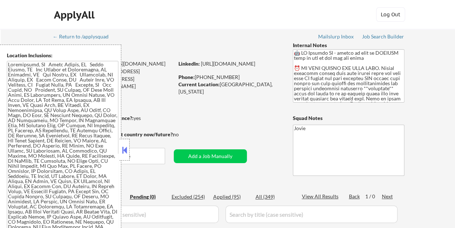
click at [123, 149] on button at bounding box center [125, 149] width 8 height 11
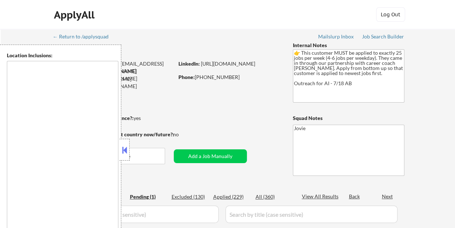
select select ""pending""
type textarea "Brooklyn, NY Manhattan, NY Queens, NY Jersey City, NJ Hoboken, NJ Newark, NJ St…"
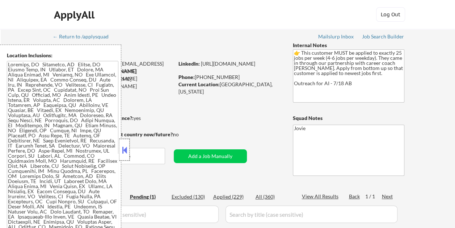
click at [128, 150] on div at bounding box center [124, 150] width 10 height 22
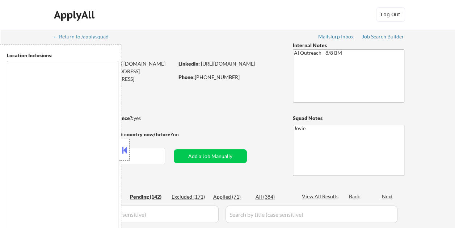
type textarea "remote"
click at [122, 146] on button at bounding box center [125, 149] width 8 height 11
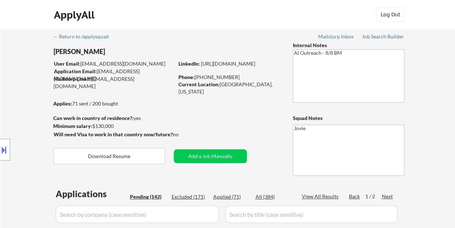
select select ""pending""
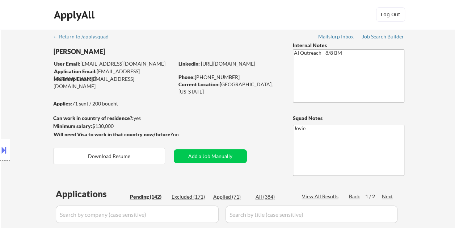
select select ""pending""
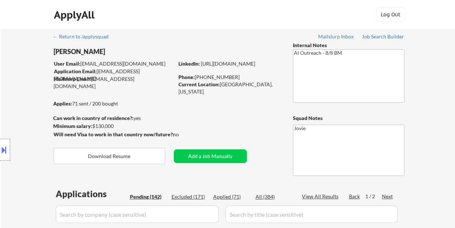
select select ""pending""
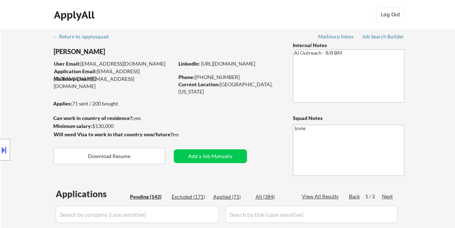
select select ""pending""
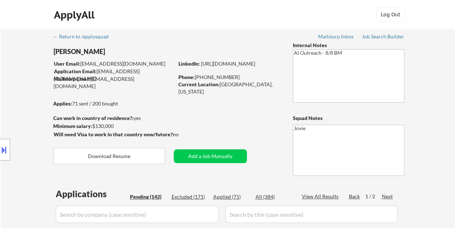
select select ""pending""
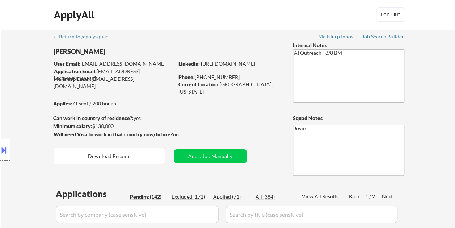
select select ""pending""
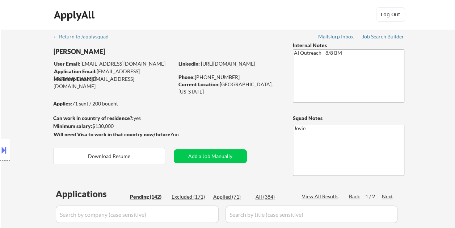
select select ""pending""
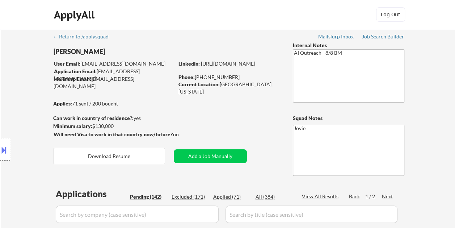
select select ""pending""
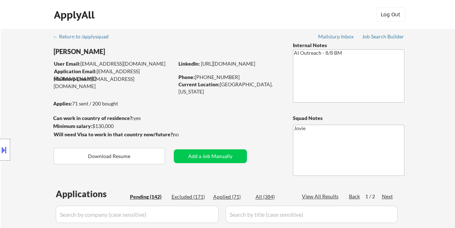
select select ""pending""
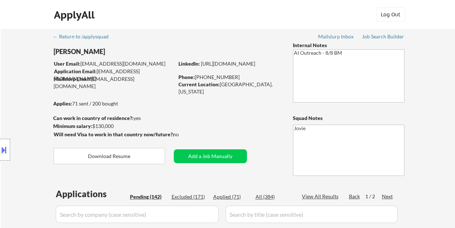
select select ""pending""
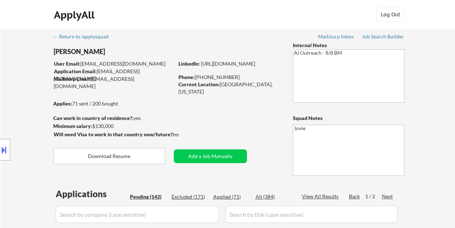
select select ""pending""
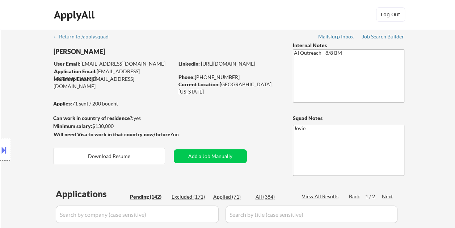
select select ""pending""
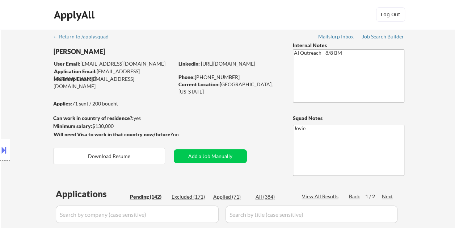
select select ""pending""
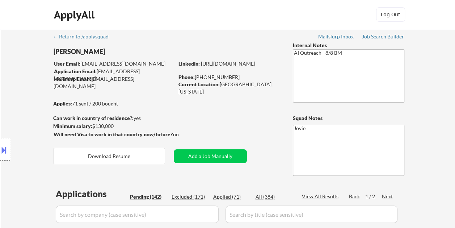
select select ""pending""
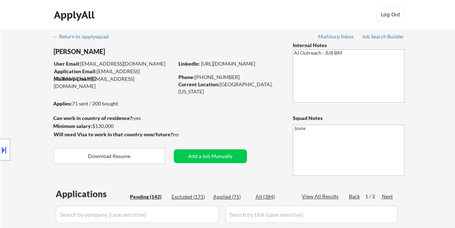
select select ""pending""
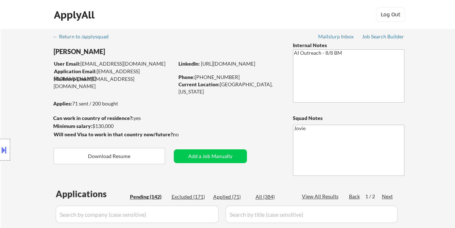
select select ""pending""
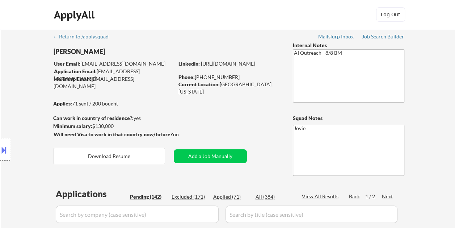
select select ""pending""
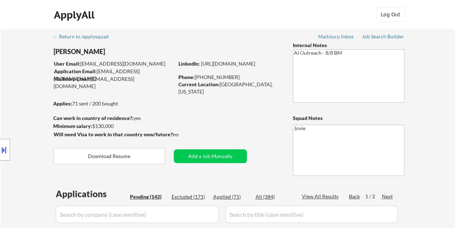
select select ""pending""
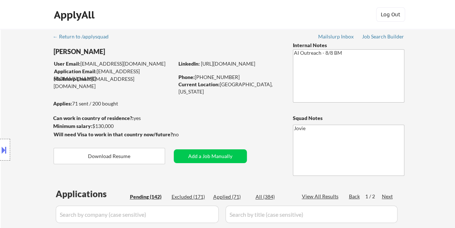
select select ""pending""
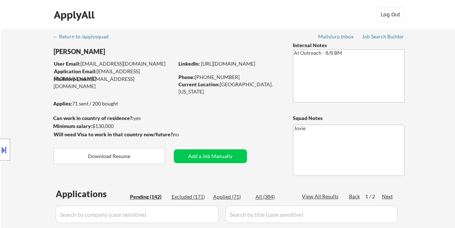
select select ""pending""
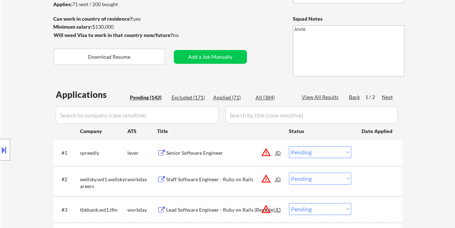
scroll to position [109, 0]
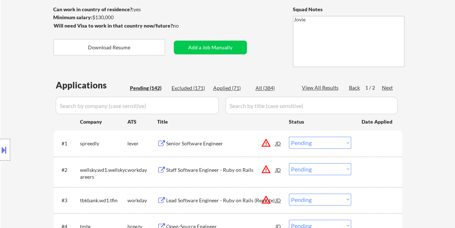
click at [181, 146] on div "Senior Software Engineer" at bounding box center [220, 143] width 109 height 7
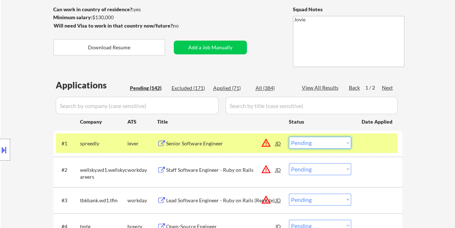
click at [296, 141] on select "Choose an option... Pending Applied Excluded (Questions) Excluded (Expired) Exc…" at bounding box center [320, 142] width 62 height 12
click at [289, 136] on select "Choose an option... Pending Applied Excluded (Questions) Excluded (Expired) Exc…" at bounding box center [320, 142] width 62 height 12
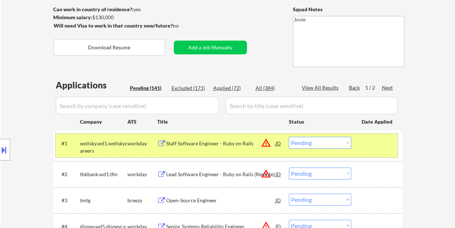
click at [358, 147] on div "#1 wellsky.wd1.wellskycareers workday Staff Software Engineer - Ruby on Rails J…" at bounding box center [227, 145] width 342 height 24
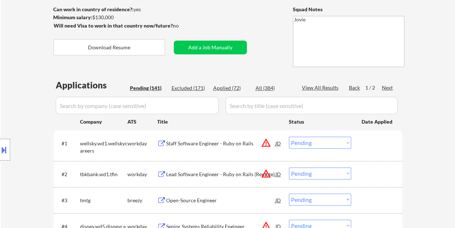
click at [356, 148] on div "#1 wellsky.wd1.wellskycareers workday Staff Software Engineer - Ruby on Rails J…" at bounding box center [227, 145] width 342 height 24
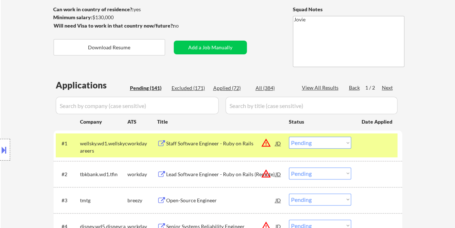
click at [178, 142] on div "Staff Software Engineer - Ruby on Rails" at bounding box center [220, 143] width 109 height 7
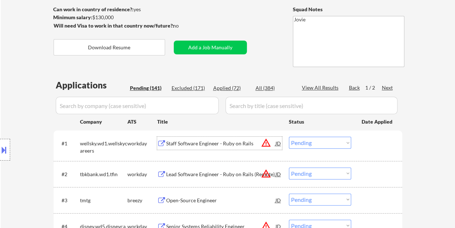
click at [346, 142] on select "Choose an option... Pending Applied Excluded (Questions) Excluded (Expired) Exc…" at bounding box center [320, 142] width 62 height 12
click at [289, 136] on select "Choose an option... Pending Applied Excluded (Questions) Excluded (Expired) Exc…" at bounding box center [320, 142] width 62 height 12
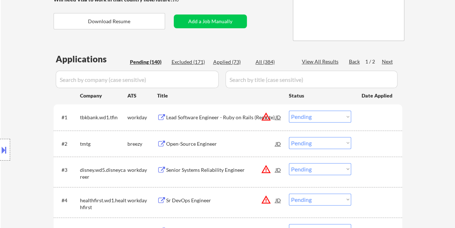
scroll to position [145, 0]
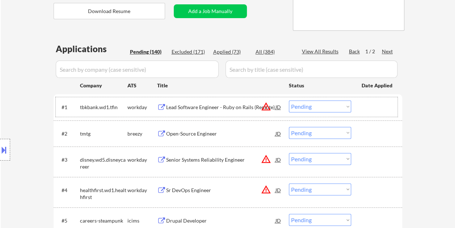
click at [372, 106] on div at bounding box center [378, 106] width 32 height 13
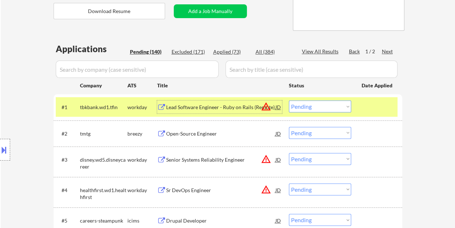
click at [226, 104] on div "Lead Software Engineer - Ruby on Rails (Remote)" at bounding box center [220, 107] width 109 height 7
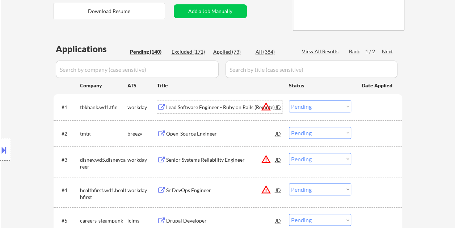
click at [359, 106] on div "#1 tbkbank.wd1.tfin workday Lead Software Engineer - Ruby on Rails (Remote) JD …" at bounding box center [227, 107] width 342 height 20
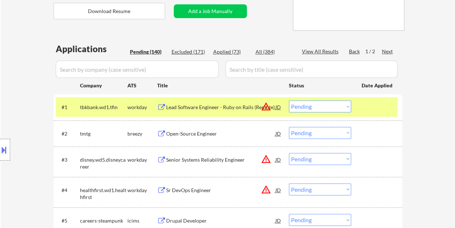
click at [347, 108] on select "Choose an option... Pending Applied Excluded (Questions) Excluded (Expired) Exc…" at bounding box center [320, 106] width 62 height 12
click at [289, 100] on select "Choose an option... Pending Applied Excluded (Questions) Excluded (Expired) Exc…" at bounding box center [320, 106] width 62 height 12
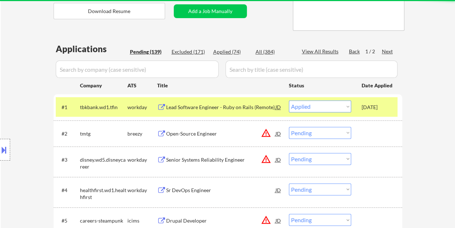
select select ""pending""
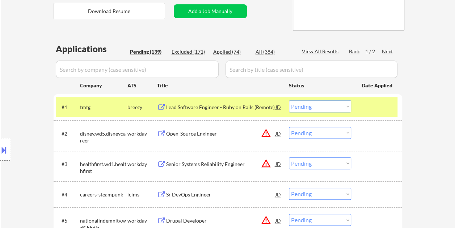
click at [368, 107] on div at bounding box center [378, 106] width 32 height 13
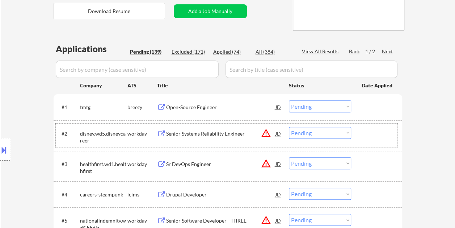
click at [373, 131] on div at bounding box center [378, 133] width 32 height 13
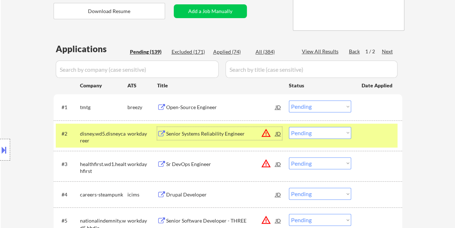
click at [204, 131] on div "Senior Systems Reliability Engineer" at bounding box center [220, 133] width 109 height 7
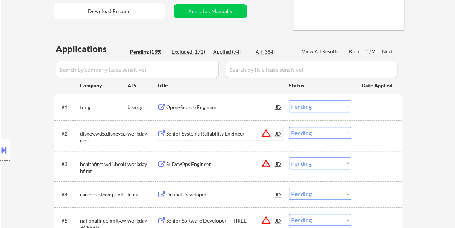
scroll to position [181, 0]
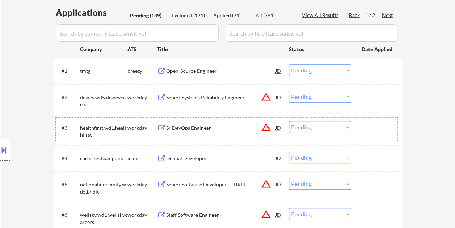
click at [368, 132] on div at bounding box center [378, 127] width 32 height 13
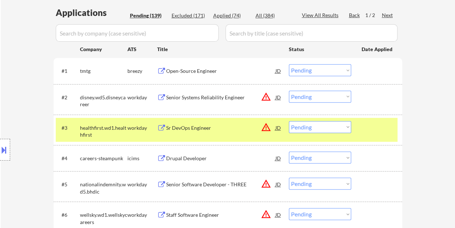
click at [201, 122] on div "Sr DevOps Engineer" at bounding box center [220, 127] width 109 height 13
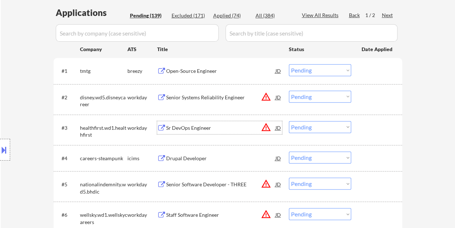
click at [349, 128] on select "Choose an option... Pending Applied Excluded (Questions) Excluded (Expired) Exc…" at bounding box center [320, 127] width 62 height 12
click at [289, 121] on select "Choose an option... Pending Applied Excluded (Questions) Excluded (Expired) Exc…" at bounding box center [320, 127] width 62 height 12
select select ""pending""
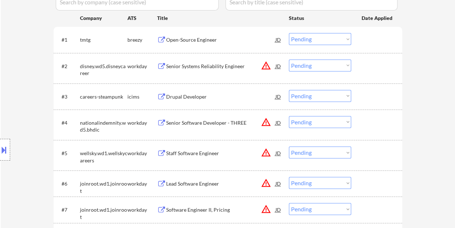
scroll to position [217, 0]
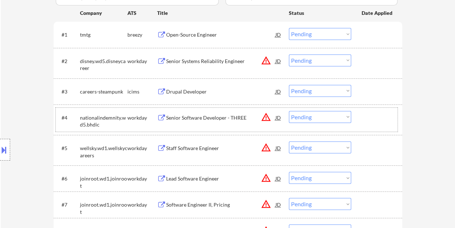
click at [366, 114] on div at bounding box center [378, 117] width 32 height 13
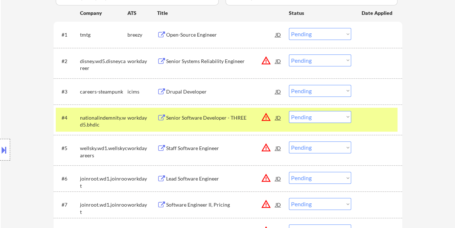
click at [171, 117] on div "Senior Software Developer - THREE" at bounding box center [220, 117] width 109 height 7
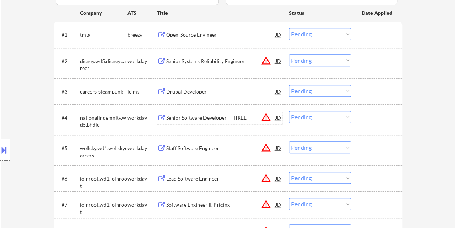
click at [5, 143] on div at bounding box center [5, 150] width 10 height 22
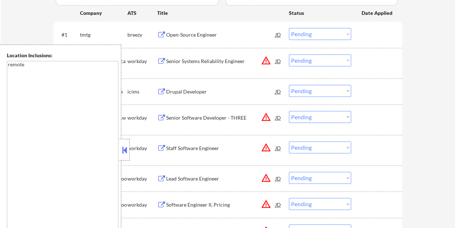
click at [125, 152] on button at bounding box center [125, 149] width 8 height 11
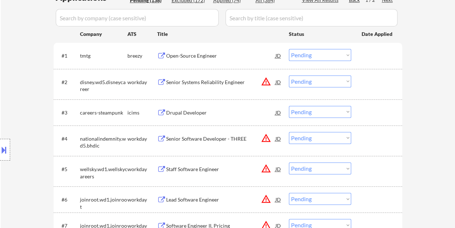
scroll to position [201, 0]
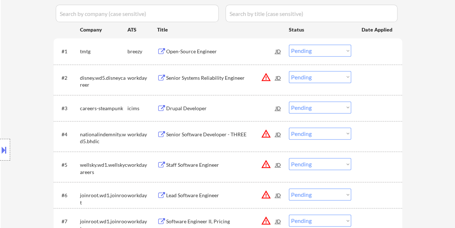
click at [357, 135] on div "#4 nationalindemnity.wd5.bhdic workday Senior Software Developer - THREE JD war…" at bounding box center [227, 136] width 342 height 24
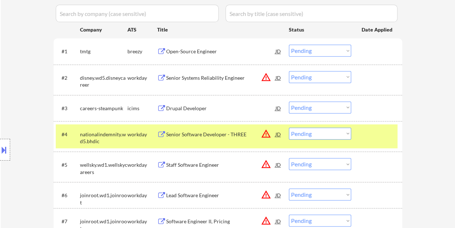
click at [337, 135] on select "Choose an option... Pending Applied Excluded (Questions) Excluded (Expired) Exc…" at bounding box center [320, 133] width 62 height 12
click at [289, 127] on select "Choose an option... Pending Applied Excluded (Questions) Excluded (Expired) Exc…" at bounding box center [320, 133] width 62 height 12
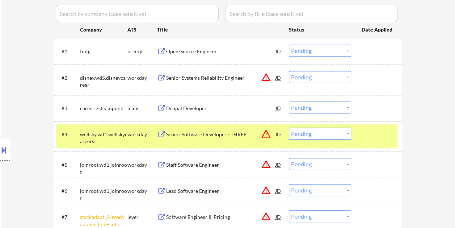
click at [367, 130] on div at bounding box center [378, 133] width 32 height 13
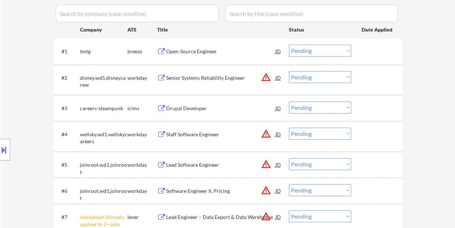
click at [364, 79] on div at bounding box center [378, 77] width 32 height 13
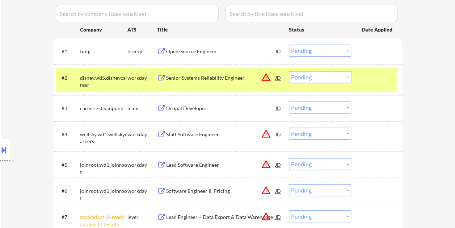
click at [364, 79] on div at bounding box center [378, 77] width 32 height 13
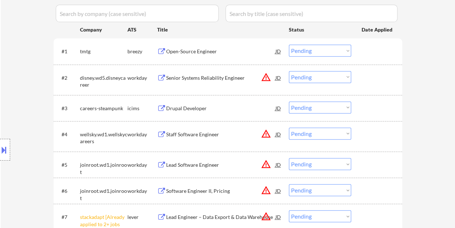
click at [370, 138] on div at bounding box center [378, 133] width 32 height 13
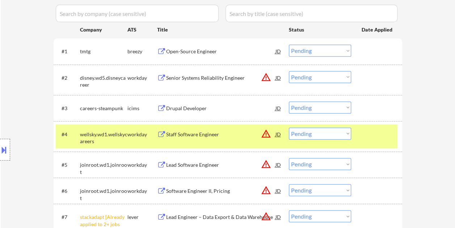
click at [208, 136] on div "Staff Software Engineer" at bounding box center [220, 134] width 109 height 7
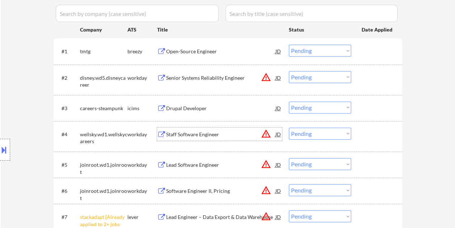
click at [359, 130] on div "#4 wellsky.wd1.wellskycareers workday Staff Software Engineer JD warning_amber …" at bounding box center [227, 136] width 342 height 24
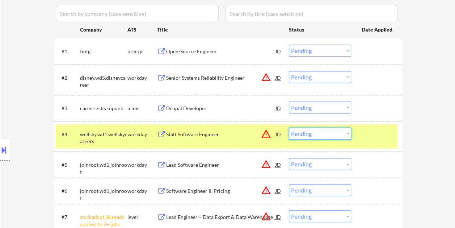
click at [346, 131] on select "Choose an option... Pending Applied Excluded (Questions) Excluded (Expired) Exc…" at bounding box center [320, 133] width 62 height 12
click at [289, 127] on select "Choose an option... Pending Applied Excluded (Questions) Excluded (Expired) Exc…" at bounding box center [320, 133] width 62 height 12
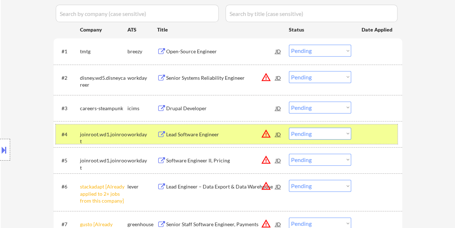
click at [373, 140] on div "#4 joinroot.wd1.joinroot workday Lead Software Engineer JD warning_amber Choose…" at bounding box center [227, 134] width 342 height 20
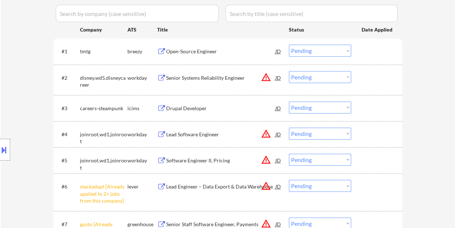
click at [371, 137] on div at bounding box center [378, 133] width 32 height 13
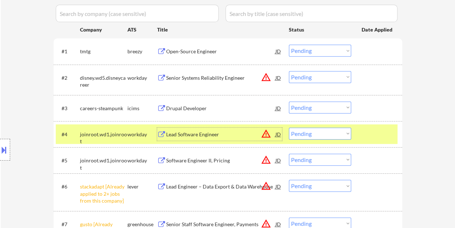
click at [210, 133] on div "Lead Software Engineer" at bounding box center [220, 134] width 109 height 7
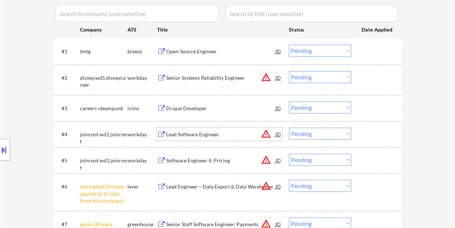
click at [375, 133] on div at bounding box center [378, 133] width 32 height 13
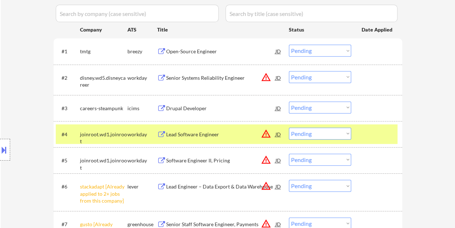
click at [345, 131] on select "Choose an option... Pending Applied Excluded (Questions) Excluded (Expired) Exc…" at bounding box center [320, 133] width 62 height 12
click at [289, 127] on select "Choose an option... Pending Applied Excluded (Questions) Excluded (Expired) Exc…" at bounding box center [320, 133] width 62 height 12
select select ""pending""
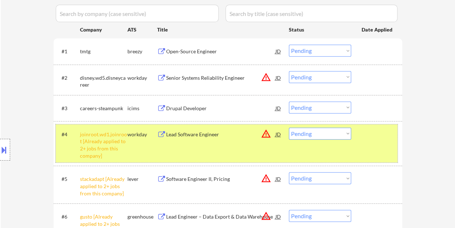
drag, startPoint x: 364, startPoint y: 133, endPoint x: 344, endPoint y: 124, distance: 22.2
click at [365, 133] on div at bounding box center [378, 133] width 32 height 13
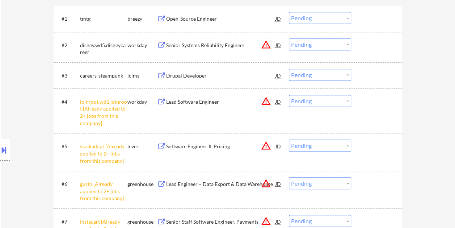
scroll to position [237, 0]
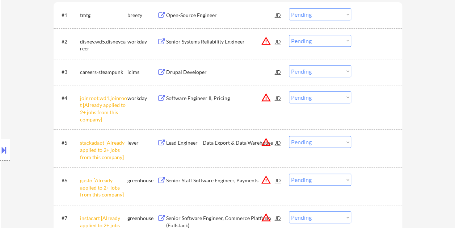
click at [363, 36] on div at bounding box center [378, 41] width 32 height 13
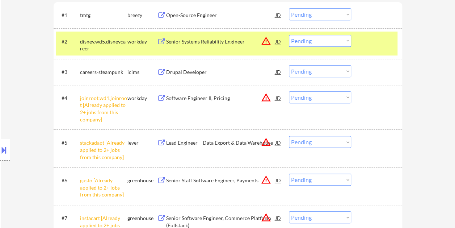
click at [363, 37] on div at bounding box center [378, 41] width 32 height 13
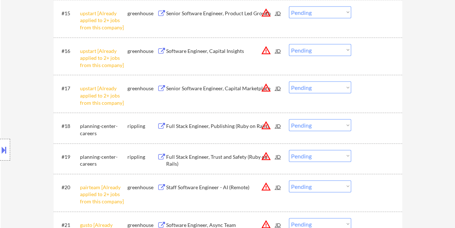
scroll to position [780, 0]
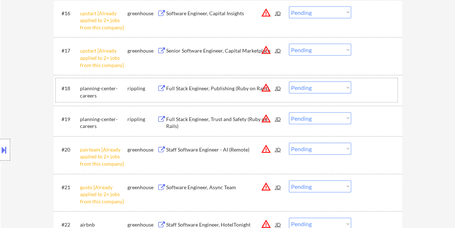
drag, startPoint x: 378, startPoint y: 85, endPoint x: 140, endPoint y: 83, distance: 237.8
click at [378, 85] on div at bounding box center [378, 87] width 32 height 13
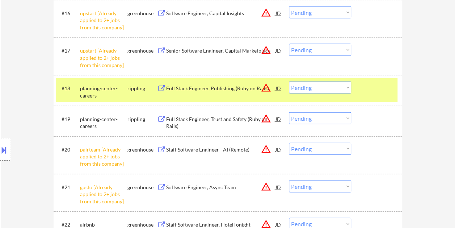
drag, startPoint x: 167, startPoint y: 94, endPoint x: 166, endPoint y: 90, distance: 4.0
click at [167, 94] on div "#18 planning-center-careers rippling Full Stack Engineer, Publishing (Ruby on R…" at bounding box center [227, 90] width 342 height 24
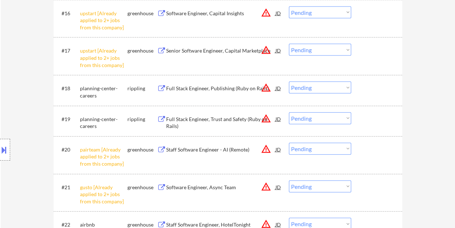
click at [365, 85] on div at bounding box center [378, 87] width 32 height 13
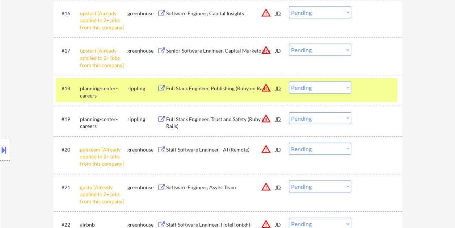
click at [201, 93] on div "Full Stack Engineer, Publishing (Ruby on Rails)" at bounding box center [220, 87] width 109 height 13
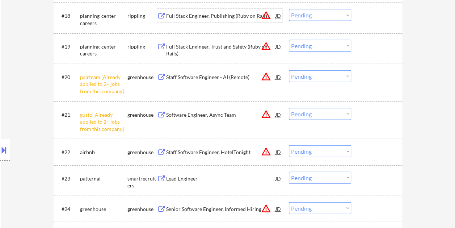
scroll to position [888, 0]
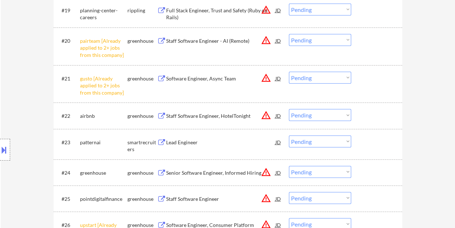
click at [366, 142] on div at bounding box center [378, 141] width 32 height 13
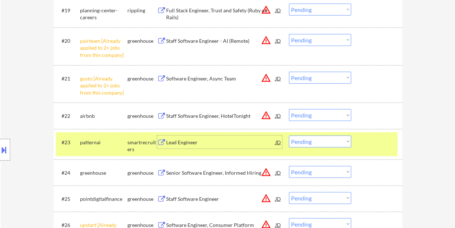
click at [180, 141] on div "Lead Engineer" at bounding box center [220, 142] width 109 height 7
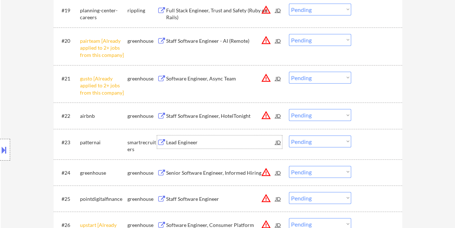
click at [367, 141] on div at bounding box center [378, 141] width 32 height 13
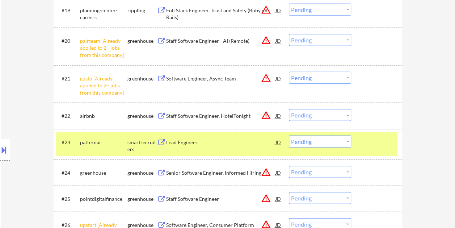
click at [345, 143] on select "Choose an option... Pending Applied Excluded (Questions) Excluded (Expired) Exc…" at bounding box center [320, 141] width 62 height 12
click at [289, 135] on select "Choose an option... Pending Applied Excluded (Questions) Excluded (Expired) Exc…" at bounding box center [320, 141] width 62 height 12
select select ""pending""
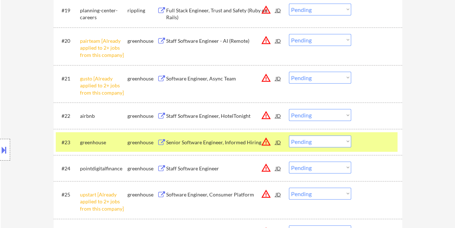
click at [388, 139] on div at bounding box center [378, 141] width 32 height 13
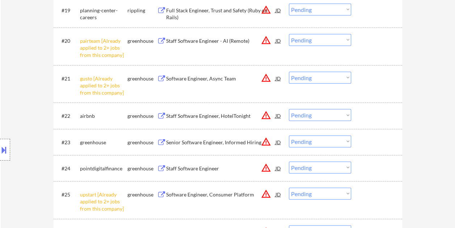
click at [367, 143] on div at bounding box center [378, 141] width 32 height 13
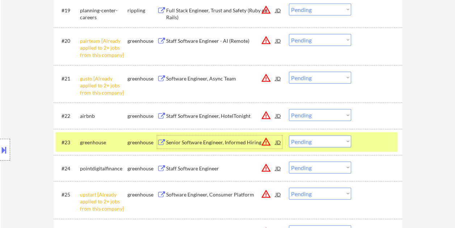
click at [220, 137] on div "Senior Software Engineer, Informed Hiring" at bounding box center [220, 141] width 109 height 13
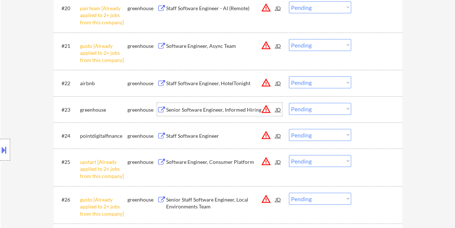
scroll to position [924, 0]
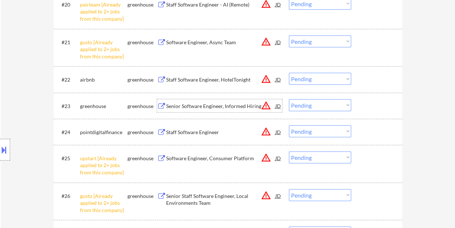
click at [364, 103] on div at bounding box center [378, 105] width 32 height 13
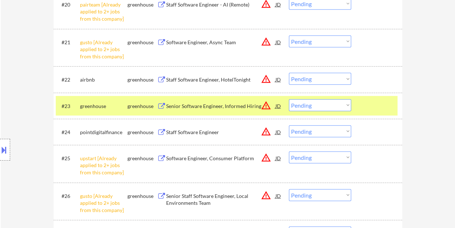
click at [364, 103] on div at bounding box center [378, 105] width 32 height 13
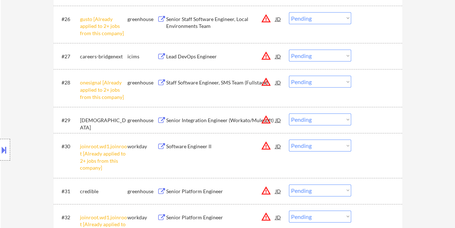
scroll to position [1105, 0]
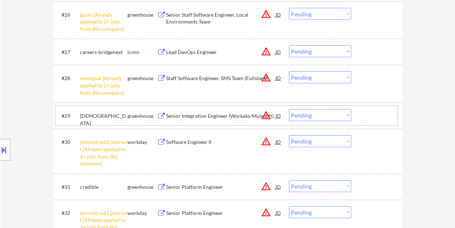
drag, startPoint x: 376, startPoint y: 113, endPoint x: 286, endPoint y: 115, distance: 90.2
click at [377, 113] on div at bounding box center [378, 115] width 32 height 13
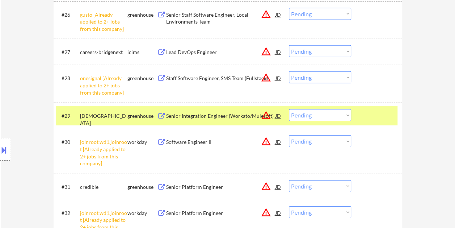
click at [212, 115] on div "Senior Integration Engineer (Workato/Mulesoft)" at bounding box center [220, 115] width 109 height 7
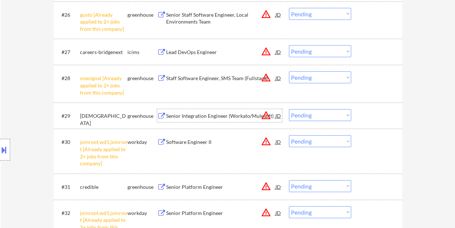
click at [342, 115] on select "Choose an option... Pending Applied Excluded (Questions) Excluded (Expired) Exc…" at bounding box center [320, 115] width 62 height 12
click at [289, 109] on select "Choose an option... Pending Applied Excluded (Questions) Excluded (Expired) Exc…" at bounding box center [320, 115] width 62 height 12
select select ""pending""
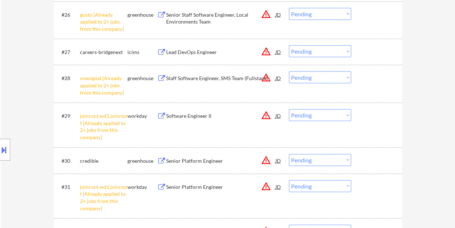
click at [364, 160] on div at bounding box center [378, 160] width 32 height 13
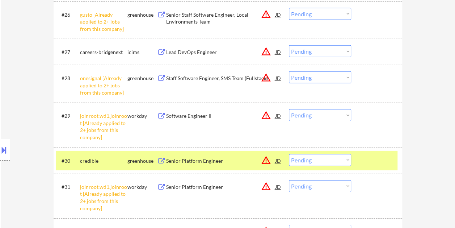
click at [159, 160] on button at bounding box center [161, 160] width 9 height 7
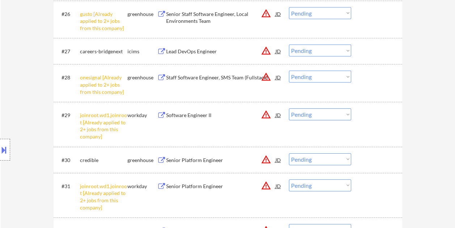
scroll to position [1142, 0]
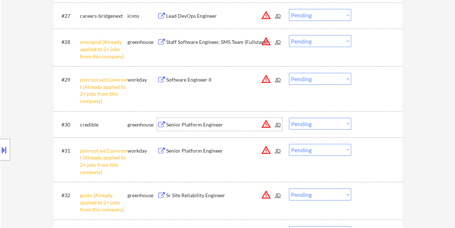
click at [240, 123] on div "Senior Platform Engineer" at bounding box center [220, 124] width 109 height 7
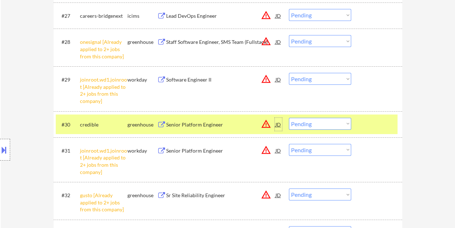
click at [279, 127] on div "JD" at bounding box center [278, 124] width 7 height 13
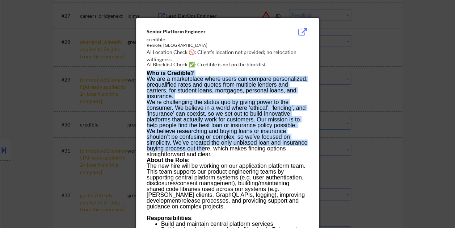
drag, startPoint x: 146, startPoint y: 28, endPoint x: 203, endPoint y: 151, distance: 135.4
drag, startPoint x: 203, startPoint y: 151, endPoint x: 178, endPoint y: 113, distance: 45.2
click at [178, 113] on p "We’re challenging the status quo by giving power to the consumer. We believe in…" at bounding box center [227, 113] width 161 height 29
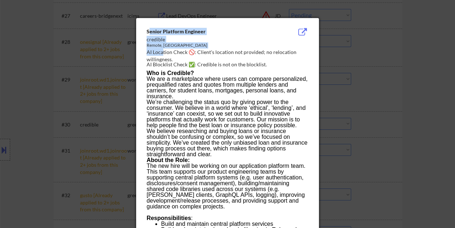
drag, startPoint x: 148, startPoint y: 31, endPoint x: 163, endPoint y: 56, distance: 28.9
click at [163, 56] on div "Senior Platform Engineer credible Remote, United States AI Location Check 🚫: Cl…" at bounding box center [229, 48] width 165 height 41
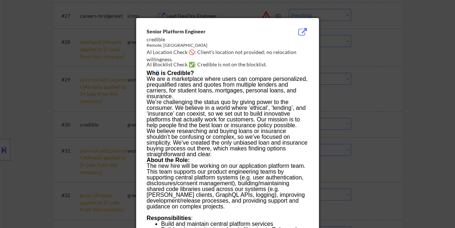
drag, startPoint x: 163, startPoint y: 56, endPoint x: 157, endPoint y: 72, distance: 17.3
click at [157, 72] on strong "Who is Credible?" at bounding box center [170, 73] width 47 height 6
drag, startPoint x: 157, startPoint y: 72, endPoint x: 148, endPoint y: 31, distance: 41.8
click at [148, 31] on div "Senior Platform Engineer" at bounding box center [209, 31] width 125 height 7
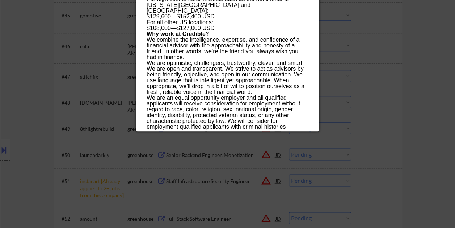
scroll to position [1793, 0]
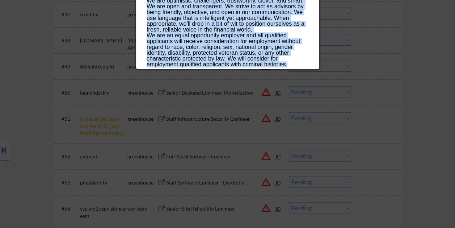
drag, startPoint x: 146, startPoint y: 31, endPoint x: 232, endPoint y: 64, distance: 92.2
copy div "Senior Platform Engineer credible Remote, United States AI Location Check 🚫: Cl…"
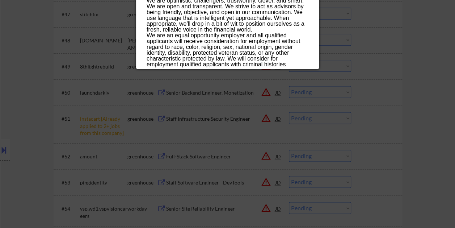
click at [420, 62] on div at bounding box center [227, 114] width 455 height 228
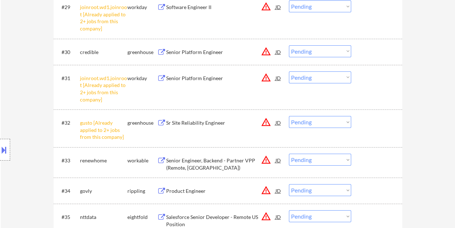
scroll to position [1178, 0]
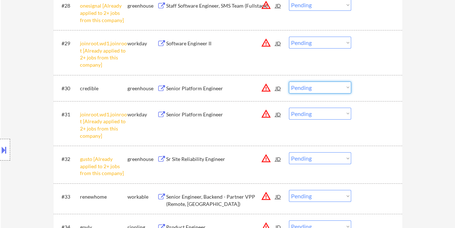
click at [344, 89] on select "Choose an option... Pending Applied Excluded (Questions) Excluded (Expired) Exc…" at bounding box center [320, 87] width 62 height 12
click at [289, 81] on select "Choose an option... Pending Applied Excluded (Questions) Excluded (Expired) Exc…" at bounding box center [320, 87] width 62 height 12
select select ""pending""
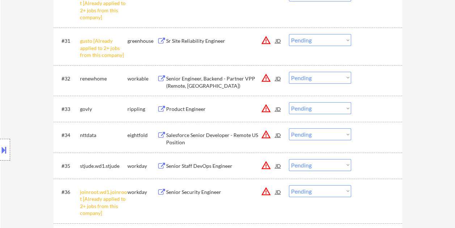
scroll to position [1286, 0]
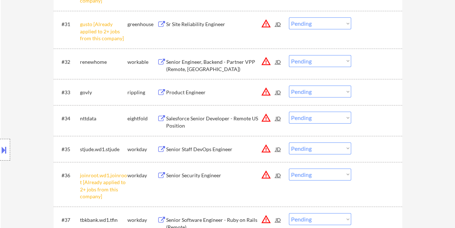
click at [371, 117] on div at bounding box center [378, 117] width 32 height 13
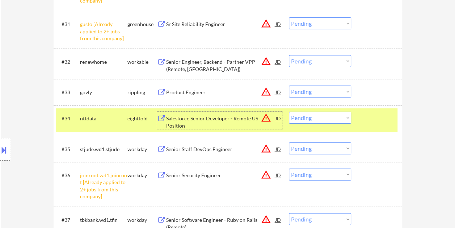
click at [190, 113] on div "Salesforce Senior Developer - Remote US Position" at bounding box center [220, 119] width 109 height 17
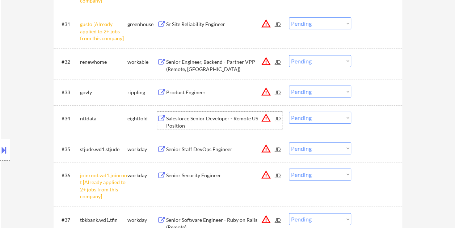
click at [362, 117] on div at bounding box center [378, 117] width 32 height 13
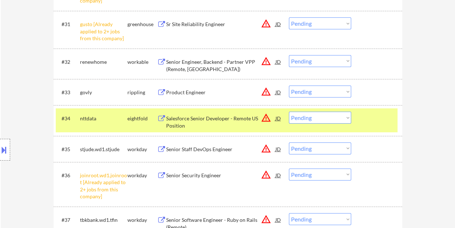
click at [345, 117] on select "Choose an option... Pending Applied Excluded (Questions) Excluded (Expired) Exc…" at bounding box center [320, 117] width 62 height 12
click at [289, 111] on select "Choose an option... Pending Applied Excluded (Questions) Excluded (Expired) Exc…" at bounding box center [320, 117] width 62 height 12
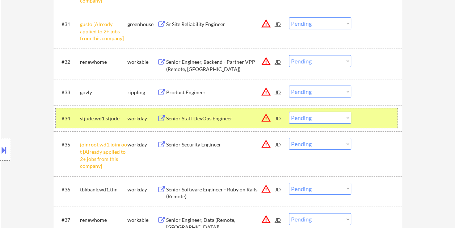
click at [368, 115] on div at bounding box center [378, 117] width 32 height 13
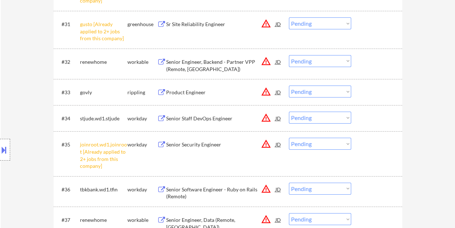
click at [369, 115] on div at bounding box center [378, 117] width 32 height 13
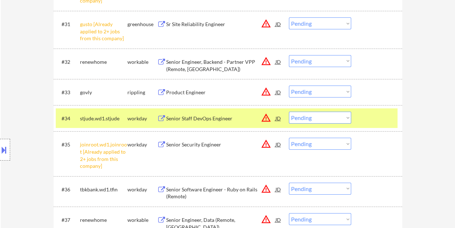
click at [191, 117] on div "Senior Staff DevOps Engineer" at bounding box center [220, 118] width 109 height 7
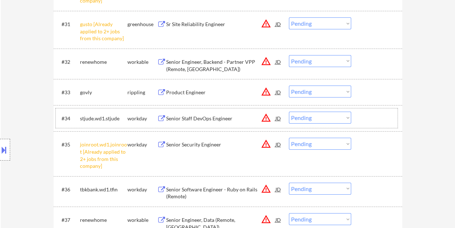
click at [364, 117] on div at bounding box center [378, 117] width 32 height 13
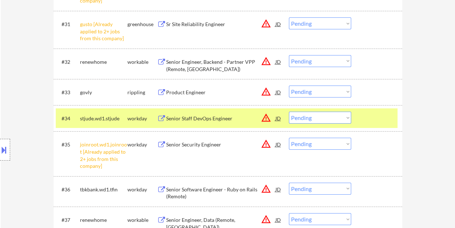
click at [347, 118] on select "Choose an option... Pending Applied Excluded (Questions) Excluded (Expired) Exc…" at bounding box center [320, 117] width 62 height 12
click at [289, 111] on select "Choose an option... Pending Applied Excluded (Questions) Excluded (Expired) Exc…" at bounding box center [320, 117] width 62 height 12
select select ""pending""
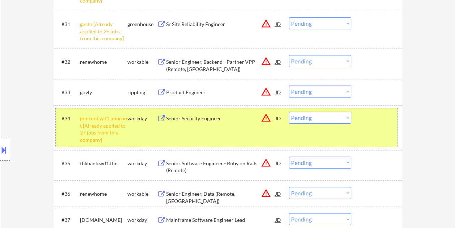
click at [376, 129] on div "#34 joinroot.wd1.joinroot [Already applied to 2+ jobs from this company] workda…" at bounding box center [227, 127] width 342 height 38
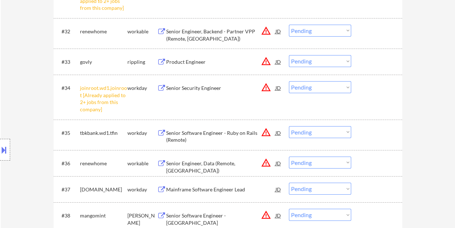
scroll to position [1359, 0]
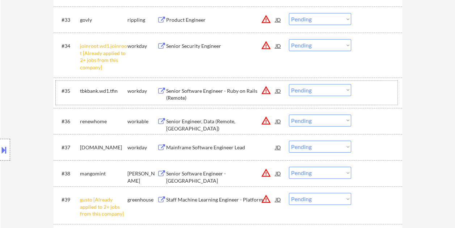
click at [367, 92] on div at bounding box center [378, 90] width 32 height 13
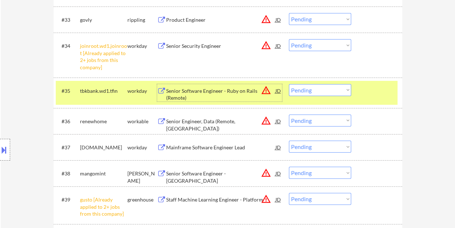
click at [237, 88] on div "Senior Software Engineer - Ruby on Rails (Remote)" at bounding box center [220, 94] width 109 height 14
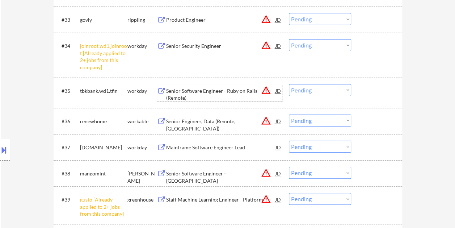
click at [365, 96] on div at bounding box center [378, 90] width 32 height 13
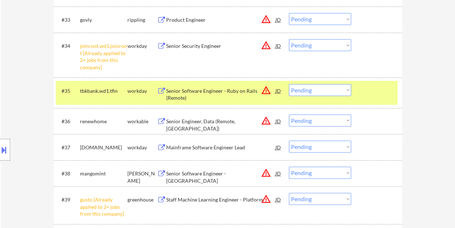
click at [346, 93] on select "Choose an option... Pending Applied Excluded (Questions) Excluded (Expired) Exc…" at bounding box center [320, 90] width 62 height 12
click at [289, 84] on select "Choose an option... Pending Applied Excluded (Questions) Excluded (Expired) Exc…" at bounding box center [320, 90] width 62 height 12
select select ""pending""
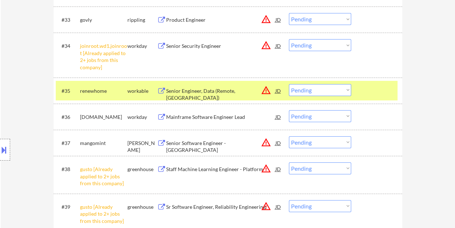
click at [365, 92] on div at bounding box center [378, 90] width 32 height 13
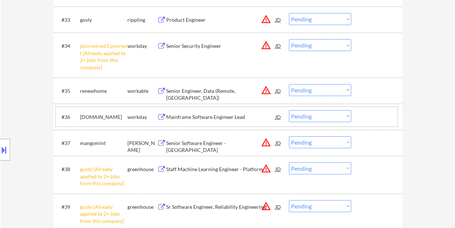
click at [371, 117] on div at bounding box center [378, 116] width 32 height 13
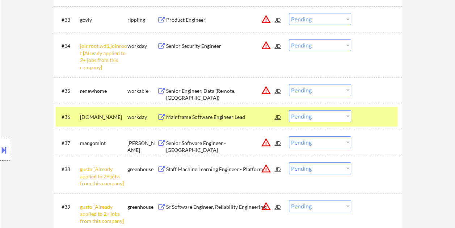
click at [178, 114] on div "Mainframe Software Engineer Lead" at bounding box center [220, 116] width 109 height 7
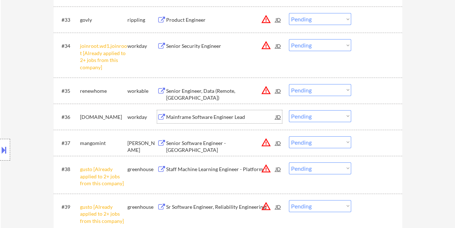
click at [362, 113] on div at bounding box center [378, 116] width 32 height 13
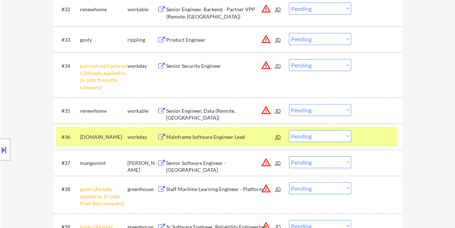
scroll to position [1339, 0]
click at [347, 136] on select "Choose an option... Pending Applied Excluded (Questions) Excluded (Expired) Exc…" at bounding box center [320, 136] width 62 height 12
click at [289, 130] on select "Choose an option... Pending Applied Excluded (Questions) Excluded (Expired) Exc…" at bounding box center [320, 136] width 62 height 12
select select ""pending""
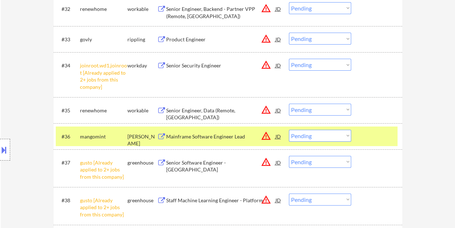
click at [384, 138] on div at bounding box center [378, 136] width 32 height 13
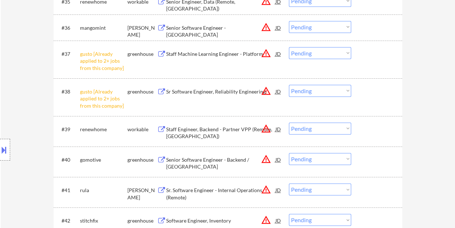
scroll to position [1484, 0]
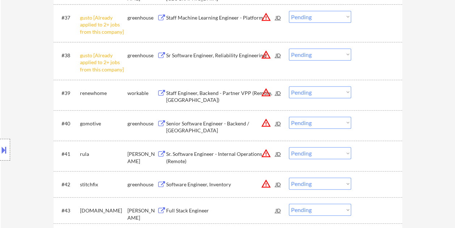
drag, startPoint x: 367, startPoint y: 153, endPoint x: 361, endPoint y: 153, distance: 6.2
click at [367, 153] on div at bounding box center [378, 153] width 32 height 13
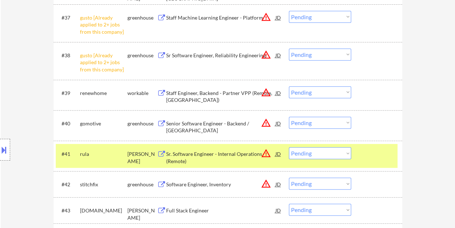
click at [201, 157] on div "Sr. Software Engineer - Internal Operations (Remote)" at bounding box center [220, 157] width 109 height 14
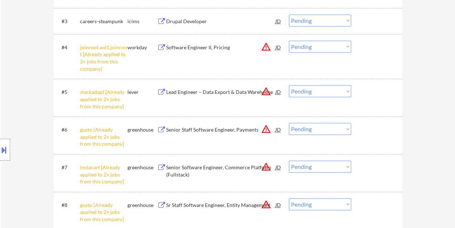
scroll to position [290, 0]
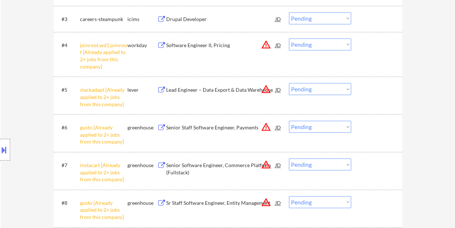
click at [345, 41] on select "Choose an option... Pending Applied Excluded (Questions) Excluded (Expired) Exc…" at bounding box center [320, 44] width 62 height 12
click at [289, 38] on select "Choose an option... Pending Applied Excluded (Questions) Excluded (Expired) Exc…" at bounding box center [320, 44] width 62 height 12
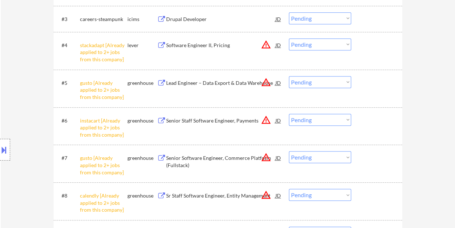
click at [345, 42] on select "Choose an option... Pending Applied Excluded (Questions) Excluded (Expired) Exc…" at bounding box center [320, 44] width 62 height 12
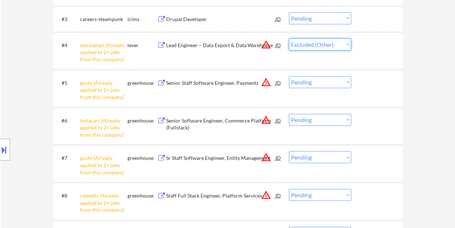
click at [289, 38] on select "Choose an option... Pending Applied Excluded (Questions) Excluded (Expired) Exc…" at bounding box center [320, 44] width 62 height 12
select select ""pending""
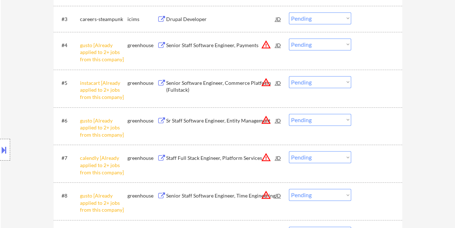
scroll to position [181, 0]
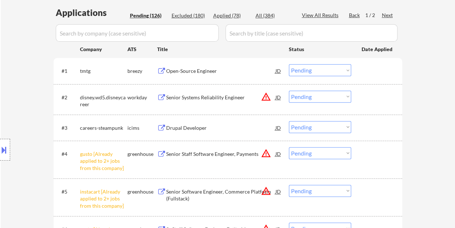
click at [373, 68] on div at bounding box center [378, 70] width 32 height 13
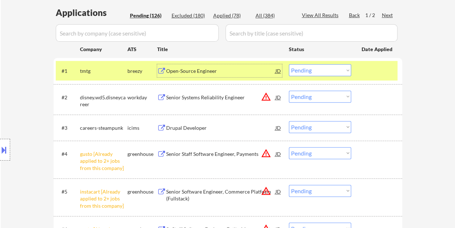
click at [215, 68] on div "Open-Source Engineer" at bounding box center [220, 70] width 109 height 7
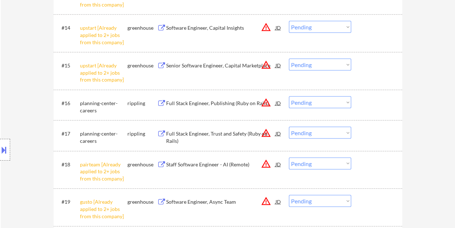
scroll to position [724, 0]
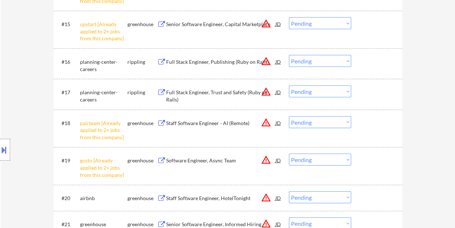
drag, startPoint x: 375, startPoint y: 62, endPoint x: 251, endPoint y: 69, distance: 124.3
click at [375, 62] on div at bounding box center [378, 61] width 32 height 13
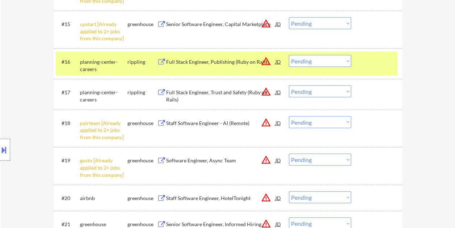
click at [227, 63] on div "Full Stack Engineer, Publishing (Ruby on Rails)" at bounding box center [220, 61] width 109 height 7
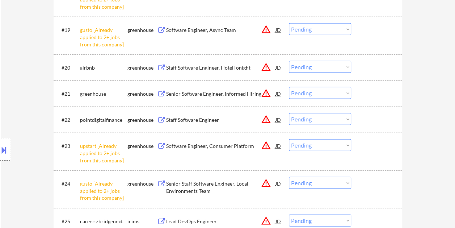
scroll to position [869, 0]
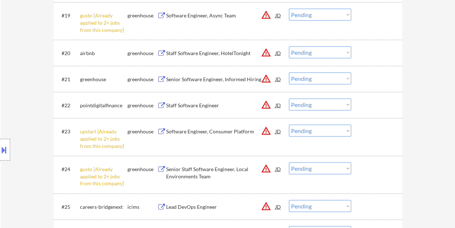
drag, startPoint x: 371, startPoint y: 98, endPoint x: 351, endPoint y: 104, distance: 20.6
click at [371, 98] on div "#22 pointdigitalfinance greenhouse Staff Software Engineer JD warning_amber Cho…" at bounding box center [227, 105] width 342 height 20
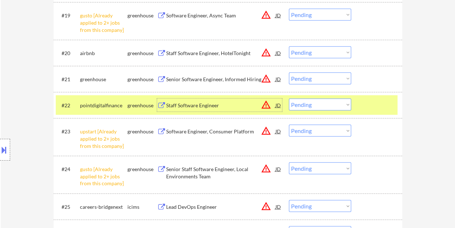
click at [194, 110] on div "Staff Software Engineer" at bounding box center [220, 104] width 109 height 13
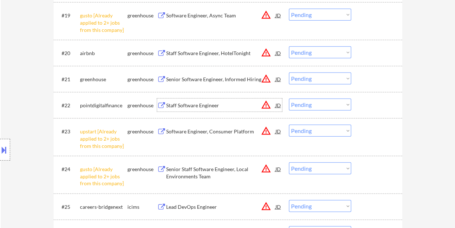
scroll to position [941, 0]
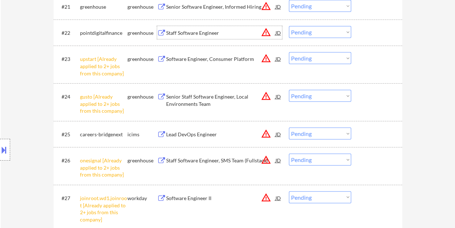
click at [374, 128] on div at bounding box center [378, 133] width 32 height 13
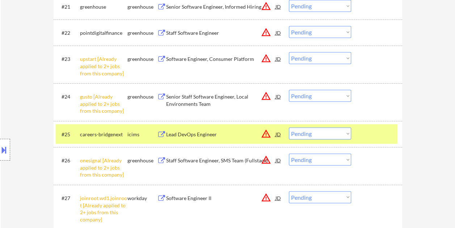
click at [163, 136] on button at bounding box center [161, 134] width 9 height 7
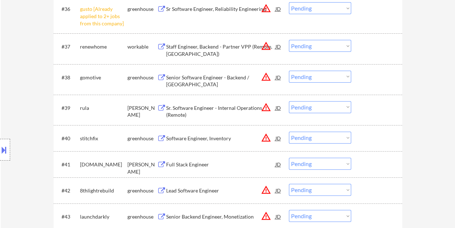
scroll to position [1484, 0]
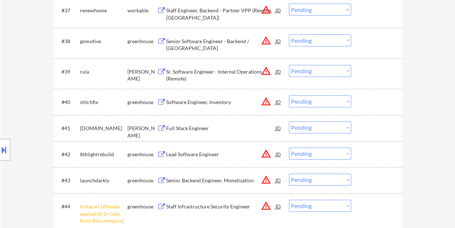
click at [366, 102] on div at bounding box center [378, 101] width 32 height 13
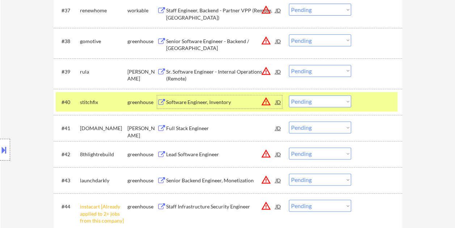
click at [177, 98] on div "Software Engineer, Inventory" at bounding box center [220, 101] width 109 height 7
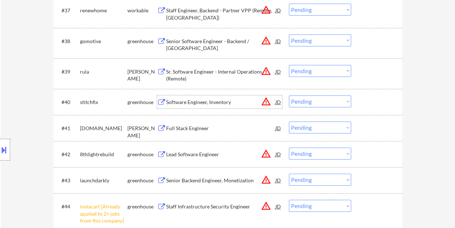
drag, startPoint x: 370, startPoint y: 99, endPoint x: 355, endPoint y: 101, distance: 14.3
click at [370, 100] on div at bounding box center [378, 101] width 32 height 13
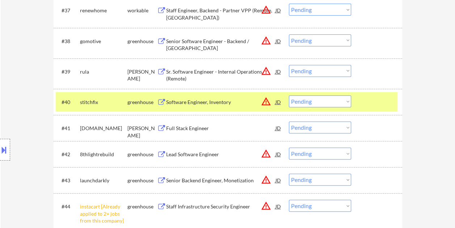
click at [349, 101] on select "Choose an option... Pending Applied Excluded (Questions) Excluded (Expired) Exc…" at bounding box center [320, 101] width 62 height 12
click at [289, 95] on select "Choose an option... Pending Applied Excluded (Questions) Excluded (Expired) Exc…" at bounding box center [320, 101] width 62 height 12
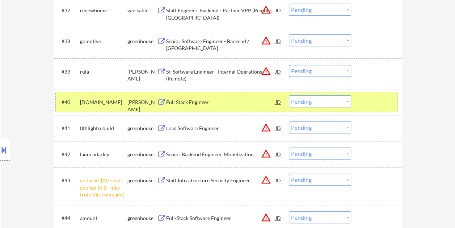
click at [387, 101] on div at bounding box center [378, 101] width 32 height 13
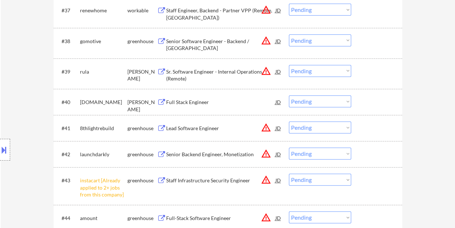
click at [382, 101] on div at bounding box center [378, 101] width 32 height 13
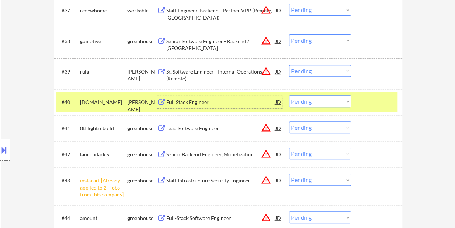
click at [207, 104] on div "Full Stack Engineer" at bounding box center [220, 101] width 109 height 7
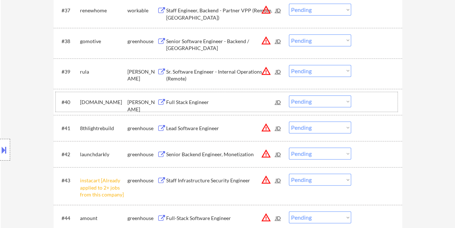
drag, startPoint x: 376, startPoint y: 102, endPoint x: 354, endPoint y: 103, distance: 22.1
click at [375, 102] on div at bounding box center [378, 101] width 32 height 13
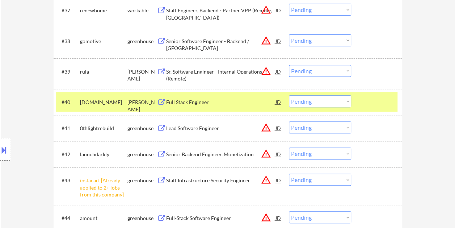
click at [346, 102] on select "Choose an option... Pending Applied Excluded (Questions) Excluded (Expired) Exc…" at bounding box center [320, 101] width 62 height 12
click at [289, 95] on select "Choose an option... Pending Applied Excluded (Questions) Excluded (Expired) Exc…" at bounding box center [320, 101] width 62 height 12
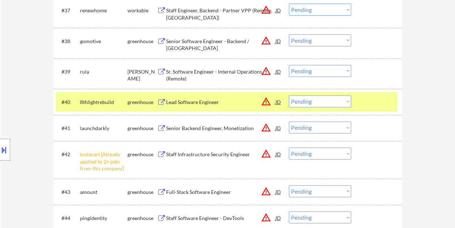
click at [371, 100] on div at bounding box center [378, 101] width 32 height 13
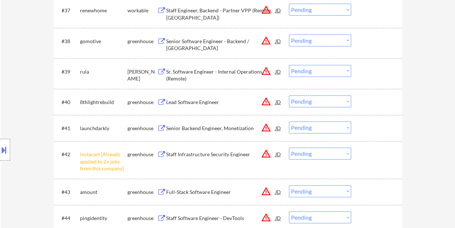
click at [369, 100] on div at bounding box center [378, 101] width 32 height 13
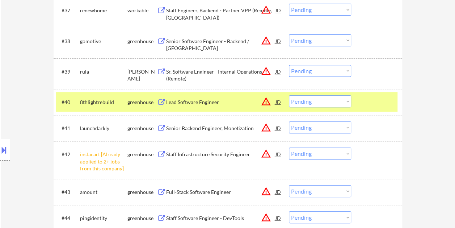
drag, startPoint x: 295, startPoint y: 100, endPoint x: 290, endPoint y: 99, distance: 5.1
click at [294, 100] on select "Choose an option... Pending Applied Excluded (Questions) Excluded (Expired) Exc…" at bounding box center [320, 101] width 62 height 12
drag, startPoint x: 380, startPoint y: 95, endPoint x: 287, endPoint y: 102, distance: 92.9
click at [380, 95] on div at bounding box center [378, 101] width 32 height 13
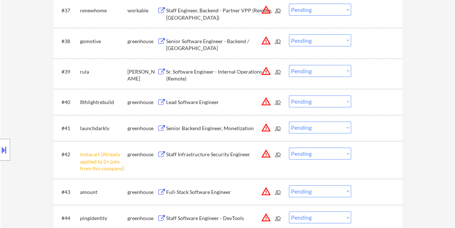
click at [223, 103] on div "Lead Software Engineer" at bounding box center [220, 101] width 109 height 7
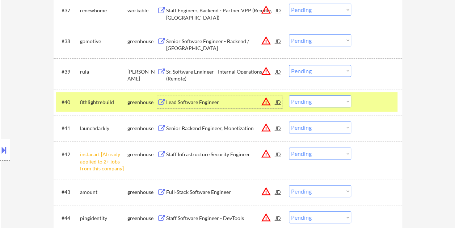
click at [334, 102] on select "Choose an option... Pending Applied Excluded (Questions) Excluded (Expired) Exc…" at bounding box center [320, 101] width 62 height 12
click at [289, 95] on select "Choose an option... Pending Applied Excluded (Questions) Excluded (Expired) Exc…" at bounding box center [320, 101] width 62 height 12
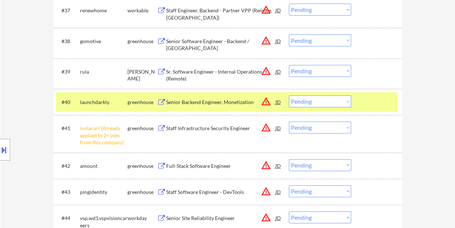
click at [373, 104] on div at bounding box center [378, 101] width 32 height 13
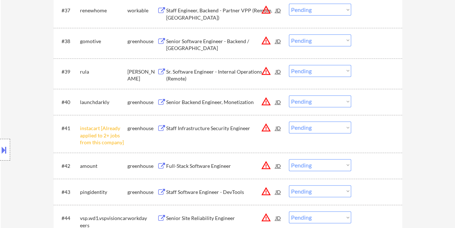
click at [372, 104] on div at bounding box center [378, 101] width 32 height 13
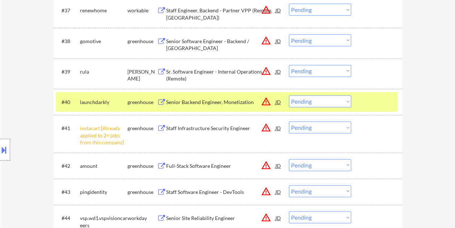
click at [223, 102] on div "Senior Backend Engineer, Monetization" at bounding box center [220, 101] width 109 height 7
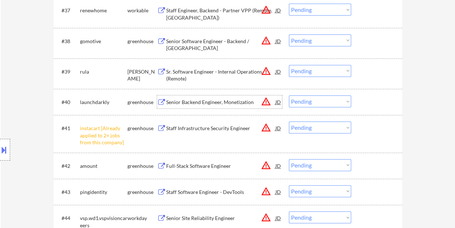
click at [358, 106] on div "#40 launchdarkly greenhouse Senior Backend Engineer, Monetization JD warning_am…" at bounding box center [227, 102] width 342 height 20
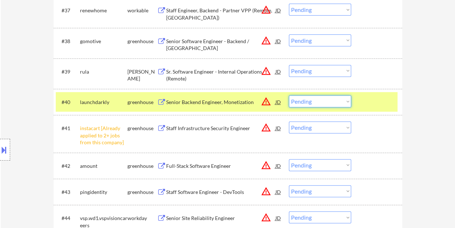
click at [349, 100] on select "Choose an option... Pending Applied Excluded (Questions) Excluded (Expired) Exc…" at bounding box center [320, 101] width 62 height 12
click at [289, 95] on select "Choose an option... Pending Applied Excluded (Questions) Excluded (Expired) Exc…" at bounding box center [320, 101] width 62 height 12
select select ""pending""
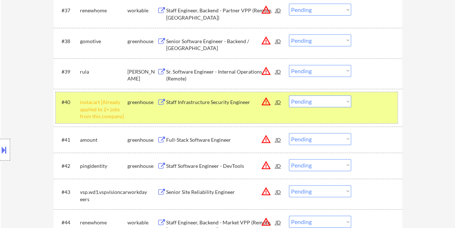
click at [374, 112] on div "#40 instacart [Already applied to 2+ jobs from this company] greenhouse Staff I…" at bounding box center [227, 107] width 342 height 31
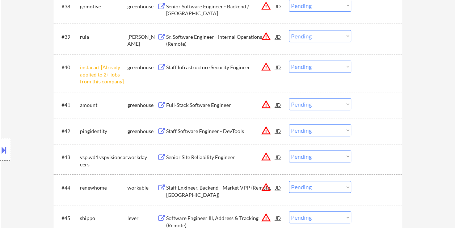
scroll to position [1520, 0]
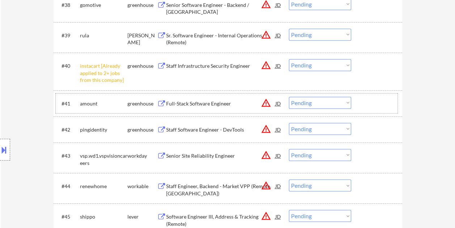
click at [363, 104] on div at bounding box center [378, 103] width 32 height 13
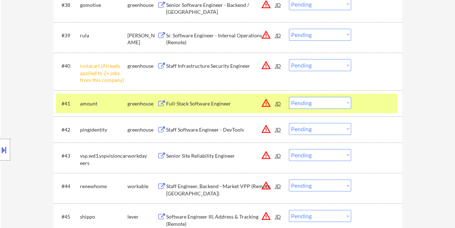
click at [206, 106] on div "Full-Stack Software Engineer" at bounding box center [220, 103] width 109 height 7
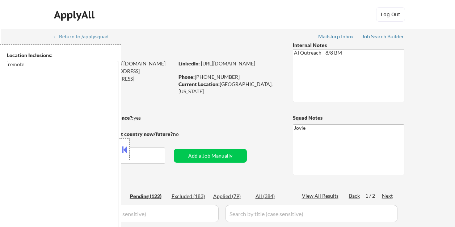
select select ""pending""
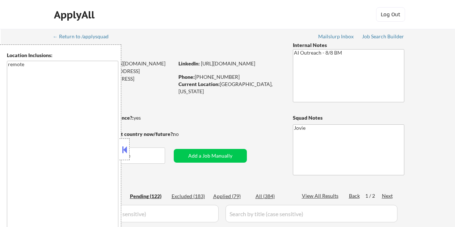
select select ""pending""
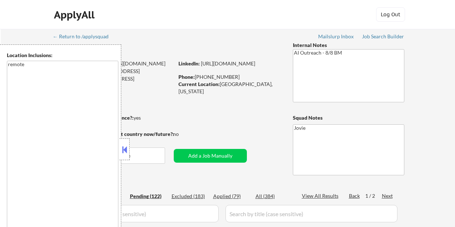
select select ""pending""
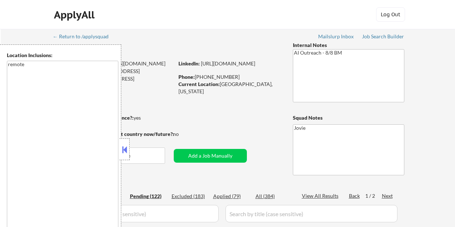
select select ""pending""
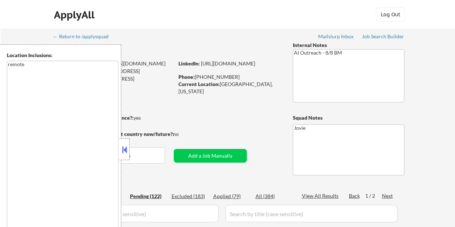
select select ""pending""
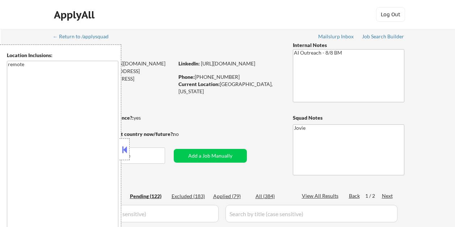
select select ""pending""
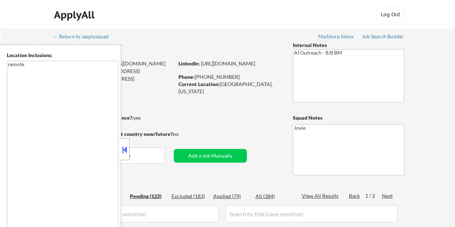
select select ""pending""
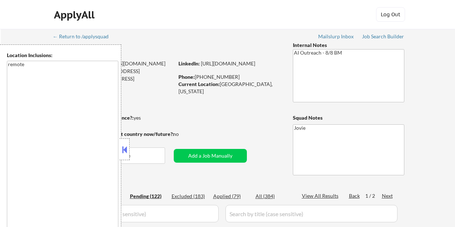
select select ""pending""
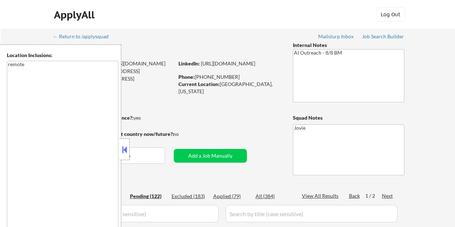
select select ""pending""
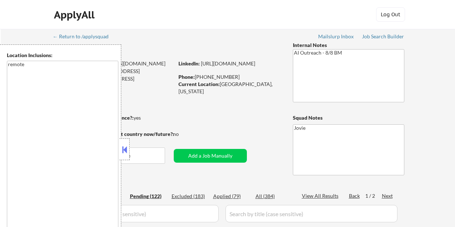
select select ""pending""
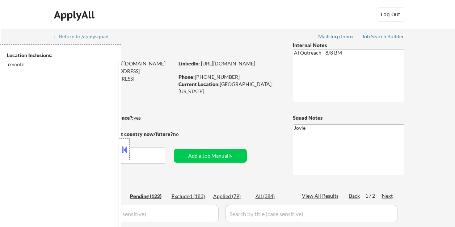
select select ""pending""
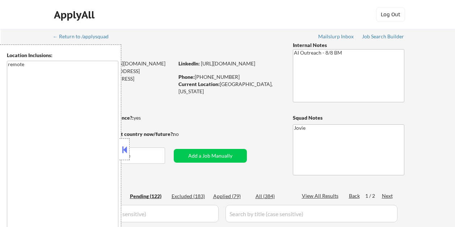
select select ""pending""
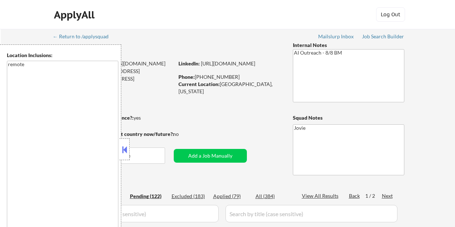
select select ""pending""
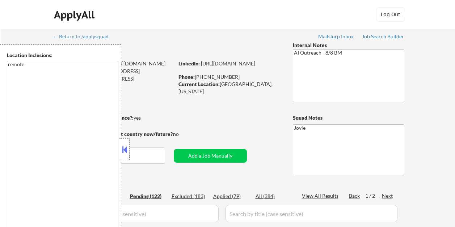
select select ""pending""
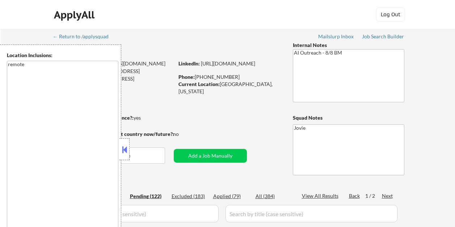
select select ""pending""
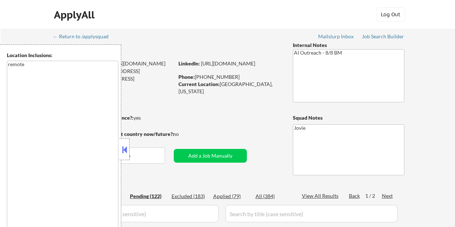
select select ""pending""
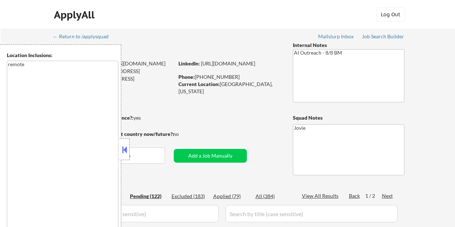
select select ""pending""
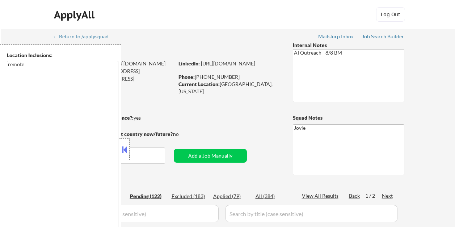
select select ""pending""
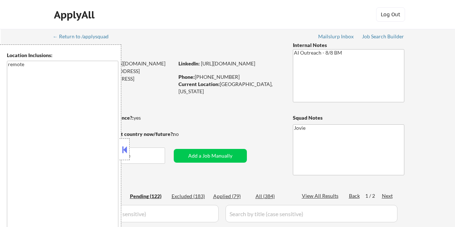
select select ""pending""
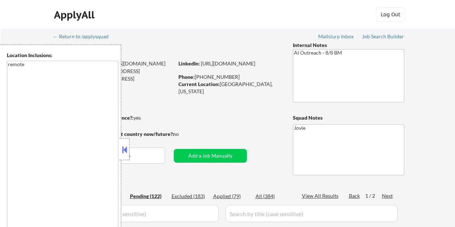
select select ""pending""
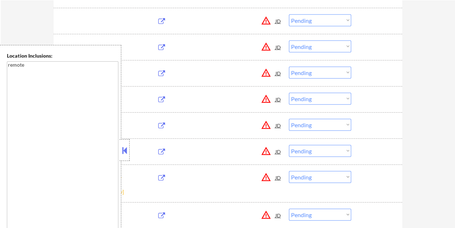
scroll to position [800, 0]
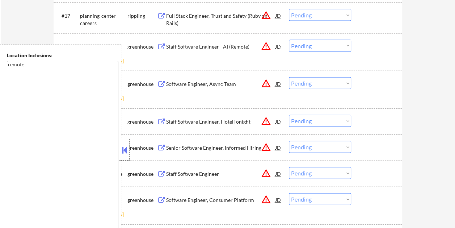
click at [126, 148] on button at bounding box center [125, 149] width 8 height 11
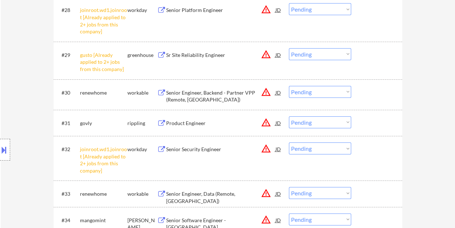
scroll to position [1194, 0]
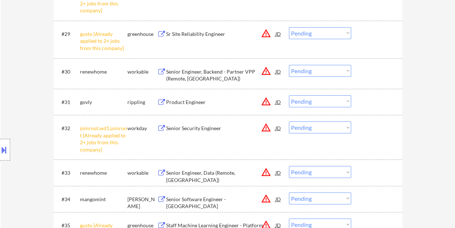
click at [374, 102] on div at bounding box center [378, 101] width 32 height 13
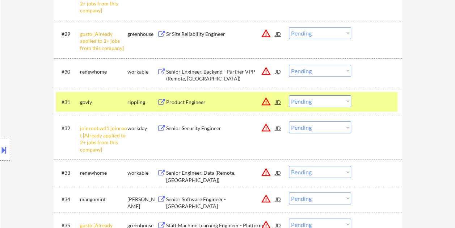
click at [209, 104] on div "Product Engineer" at bounding box center [220, 101] width 109 height 7
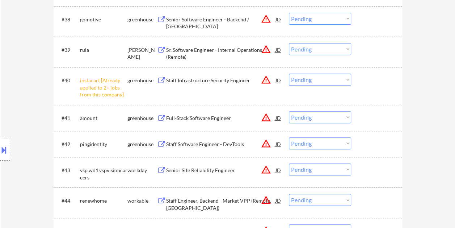
scroll to position [1520, 0]
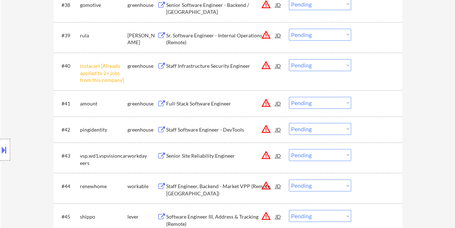
click at [361, 101] on div "#41 amount greenhouse Full-Stack Software Engineer JD warning_amber Choose an o…" at bounding box center [227, 103] width 342 height 20
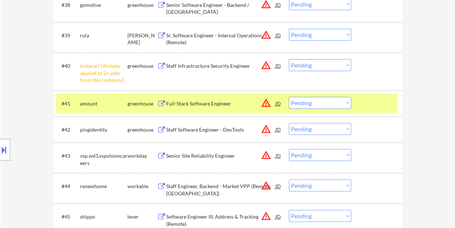
click at [236, 97] on div "Full-Stack Software Engineer" at bounding box center [220, 103] width 109 height 13
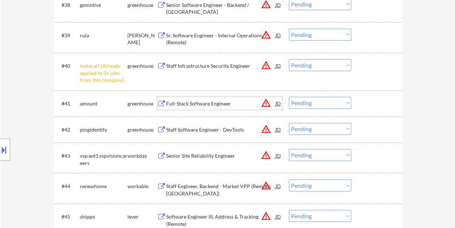
click at [370, 104] on div at bounding box center [378, 103] width 32 height 13
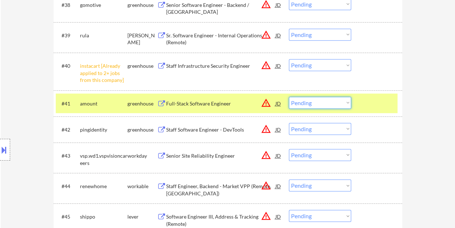
click at [346, 101] on select "Choose an option... Pending Applied Excluded (Questions) Excluded (Expired) Exc…" at bounding box center [320, 103] width 62 height 12
click at [289, 97] on select "Choose an option... Pending Applied Excluded (Questions) Excluded (Expired) Exc…" at bounding box center [320, 103] width 62 height 12
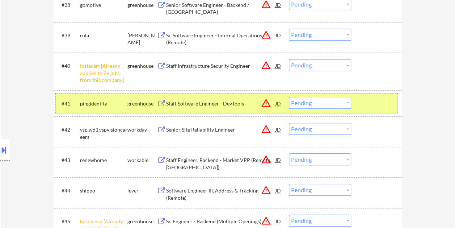
click at [364, 104] on div at bounding box center [378, 103] width 32 height 13
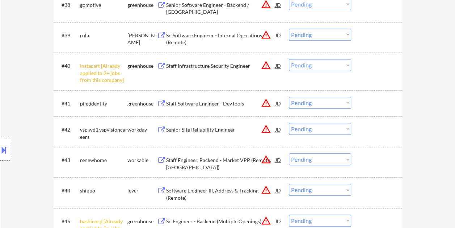
click at [366, 103] on div at bounding box center [378, 103] width 32 height 13
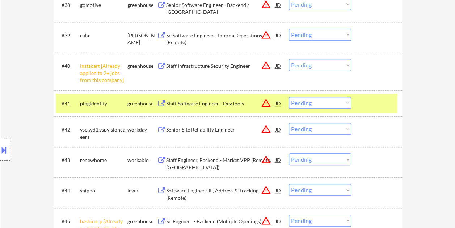
click at [182, 104] on div "Staff Software Engineer - DevTools" at bounding box center [220, 103] width 109 height 7
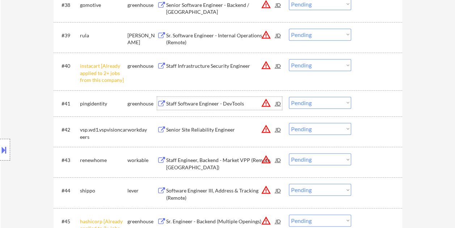
click at [357, 106] on div "#41 pingidentity greenhouse Staff Software Engineer - DevTools JD warning_amber…" at bounding box center [227, 103] width 342 height 20
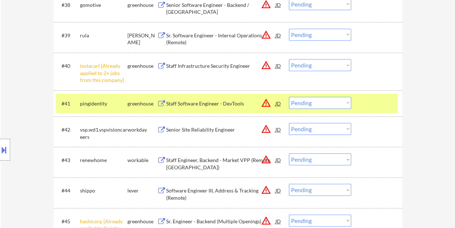
click at [343, 105] on select "Choose an option... Pending Applied Excluded (Questions) Excluded (Expired) Exc…" at bounding box center [320, 103] width 62 height 12
click at [289, 97] on select "Choose an option... Pending Applied Excluded (Questions) Excluded (Expired) Exc…" at bounding box center [320, 103] width 62 height 12
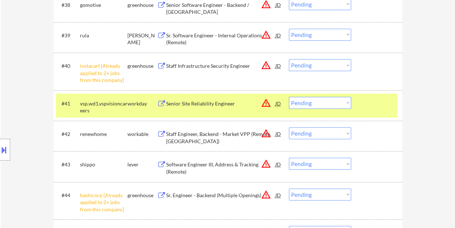
click at [363, 104] on div at bounding box center [378, 103] width 32 height 13
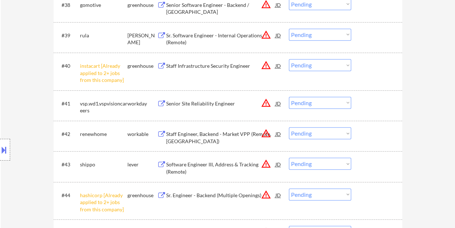
drag, startPoint x: 373, startPoint y: 103, endPoint x: 360, endPoint y: 102, distance: 13.1
click at [373, 103] on div at bounding box center [378, 103] width 32 height 13
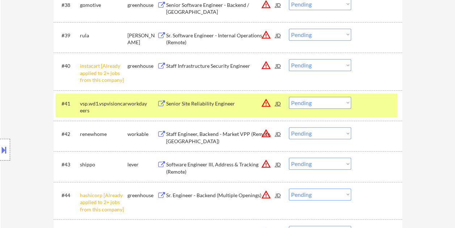
drag, startPoint x: 226, startPoint y: 105, endPoint x: 212, endPoint y: 104, distance: 14.1
click at [225, 105] on div "Senior Site Reliability Engineer" at bounding box center [220, 103] width 109 height 7
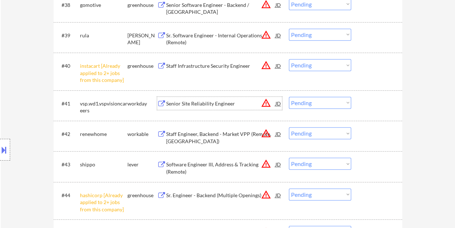
click at [368, 104] on div at bounding box center [378, 103] width 32 height 13
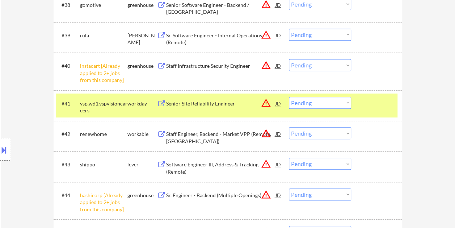
click at [346, 102] on select "Choose an option... Pending Applied Excluded (Questions) Excluded (Expired) Exc…" at bounding box center [320, 103] width 62 height 12
click at [289, 97] on select "Choose an option... Pending Applied Excluded (Questions) Excluded (Expired) Exc…" at bounding box center [320, 103] width 62 height 12
click at [384, 102] on div at bounding box center [378, 103] width 32 height 13
select select ""pending""
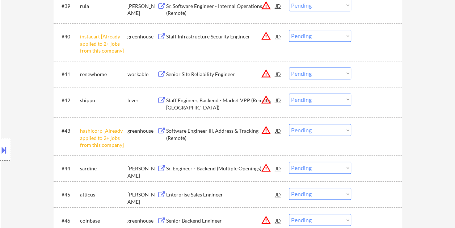
scroll to position [1556, 0]
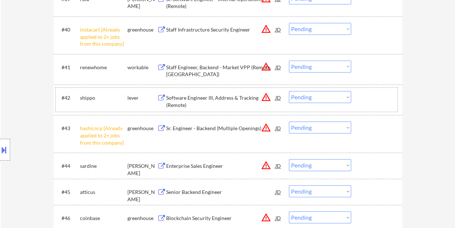
click at [370, 97] on div at bounding box center [378, 97] width 32 height 13
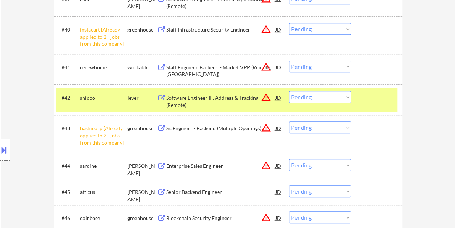
click at [216, 104] on div "Software Engineer III, Address & Tracking (Remote)" at bounding box center [220, 101] width 109 height 14
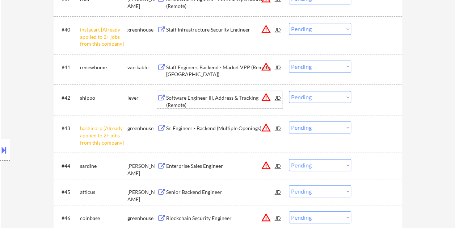
drag, startPoint x: 364, startPoint y: 98, endPoint x: 350, endPoint y: 100, distance: 14.6
click at [364, 98] on div at bounding box center [378, 97] width 32 height 13
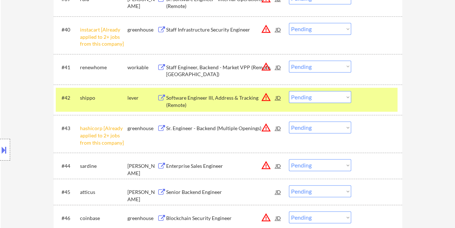
click at [347, 98] on select "Choose an option... Pending Applied Excluded (Questions) Excluded (Expired) Exc…" at bounding box center [320, 97] width 62 height 12
click at [289, 91] on select "Choose an option... Pending Applied Excluded (Questions) Excluded (Expired) Exc…" at bounding box center [320, 97] width 62 height 12
select select ""pending""
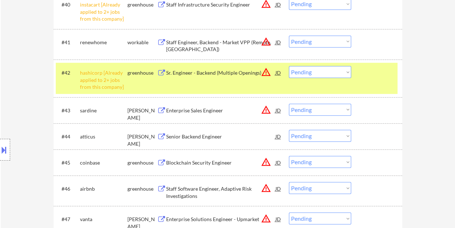
scroll to position [1593, 0]
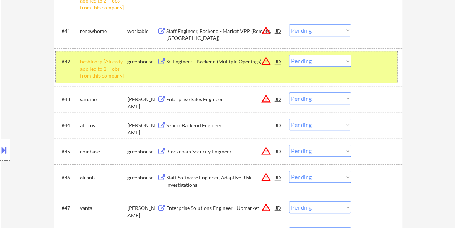
click at [374, 56] on div at bounding box center [378, 61] width 32 height 13
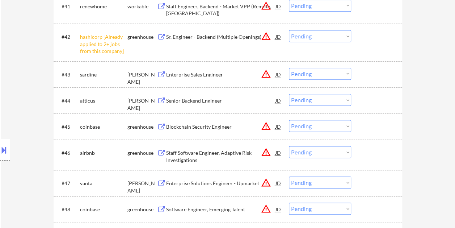
scroll to position [1629, 0]
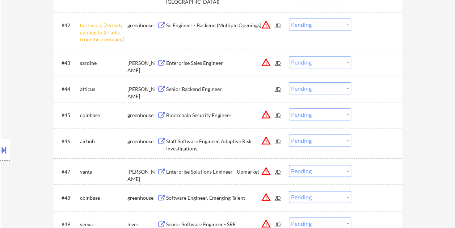
click at [372, 57] on div at bounding box center [378, 62] width 32 height 13
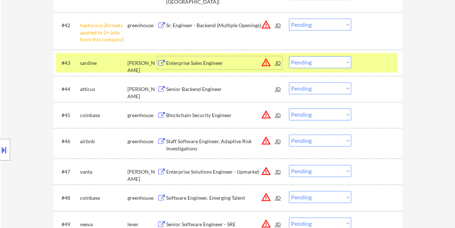
click at [217, 59] on div "Enterprise Sales Engineer" at bounding box center [220, 62] width 109 height 13
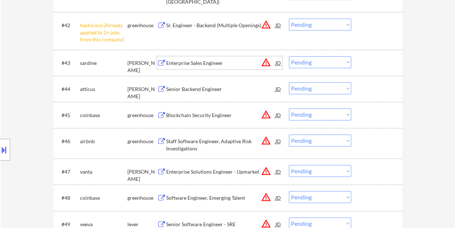
click at [364, 64] on div at bounding box center [378, 62] width 32 height 13
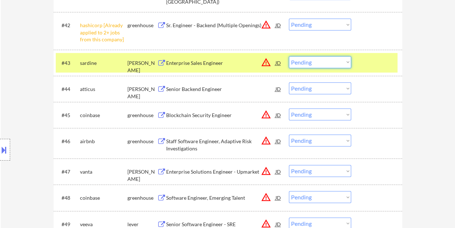
click at [346, 59] on select "Choose an option... Pending Applied Excluded (Questions) Excluded (Expired) Exc…" at bounding box center [320, 62] width 62 height 12
click at [289, 56] on select "Choose an option... Pending Applied Excluded (Questions) Excluded (Expired) Exc…" at bounding box center [320, 62] width 62 height 12
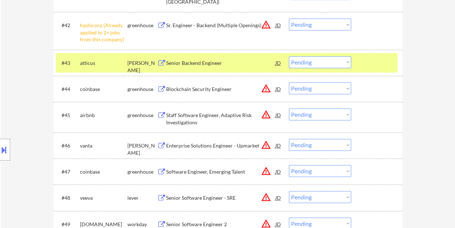
click at [366, 58] on div at bounding box center [378, 62] width 32 height 13
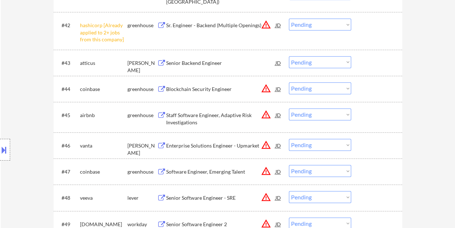
click at [365, 58] on div at bounding box center [378, 62] width 32 height 13
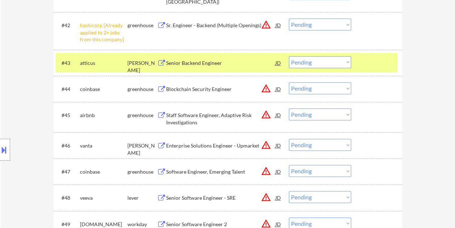
click at [195, 60] on div "Senior Backend Engineer" at bounding box center [220, 62] width 109 height 7
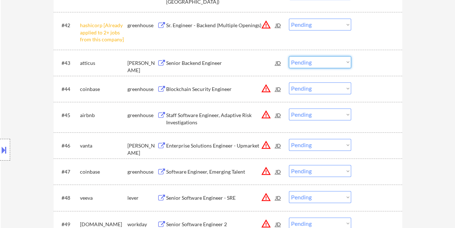
click at [344, 59] on select "Choose an option... Pending Applied Excluded (Questions) Excluded (Expired) Exc…" at bounding box center [320, 62] width 62 height 12
click at [289, 56] on select "Choose an option... Pending Applied Excluded (Questions) Excluded (Expired) Exc…" at bounding box center [320, 62] width 62 height 12
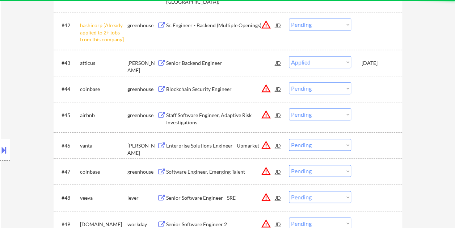
select select ""pending""
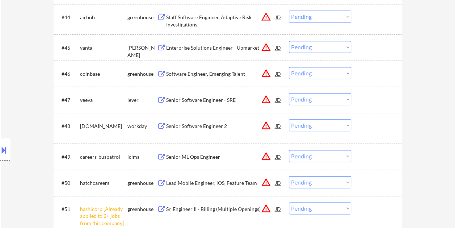
scroll to position [1701, 0]
click at [374, 99] on div at bounding box center [378, 98] width 32 height 13
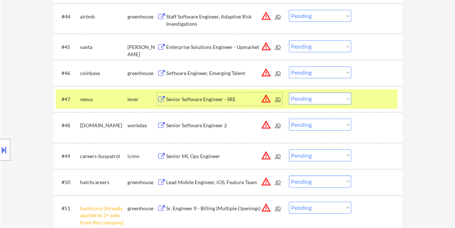
click at [189, 96] on div "Senior Software Engineer - SRE" at bounding box center [220, 99] width 109 height 7
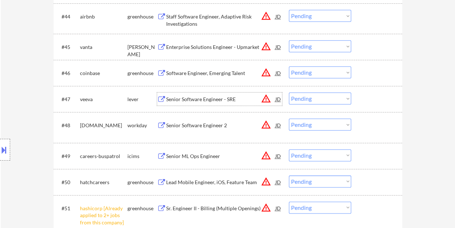
drag, startPoint x: 385, startPoint y: 103, endPoint x: 381, endPoint y: 102, distance: 4.1
click at [385, 102] on div at bounding box center [378, 98] width 32 height 13
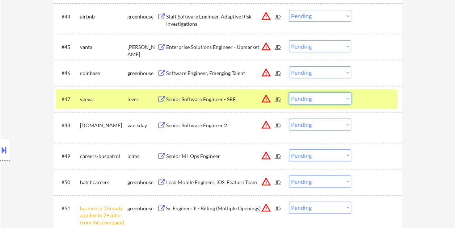
click at [346, 98] on select "Choose an option... Pending Applied Excluded (Questions) Excluded (Expired) Exc…" at bounding box center [320, 98] width 62 height 12
click at [289, 92] on select "Choose an option... Pending Applied Excluded (Questions) Excluded (Expired) Exc…" at bounding box center [320, 98] width 62 height 12
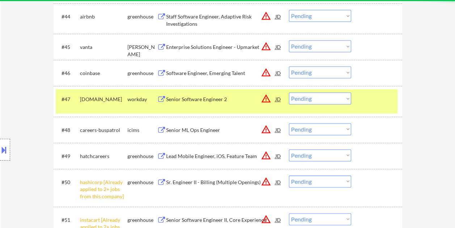
click at [374, 102] on div at bounding box center [378, 98] width 32 height 13
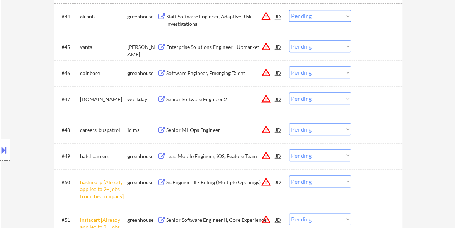
drag, startPoint x: 374, startPoint y: 101, endPoint x: 346, endPoint y: 104, distance: 28.5
click at [374, 101] on div at bounding box center [378, 98] width 32 height 13
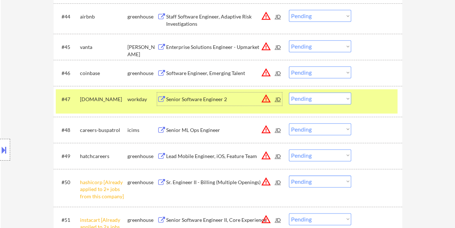
click at [208, 100] on div "Senior Software Engineer 2" at bounding box center [220, 99] width 109 height 7
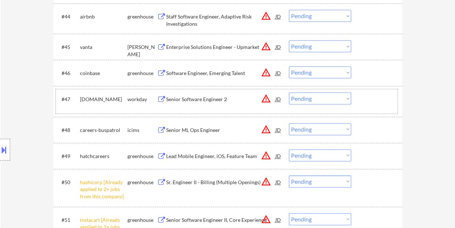
click at [359, 100] on div "#47 healthcare.wd1.search workday Senior Software Engineer 2 JD warning_amber C…" at bounding box center [227, 101] width 342 height 24
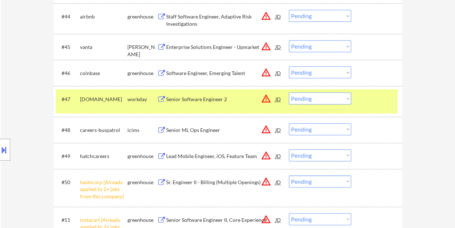
click at [347, 98] on select "Choose an option... Pending Applied Excluded (Questions) Excluded (Expired) Exc…" at bounding box center [320, 98] width 62 height 12
click at [289, 92] on select "Choose an option... Pending Applied Excluded (Questions) Excluded (Expired) Exc…" at bounding box center [320, 98] width 62 height 12
select select ""pending""
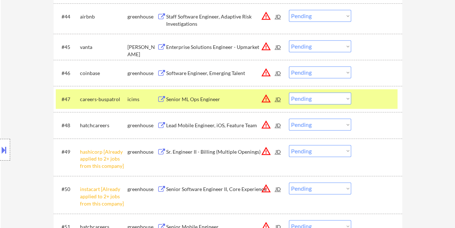
click at [375, 97] on div at bounding box center [378, 98] width 32 height 13
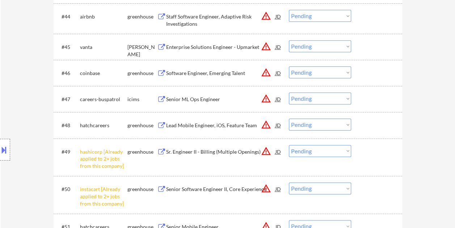
scroll to position [1737, 0]
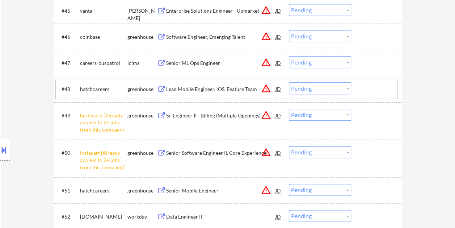
click at [379, 88] on div at bounding box center [378, 88] width 32 height 13
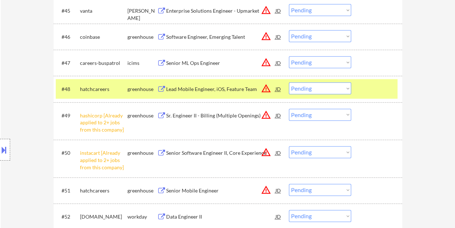
click at [228, 83] on div "Lead Mobile Engineer, iOS, Feature Team" at bounding box center [220, 88] width 109 height 13
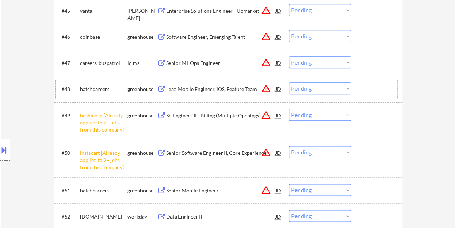
drag, startPoint x: 370, startPoint y: 86, endPoint x: 342, endPoint y: 86, distance: 28.2
click at [370, 86] on div at bounding box center [378, 88] width 32 height 13
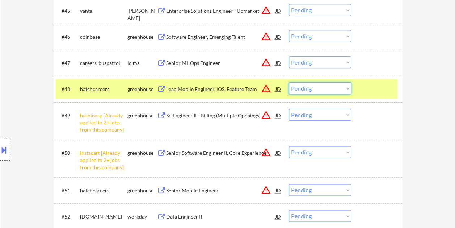
click at [341, 86] on select "Choose an option... Pending Applied Excluded (Questions) Excluded (Expired) Exc…" at bounding box center [320, 88] width 62 height 12
click at [289, 82] on select "Choose an option... Pending Applied Excluded (Questions) Excluded (Expired) Exc…" at bounding box center [320, 88] width 62 height 12
select select ""pending""
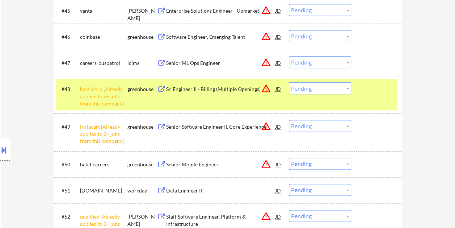
click at [374, 94] on div at bounding box center [378, 88] width 32 height 13
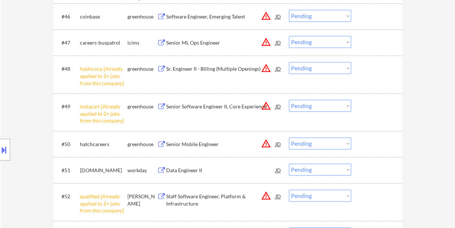
scroll to position [1774, 0]
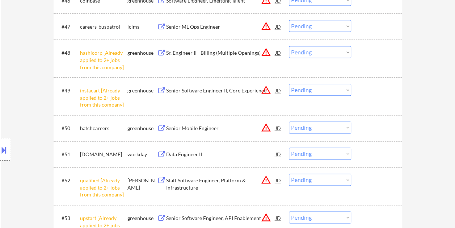
click at [368, 127] on div at bounding box center [378, 127] width 32 height 13
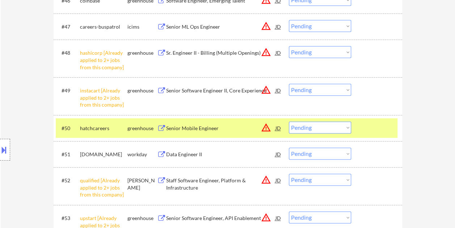
click at [198, 130] on div "Senior Mobile Engineer" at bounding box center [220, 128] width 109 height 7
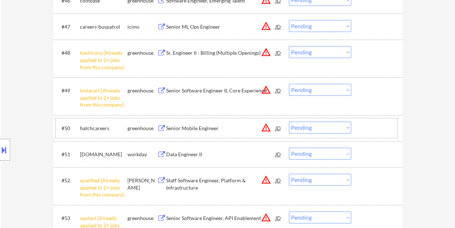
click at [373, 122] on div at bounding box center [378, 127] width 32 height 13
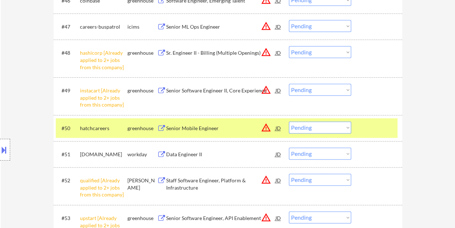
click at [347, 127] on select "Choose an option... Pending Applied Excluded (Questions) Excluded (Expired) Exc…" at bounding box center [320, 127] width 62 height 12
click at [289, 121] on select "Choose an option... Pending Applied Excluded (Questions) Excluded (Expired) Exc…" at bounding box center [320, 127] width 62 height 12
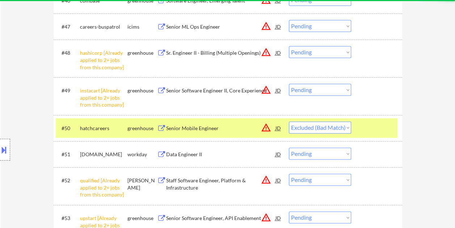
select select ""pending""
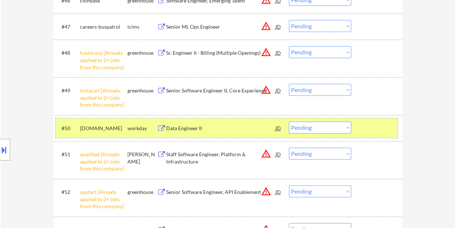
click at [362, 128] on div at bounding box center [378, 127] width 32 height 13
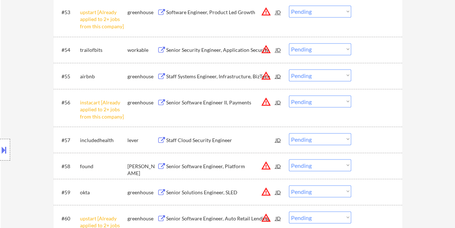
scroll to position [2027, 0]
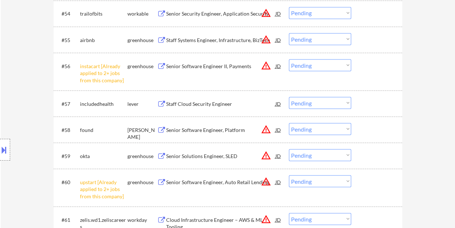
click at [379, 104] on div at bounding box center [378, 103] width 32 height 13
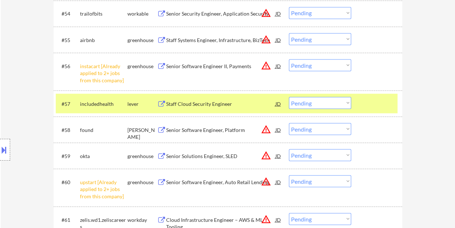
click at [231, 102] on div "Staff Cloud Security Engineer" at bounding box center [220, 103] width 109 height 7
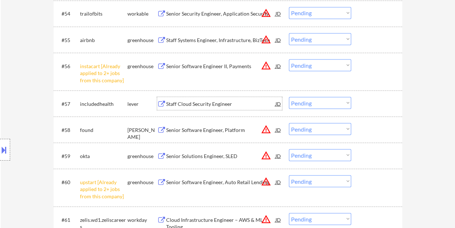
click at [367, 97] on div at bounding box center [378, 103] width 32 height 13
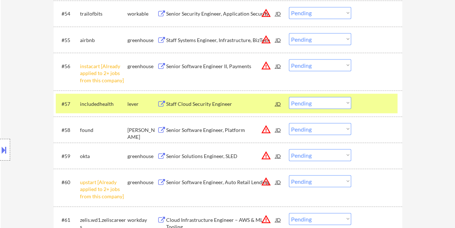
click at [340, 99] on select "Choose an option... Pending Applied Excluded (Questions) Excluded (Expired) Exc…" at bounding box center [320, 103] width 62 height 12
click at [289, 97] on select "Choose an option... Pending Applied Excluded (Questions) Excluded (Expired) Exc…" at bounding box center [320, 103] width 62 height 12
select select ""pending""
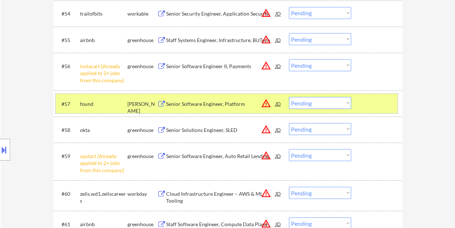
click at [371, 103] on div at bounding box center [378, 103] width 32 height 13
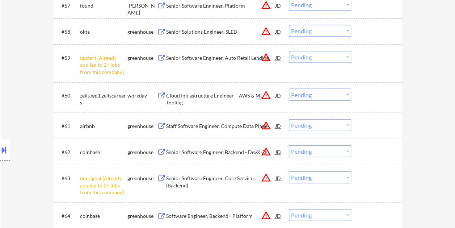
scroll to position [2136, 0]
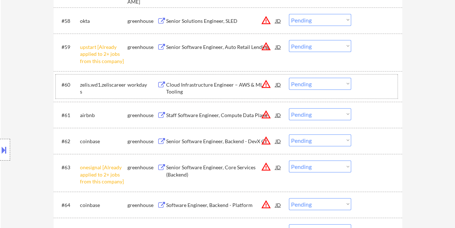
drag, startPoint x: 371, startPoint y: 86, endPoint x: 149, endPoint y: 85, distance: 222.2
click at [371, 86] on div at bounding box center [378, 84] width 32 height 13
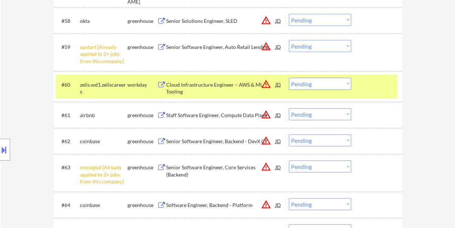
click at [197, 83] on div "Cloud Infrastructure Engineer – AWS & ML Tooling" at bounding box center [220, 88] width 109 height 14
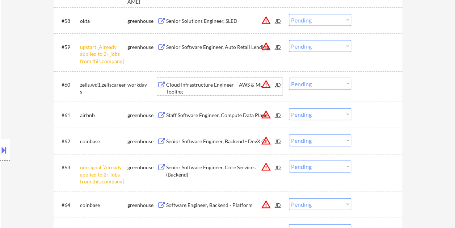
drag, startPoint x: 370, startPoint y: 87, endPoint x: 346, endPoint y: 86, distance: 24.3
click at [370, 86] on div at bounding box center [378, 84] width 32 height 13
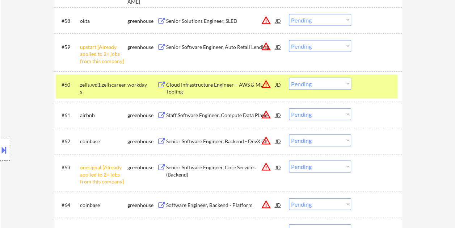
click at [344, 86] on select "Choose an option... Pending Applied Excluded (Questions) Excluded (Expired) Exc…" at bounding box center [320, 84] width 62 height 12
click at [289, 78] on select "Choose an option... Pending Applied Excluded (Questions) Excluded (Expired) Exc…" at bounding box center [320, 84] width 62 height 12
select select ""pending""
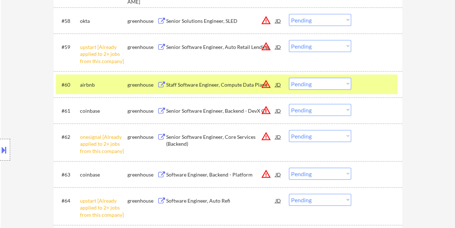
click at [371, 86] on div at bounding box center [378, 84] width 32 height 13
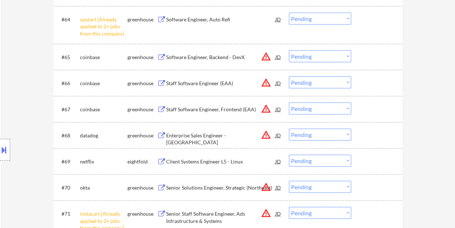
scroll to position [2353, 0]
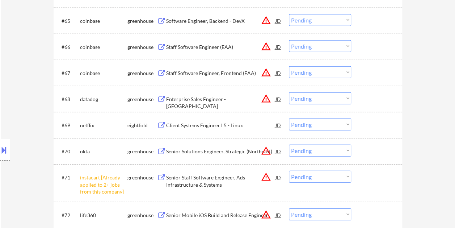
click at [365, 128] on div at bounding box center [378, 124] width 32 height 13
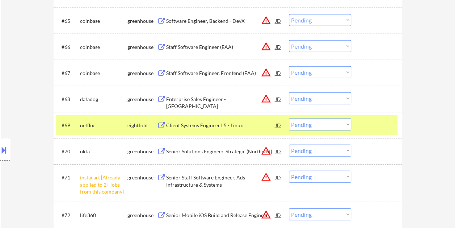
click at [212, 118] on div "Client Systems Engineer L5 - Linux" at bounding box center [220, 124] width 109 height 13
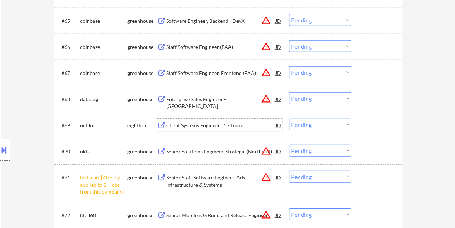
click at [371, 128] on div at bounding box center [378, 124] width 32 height 13
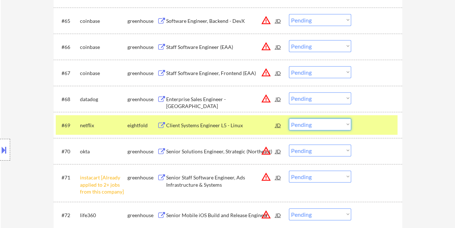
click at [340, 124] on select "Choose an option... Pending Applied Excluded (Questions) Excluded (Expired) Exc…" at bounding box center [320, 124] width 62 height 12
click at [289, 118] on select "Choose an option... Pending Applied Excluded (Questions) Excluded (Expired) Exc…" at bounding box center [320, 124] width 62 height 12
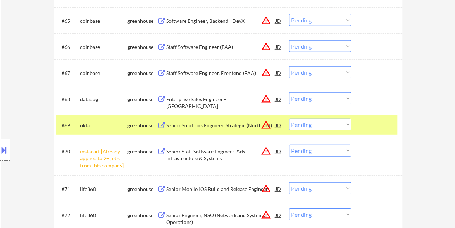
click at [364, 126] on div at bounding box center [378, 124] width 32 height 13
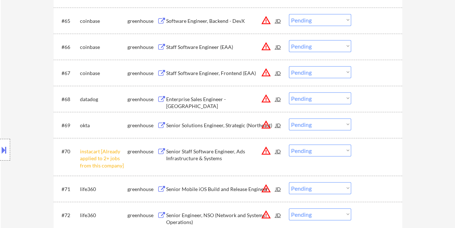
click at [366, 127] on div at bounding box center [378, 124] width 32 height 13
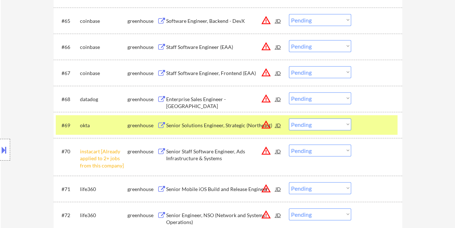
click at [229, 123] on div "Senior Solutions Engineer, Strategic (Northeast)" at bounding box center [220, 125] width 109 height 7
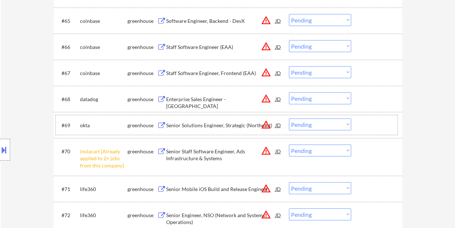
click at [367, 121] on div at bounding box center [378, 124] width 32 height 13
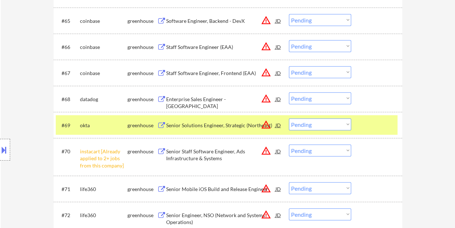
click at [346, 123] on select "Choose an option... Pending Applied Excluded (Questions) Excluded (Expired) Exc…" at bounding box center [320, 124] width 62 height 12
click at [289, 118] on select "Choose an option... Pending Applied Excluded (Questions) Excluded (Expired) Exc…" at bounding box center [320, 124] width 62 height 12
select select ""pending""
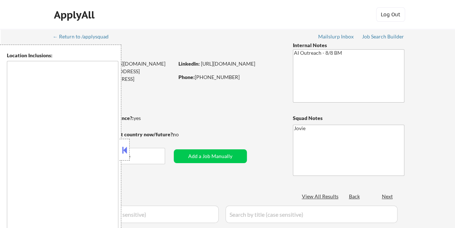
type textarea "remote"
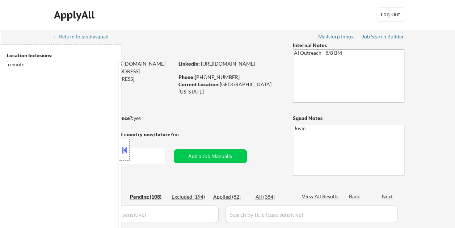
scroll to position [806, 0]
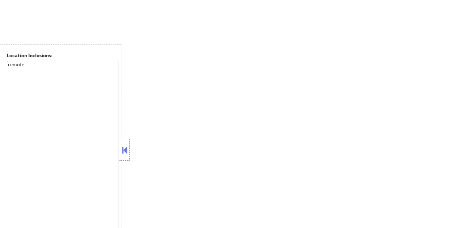
click at [128, 146] on button at bounding box center [125, 149] width 8 height 11
select select ""pending""
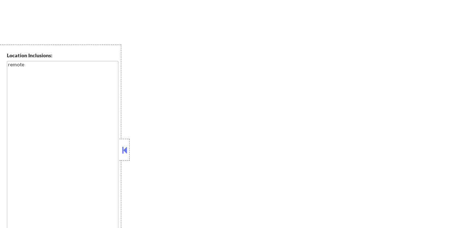
select select ""pending""
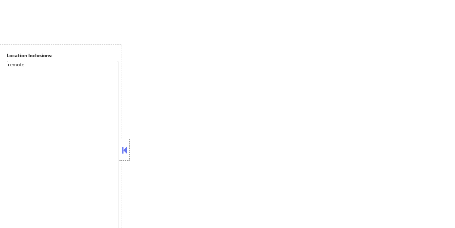
select select ""pending""
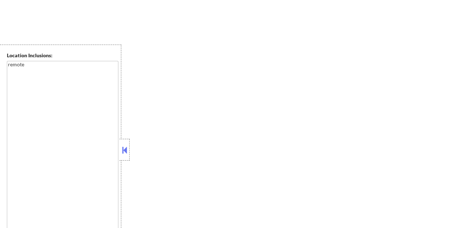
select select ""pending""
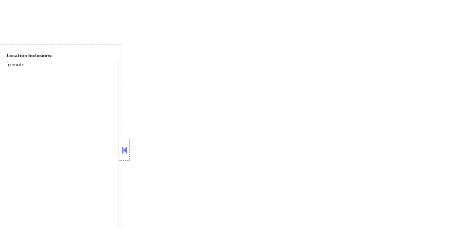
select select ""pending""
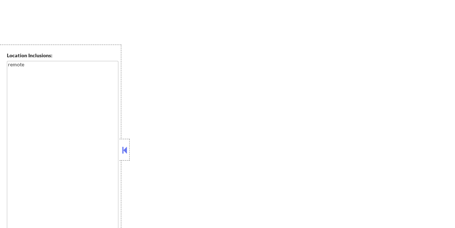
select select ""pending""
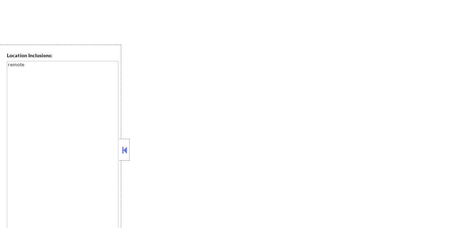
select select ""pending""
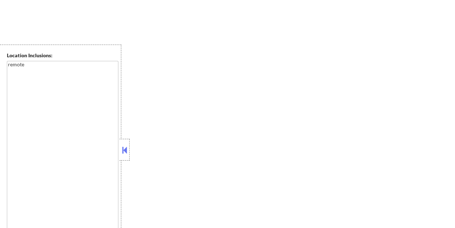
select select ""pending""
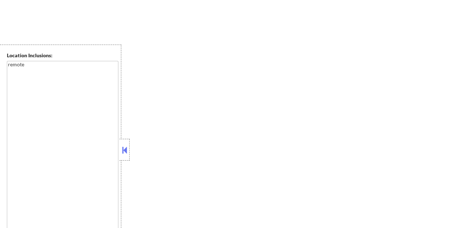
select select ""pending""
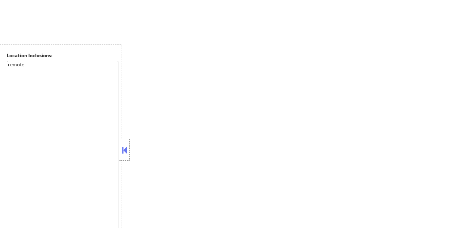
select select ""pending""
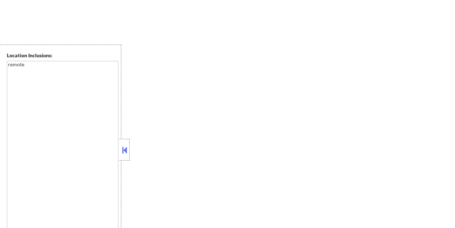
select select ""pending""
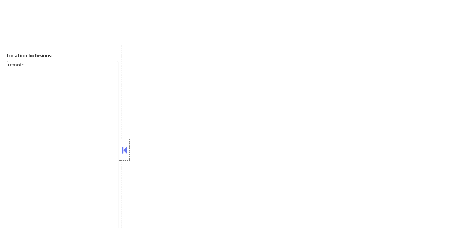
select select ""pending""
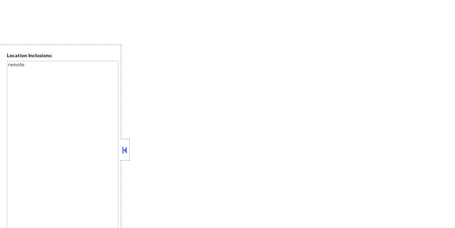
select select ""pending""
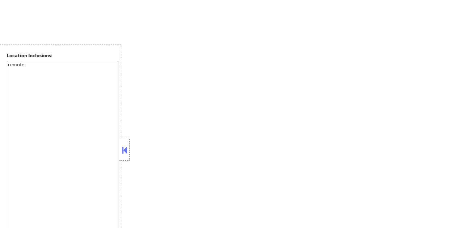
select select ""pending""
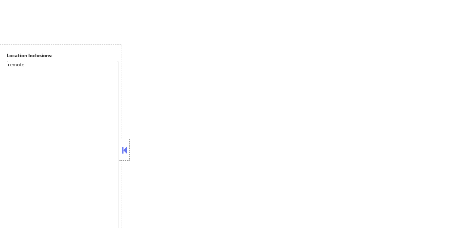
select select ""pending""
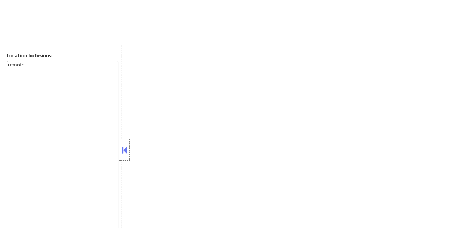
select select ""pending""
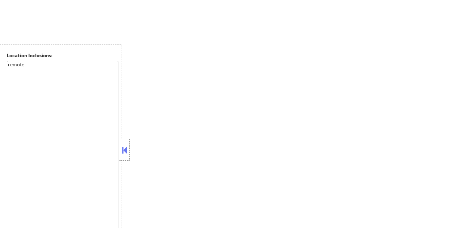
select select ""pending""
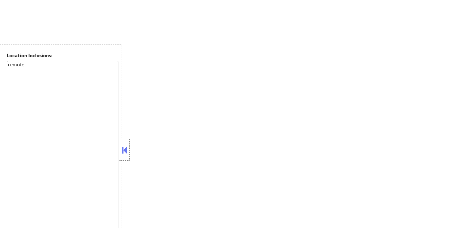
select select ""pending""
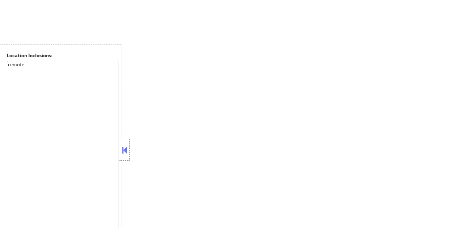
select select ""pending""
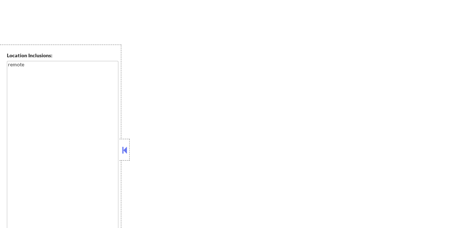
select select ""pending""
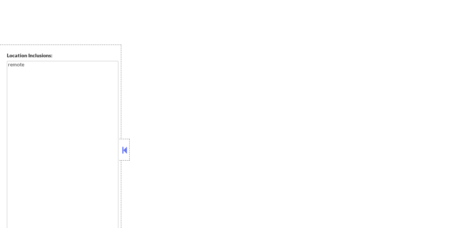
select select ""pending""
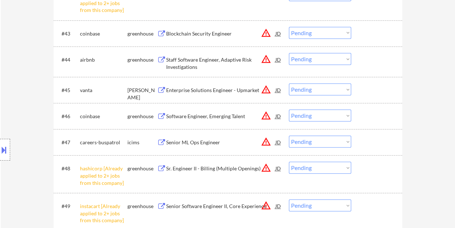
scroll to position [1665, 0]
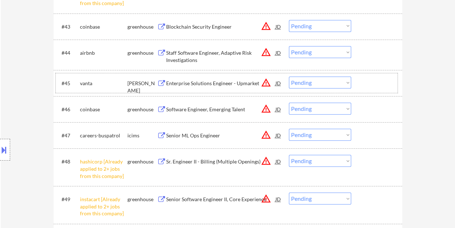
drag, startPoint x: 374, startPoint y: 83, endPoint x: 295, endPoint y: 88, distance: 79.4
click at [375, 83] on div at bounding box center [378, 82] width 32 height 13
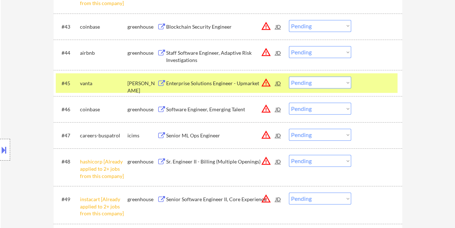
click at [212, 79] on div "Enterprise Solutions Engineer - Upmarket" at bounding box center [220, 82] width 109 height 13
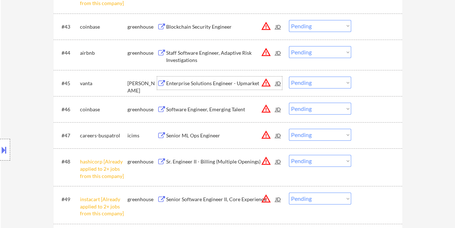
drag, startPoint x: 374, startPoint y: 80, endPoint x: 363, endPoint y: 80, distance: 10.1
click at [374, 80] on div at bounding box center [378, 82] width 32 height 13
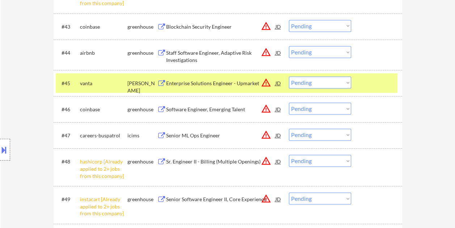
click at [344, 80] on select "Choose an option... Pending Applied Excluded (Questions) Excluded (Expired) Exc…" at bounding box center [320, 82] width 62 height 12
click at [289, 76] on select "Choose an option... Pending Applied Excluded (Questions) Excluded (Expired) Exc…" at bounding box center [320, 82] width 62 height 12
select select ""pending""
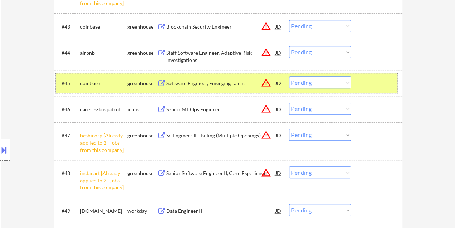
click at [368, 82] on div at bounding box center [378, 82] width 32 height 13
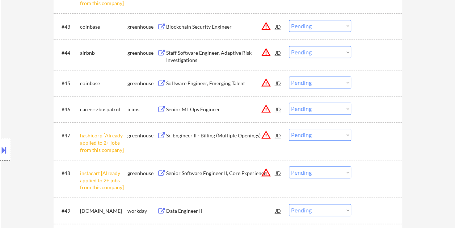
click at [363, 104] on div at bounding box center [378, 108] width 32 height 13
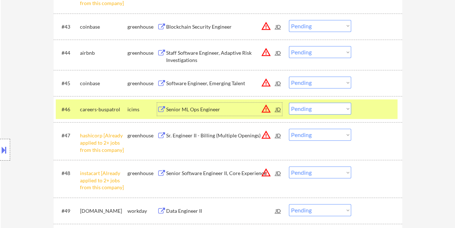
click at [217, 110] on div "Senior ML Ops Engineer" at bounding box center [220, 109] width 109 height 7
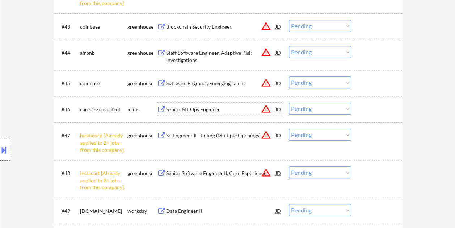
click at [365, 106] on div at bounding box center [378, 108] width 32 height 13
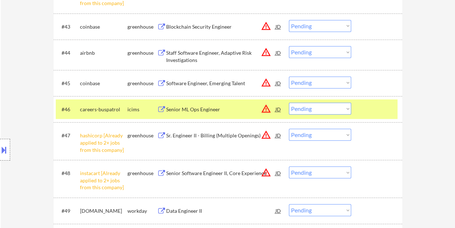
click at [347, 106] on select "Choose an option... Pending Applied Excluded (Questions) Excluded (Expired) Exc…" at bounding box center [320, 108] width 62 height 12
click at [289, 102] on select "Choose an option... Pending Applied Excluded (Questions) Excluded (Expired) Exc…" at bounding box center [320, 108] width 62 height 12
select select ""pending""
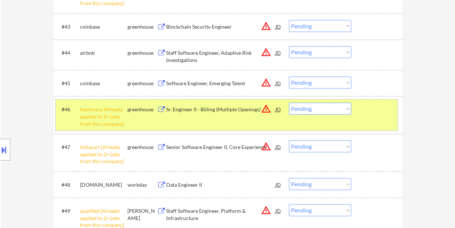
click at [364, 114] on div at bounding box center [378, 108] width 32 height 13
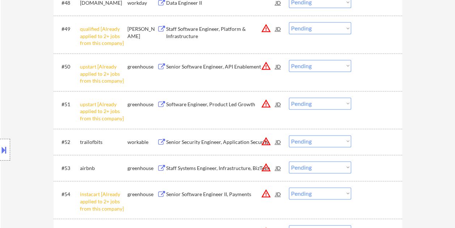
scroll to position [1882, 0]
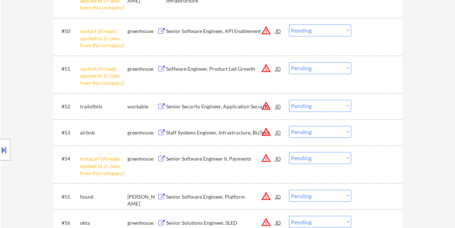
click at [372, 107] on div at bounding box center [378, 106] width 32 height 13
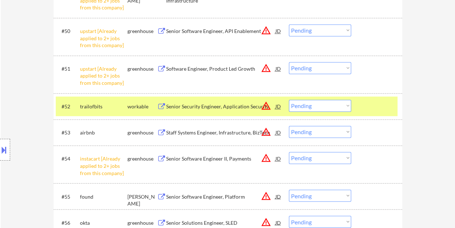
click at [219, 106] on div "Senior Security Engineer, Application Security" at bounding box center [220, 106] width 109 height 7
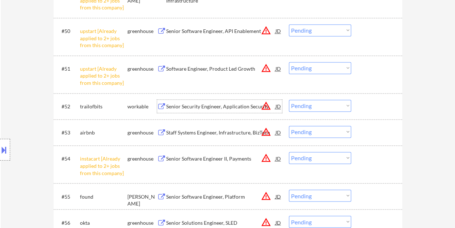
click at [366, 107] on div at bounding box center [378, 106] width 32 height 13
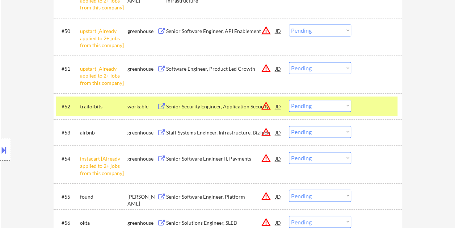
click at [346, 104] on select "Choose an option... Pending Applied Excluded (Questions) Excluded (Expired) Exc…" at bounding box center [320, 106] width 62 height 12
click at [289, 100] on select "Choose an option... Pending Applied Excluded (Questions) Excluded (Expired) Exc…" at bounding box center [320, 106] width 62 height 12
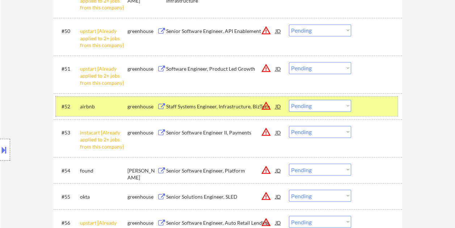
click at [378, 103] on div at bounding box center [378, 106] width 32 height 13
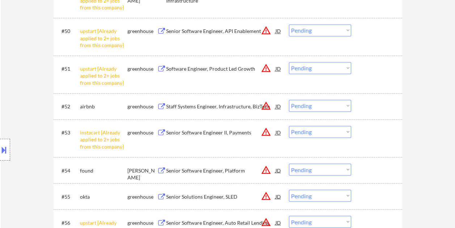
click at [346, 103] on select "Choose an option... Pending Applied Excluded (Questions) Excluded (Expired) Exc…" at bounding box center [320, 106] width 62 height 12
click at [356, 108] on div "#52 airbnb greenhouse Staff Systems Engineer, Infrastructure, BizTech JD warnin…" at bounding box center [227, 106] width 342 height 20
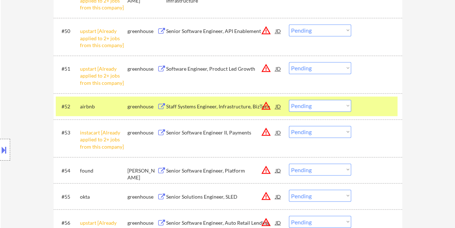
click at [349, 105] on select "Choose an option... Pending Applied Excluded (Questions) Excluded (Expired) Exc…" at bounding box center [320, 106] width 62 height 12
click at [289, 100] on select "Choose an option... Pending Applied Excluded (Questions) Excluded (Expired) Exc…" at bounding box center [320, 106] width 62 height 12
select select ""pending""
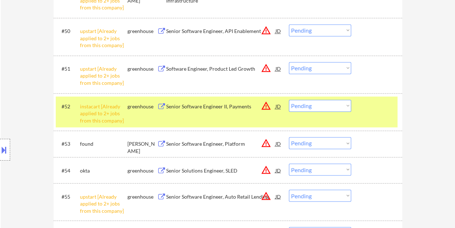
scroll to position [1918, 0]
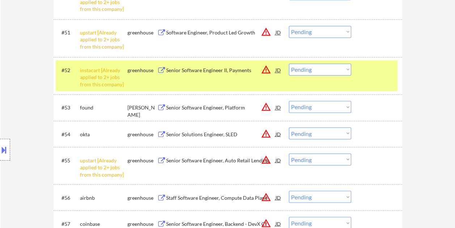
click at [383, 73] on div at bounding box center [378, 69] width 32 height 13
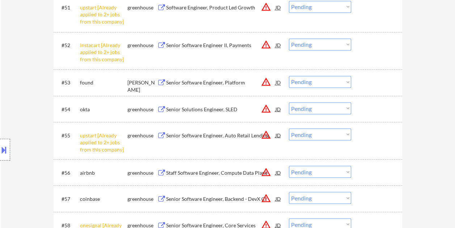
scroll to position [1955, 0]
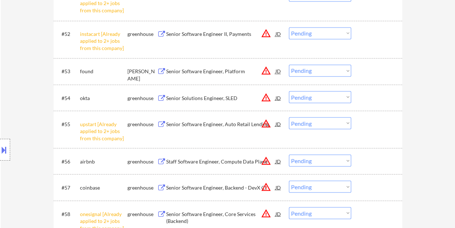
drag, startPoint x: 374, startPoint y: 70, endPoint x: 254, endPoint y: 65, distance: 119.5
click at [374, 69] on div at bounding box center [378, 70] width 32 height 13
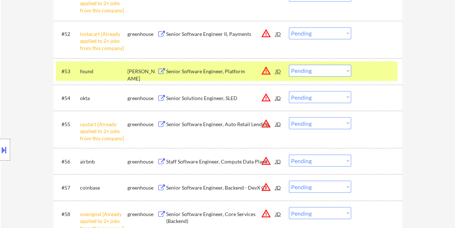
click at [196, 68] on div "Senior Software Engineer, Platform" at bounding box center [220, 71] width 109 height 7
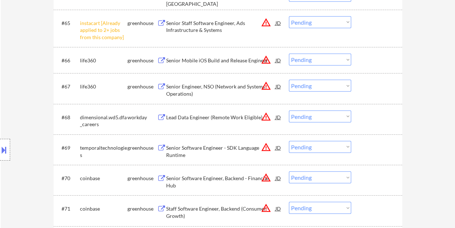
scroll to position [2353, 0]
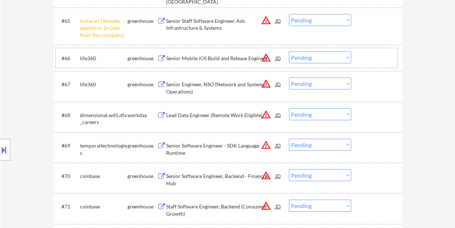
click at [371, 56] on div at bounding box center [378, 57] width 32 height 13
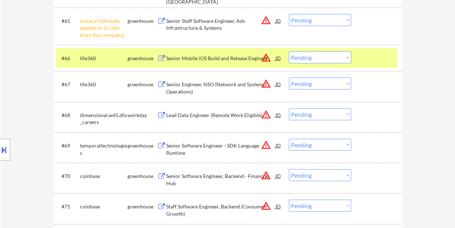
click at [200, 56] on div "Senior Mobile iOS Build and Release Engineer" at bounding box center [220, 58] width 109 height 7
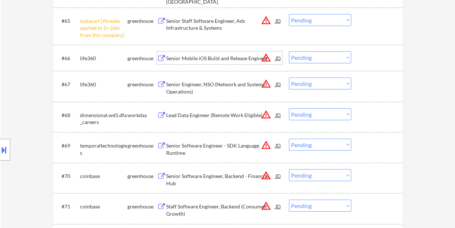
click at [365, 69] on div "#66 life360 greenhouse Senior Mobile iOS Build and Release Engineer JD warning_…" at bounding box center [228, 58] width 349 height 26
click at [354, 58] on div "#66 life360 greenhouse Senior Mobile iOS Build and Release Engineer JD warning_…" at bounding box center [227, 58] width 342 height 20
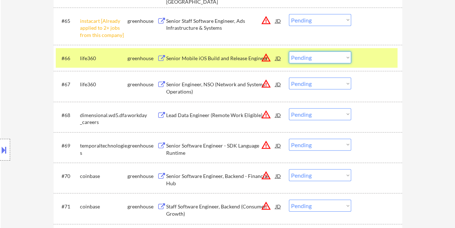
click at [346, 56] on select "Choose an option... Pending Applied Excluded (Questions) Excluded (Expired) Exc…" at bounding box center [320, 57] width 62 height 12
click at [289, 51] on select "Choose an option... Pending Applied Excluded (Questions) Excluded (Expired) Exc…" at bounding box center [320, 57] width 62 height 12
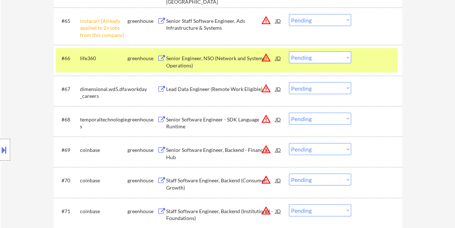
click at [362, 63] on div at bounding box center [378, 57] width 32 height 13
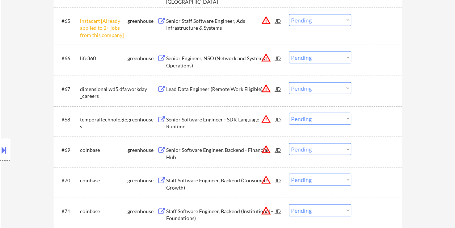
click at [364, 62] on div at bounding box center [378, 57] width 32 height 13
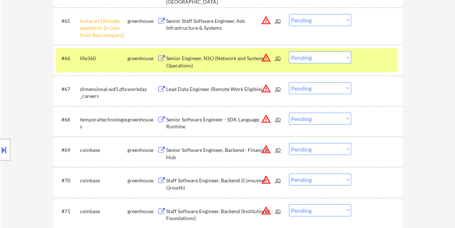
click at [225, 59] on div "Senior Engineer, NSO (Network and Systems Operations)" at bounding box center [220, 62] width 109 height 14
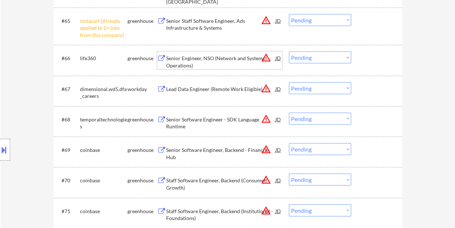
click at [367, 58] on div at bounding box center [378, 57] width 32 height 13
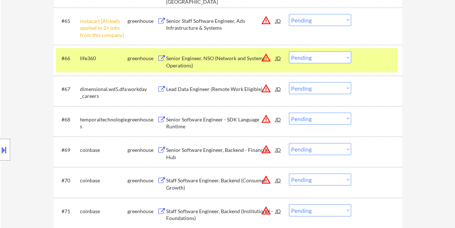
click at [346, 57] on select "Choose an option... Pending Applied Excluded (Questions) Excluded (Expired) Exc…" at bounding box center [320, 57] width 62 height 12
click at [289, 51] on select "Choose an option... Pending Applied Excluded (Questions) Excluded (Expired) Exc…" at bounding box center [320, 57] width 62 height 12
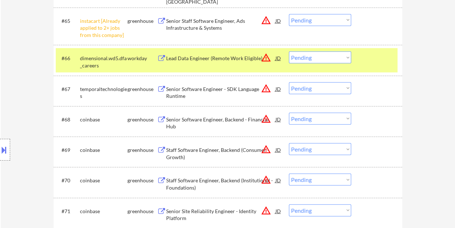
click at [378, 62] on div at bounding box center [378, 57] width 32 height 13
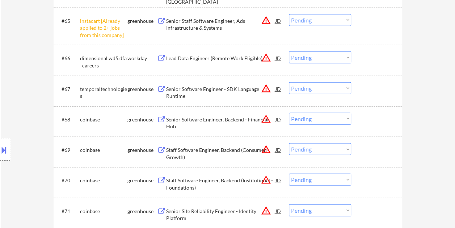
click at [368, 64] on div at bounding box center [378, 57] width 32 height 13
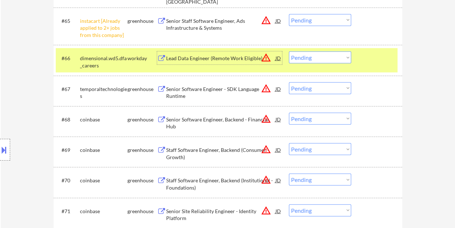
click at [231, 61] on div "Lead Data Engineer (Remote Work Eligible)" at bounding box center [220, 58] width 109 height 7
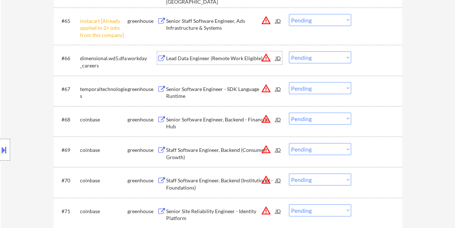
click at [374, 62] on div at bounding box center [378, 57] width 32 height 13
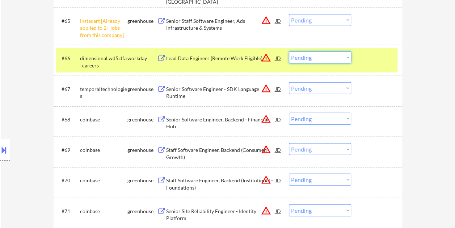
click at [345, 63] on select "Choose an option... Pending Applied Excluded (Questions) Excluded (Expired) Exc…" at bounding box center [320, 57] width 62 height 12
click at [289, 51] on select "Choose an option... Pending Applied Excluded (Questions) Excluded (Expired) Exc…" at bounding box center [320, 57] width 62 height 12
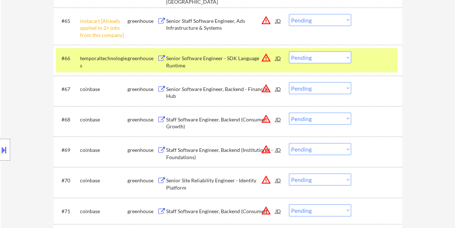
click at [379, 58] on div at bounding box center [378, 57] width 32 height 13
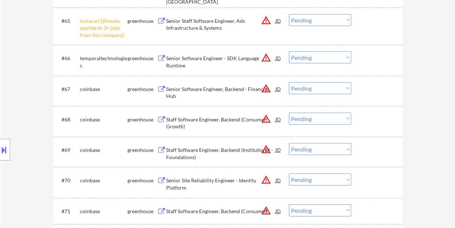
click at [378, 59] on div at bounding box center [378, 57] width 32 height 13
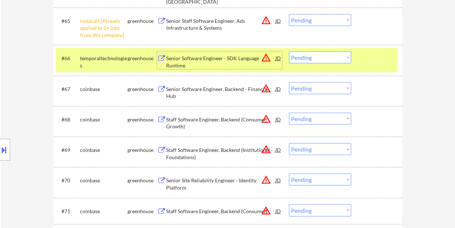
click at [219, 54] on div "Senior Software Engineer - SDK Language Runtime" at bounding box center [220, 59] width 109 height 17
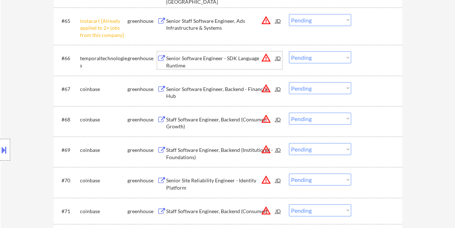
click at [366, 56] on div at bounding box center [378, 57] width 32 height 13
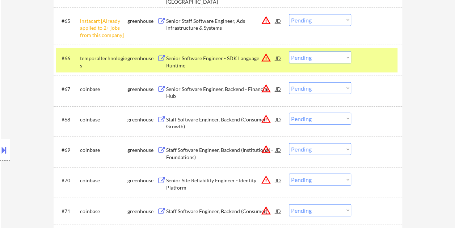
click at [345, 56] on select "Choose an option... Pending Applied Excluded (Questions) Excluded (Expired) Exc…" at bounding box center [320, 57] width 62 height 12
click at [289, 51] on select "Choose an option... Pending Applied Excluded (Questions) Excluded (Expired) Exc…" at bounding box center [320, 57] width 62 height 12
select select ""pending""
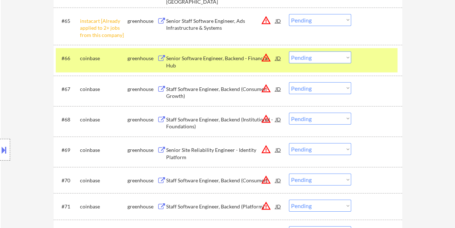
click at [363, 59] on div at bounding box center [378, 57] width 32 height 13
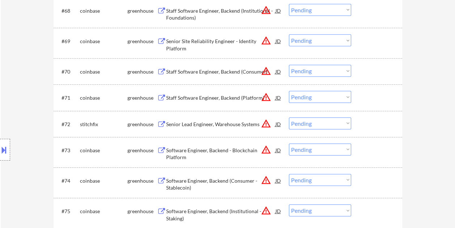
scroll to position [2498, 0]
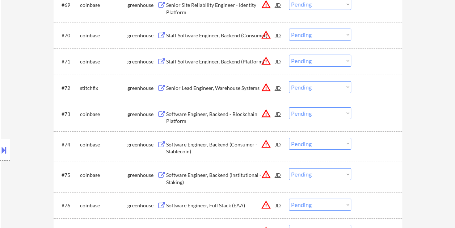
drag, startPoint x: 378, startPoint y: 87, endPoint x: 322, endPoint y: 87, distance: 55.4
click at [377, 87] on div at bounding box center [378, 87] width 32 height 13
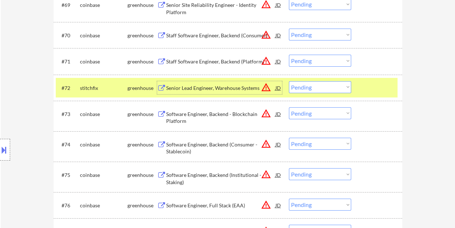
drag, startPoint x: 216, startPoint y: 86, endPoint x: 208, endPoint y: 86, distance: 7.2
click at [215, 86] on div "Senior Lead Engineer, Warehouse Systems" at bounding box center [220, 87] width 109 height 7
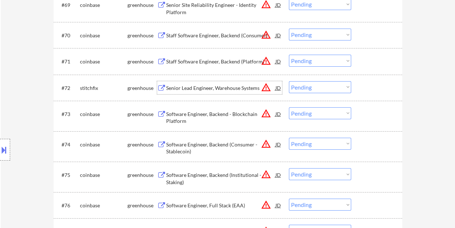
click at [344, 84] on select "Choose an option... Pending Applied Excluded (Questions) Excluded (Expired) Exc…" at bounding box center [320, 87] width 62 height 12
click at [289, 81] on select "Choose an option... Pending Applied Excluded (Questions) Excluded (Expired) Exc…" at bounding box center [320, 87] width 62 height 12
select select ""pending""
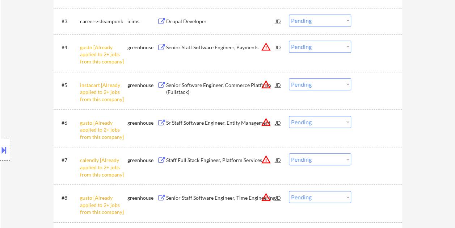
scroll to position [290, 0]
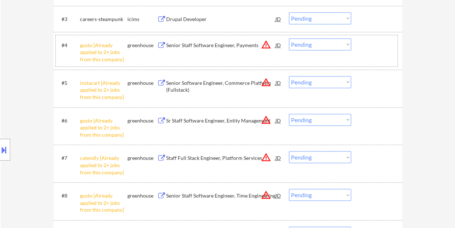
click at [193, 53] on div "#4 gusto [Already applied to 2+ jobs from this company] greenhouse Senior Staff…" at bounding box center [227, 50] width 342 height 31
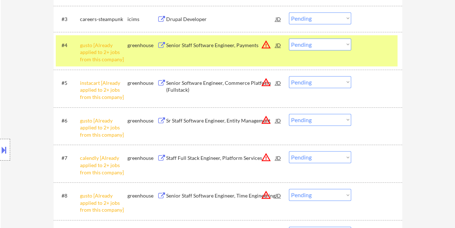
click at [193, 53] on div "#4 gusto [Already applied to 2+ jobs from this company] greenhouse Senior Staff…" at bounding box center [227, 50] width 342 height 31
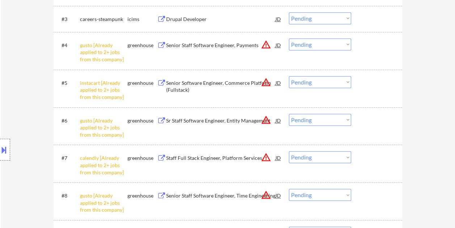
click at [193, 53] on div "#4 gusto [Already applied to 2+ jobs from this company] greenhouse Senior Staff…" at bounding box center [227, 50] width 342 height 31
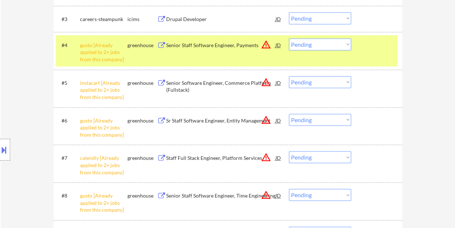
click at [115, 48] on div "Location Inclusions: remote" at bounding box center [65, 150] width 130 height 210
click at [193, 55] on div "#4 gusto [Already applied to 2+ jobs from this company] greenhouse Senior Staff…" at bounding box center [227, 50] width 342 height 31
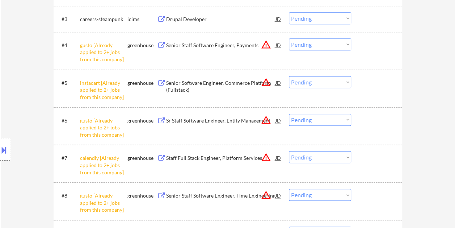
click at [193, 53] on div "#4 gusto [Already applied to 2+ jobs from this company] greenhouse Senior Staff…" at bounding box center [227, 50] width 342 height 31
drag, startPoint x: 193, startPoint y: 53, endPoint x: 191, endPoint y: 45, distance: 8.0
click at [191, 45] on div "Senior Staff Software Engineer, Payments" at bounding box center [220, 45] width 109 height 7
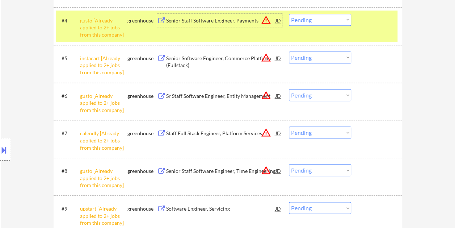
scroll to position [0, 0]
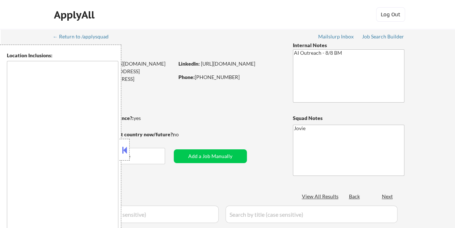
type textarea "remote"
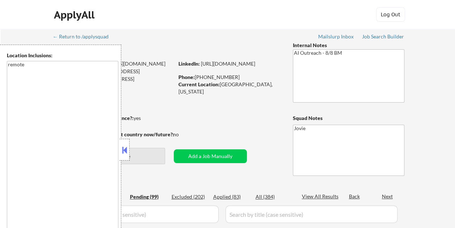
click at [128, 152] on button at bounding box center [125, 149] width 8 height 11
click at [125, 154] on button at bounding box center [125, 149] width 8 height 11
click at [125, 151] on button at bounding box center [125, 149] width 8 height 11
click at [123, 151] on button at bounding box center [125, 149] width 8 height 11
select select ""pending""
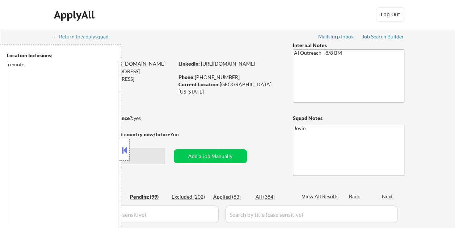
select select ""pending""
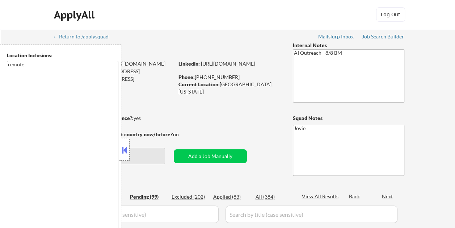
select select ""pending""
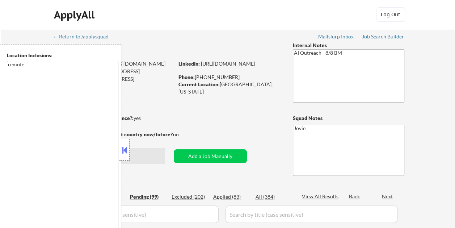
select select ""pending""
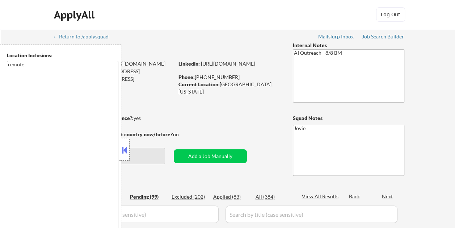
select select ""pending""
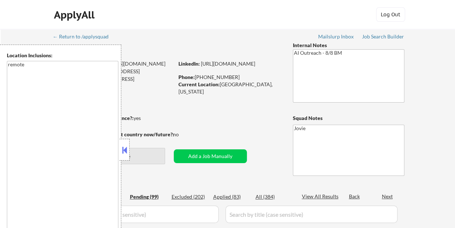
select select ""pending""
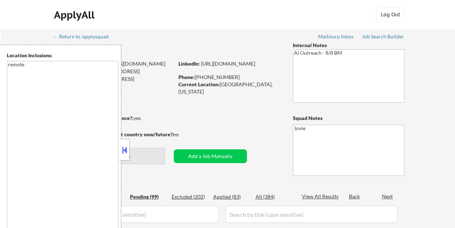
select select ""pending""
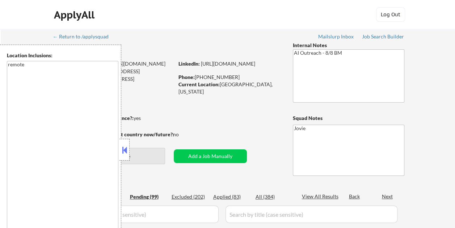
select select ""pending""
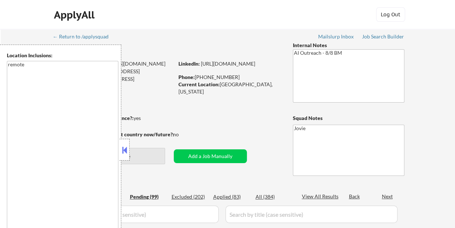
select select ""pending""
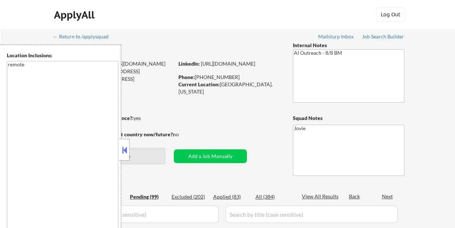
select select ""pending""
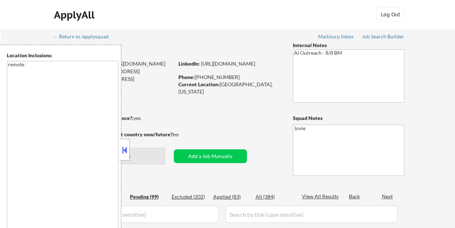
select select ""pending""
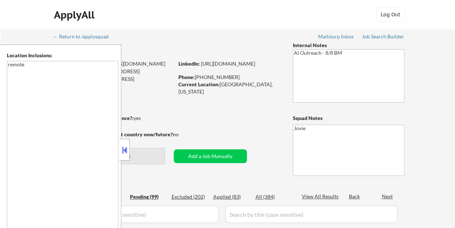
select select ""pending""
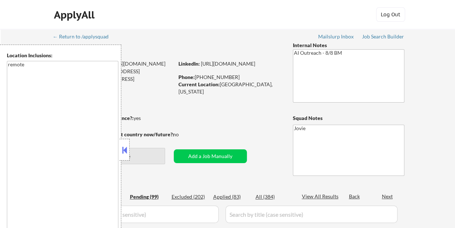
select select ""pending""
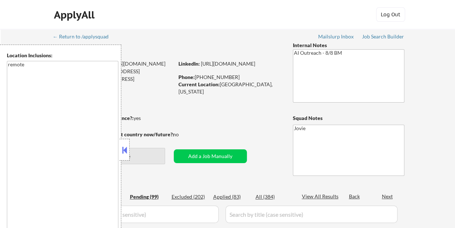
select select ""pending""
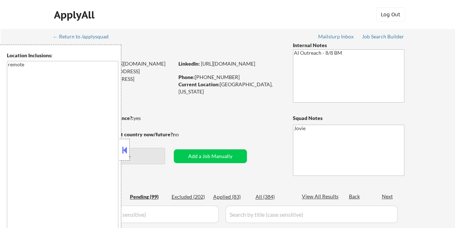
select select ""pending""
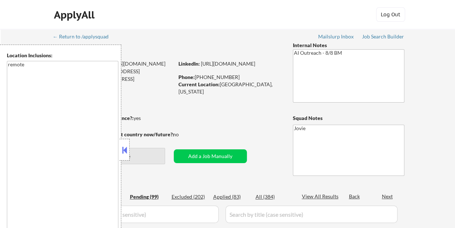
select select ""pending""
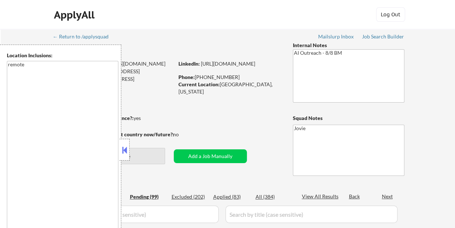
select select ""pending""
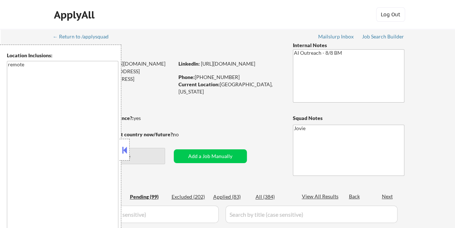
select select ""pending""
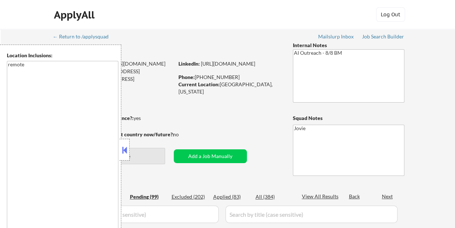
select select ""pending""
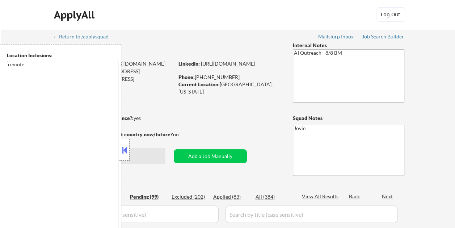
select select ""pending""
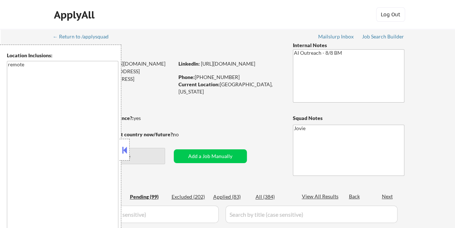
select select ""pending""
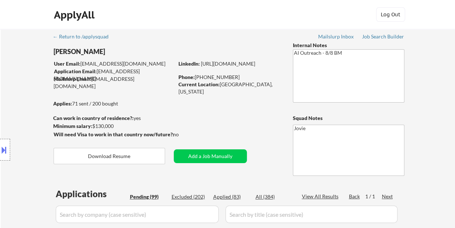
click at [172, 103] on div "Applies: 71 sent / 200 bought" at bounding box center [113, 103] width 121 height 7
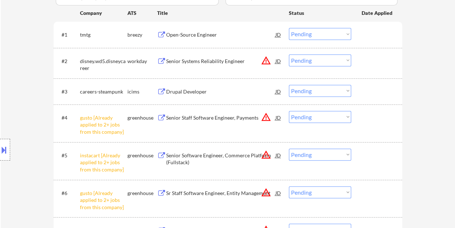
scroll to position [253, 0]
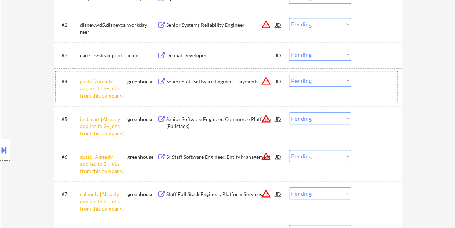
drag, startPoint x: 379, startPoint y: 91, endPoint x: 334, endPoint y: 90, distance: 45.3
click at [379, 91] on div "#4 gusto [Already applied to 2+ jobs from this company] greenhouse Senior Staff…" at bounding box center [227, 86] width 342 height 31
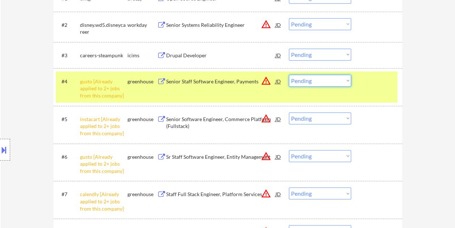
click at [349, 79] on select "Choose an option... Pending Applied Excluded (Questions) Excluded (Expired) Exc…" at bounding box center [320, 81] width 62 height 12
click at [289, 75] on select "Choose an option... Pending Applied Excluded (Questions) Excluded (Expired) Exc…" at bounding box center [320, 81] width 62 height 12
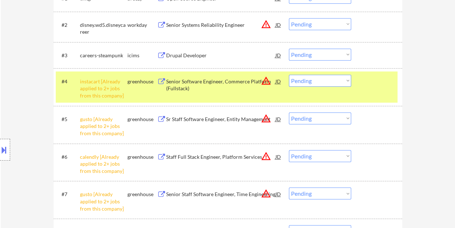
click at [362, 92] on div "#4 instacart [Already applied to 2+ jobs from this company] greenhouse Senior S…" at bounding box center [227, 86] width 342 height 31
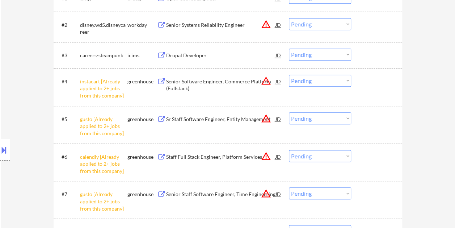
click at [361, 94] on div "#4 instacart [Already applied to 2+ jobs from this company] greenhouse Senior S…" at bounding box center [227, 86] width 342 height 31
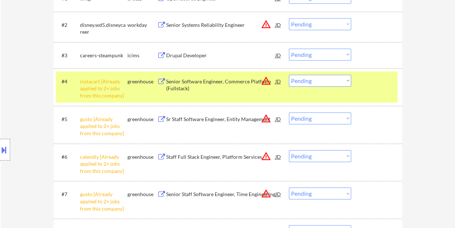
click at [207, 85] on div "Senior Software Engineer, Commerce Platform (Fullstack)" at bounding box center [220, 85] width 109 height 14
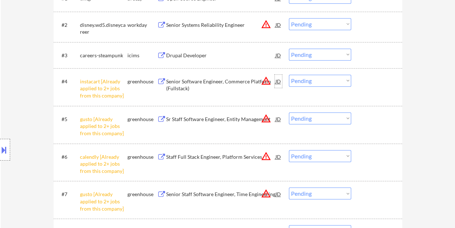
click at [278, 83] on div "JD" at bounding box center [278, 81] width 7 height 13
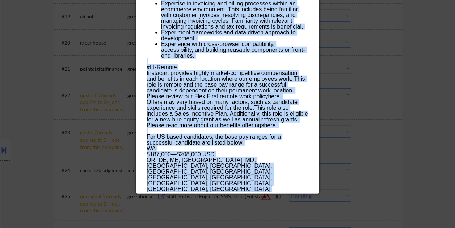
scroll to position [869, 0]
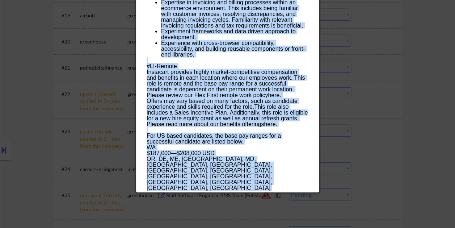
drag, startPoint x: 146, startPoint y: 31, endPoint x: 221, endPoint y: 186, distance: 172.4
copy div "Loremi Dolorsit Ametcons, Adipisci Elitsedd (Eiusmodte) incididun Utlabo Etdolo…"
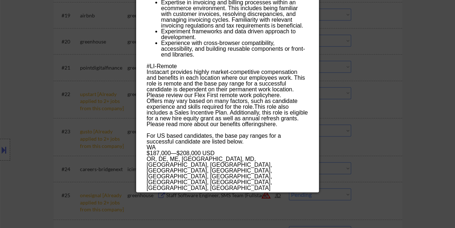
click at [416, 148] on div at bounding box center [227, 114] width 455 height 228
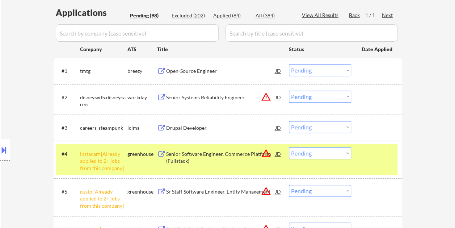
scroll to position [181, 0]
click at [345, 152] on select "Choose an option... Pending Applied Excluded (Questions) Excluded (Expired) Exc…" at bounding box center [320, 153] width 62 height 12
click at [289, 147] on select "Choose an option... Pending Applied Excluded (Questions) Excluded (Expired) Exc…" at bounding box center [320, 153] width 62 height 12
select select ""pending""
click at [379, 160] on div at bounding box center [378, 153] width 32 height 13
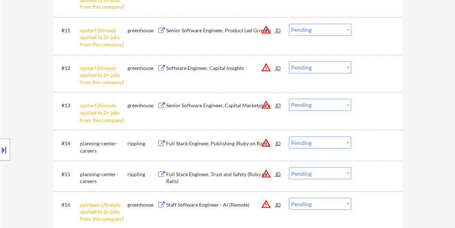
scroll to position [579, 0]
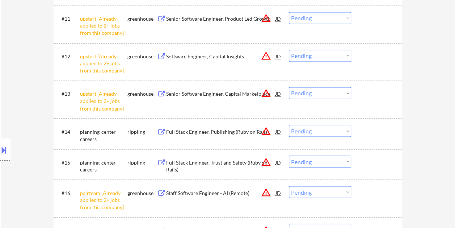
click at [345, 92] on select "Choose an option... Pending Applied Excluded (Questions) Excluded (Expired) Exc…" at bounding box center [320, 93] width 62 height 12
click at [289, 87] on select "Choose an option... Pending Applied Excluded (Questions) Excluded (Expired) Exc…" at bounding box center [320, 93] width 62 height 12
select select ""pending""
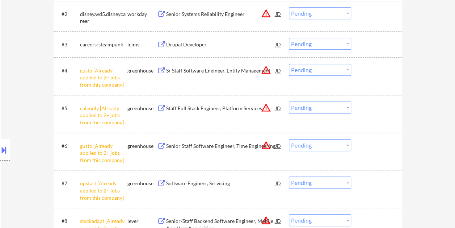
scroll to position [253, 0]
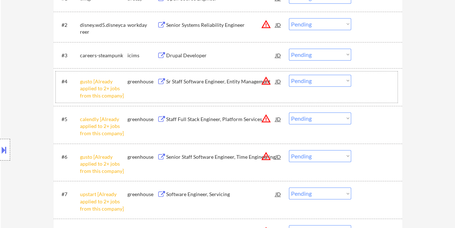
click at [193, 89] on div "#4 gusto [Already applied to 2+ jobs from this company] greenhouse Sr Staff Sof…" at bounding box center [227, 86] width 342 height 31
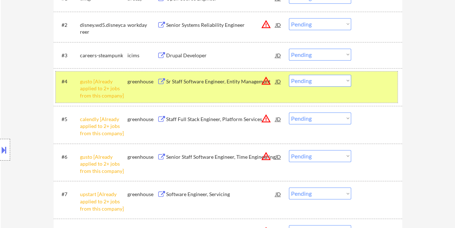
click at [370, 87] on div at bounding box center [378, 81] width 32 height 13
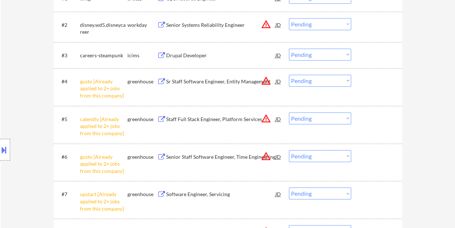
click at [207, 83] on div "Sr Staff Software Engineer, Entity Management" at bounding box center [220, 81] width 109 height 7
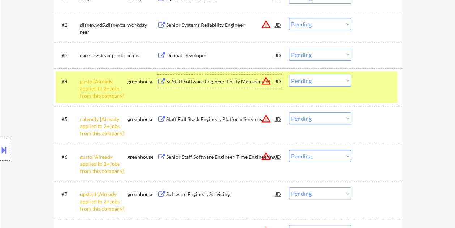
click at [325, 81] on select "Choose an option... Pending Applied Excluded (Questions) Excluded (Expired) Exc…" at bounding box center [320, 81] width 62 height 12
click at [289, 75] on select "Choose an option... Pending Applied Excluded (Questions) Excluded (Expired) Exc…" at bounding box center [320, 81] width 62 height 12
select select ""pending""
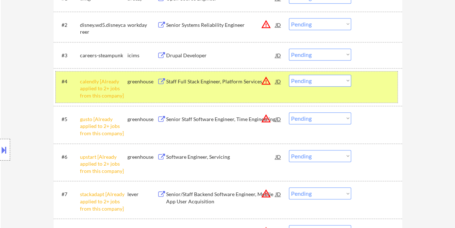
click at [364, 90] on div "#4 calendly [Already applied to 2+ jobs from this company] greenhouse Staff Ful…" at bounding box center [227, 86] width 342 height 31
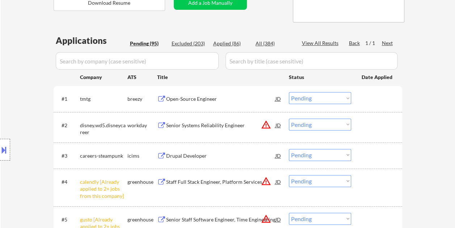
scroll to position [109, 0]
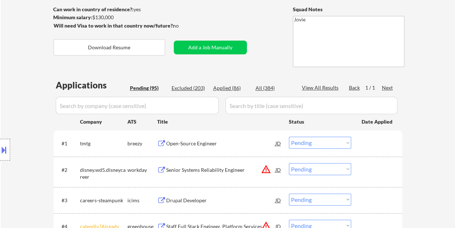
click at [220, 87] on div "Applied (86)" at bounding box center [231, 87] width 36 height 7
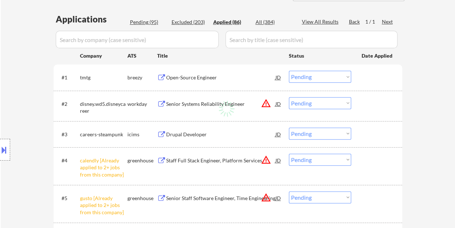
select select ""applied""
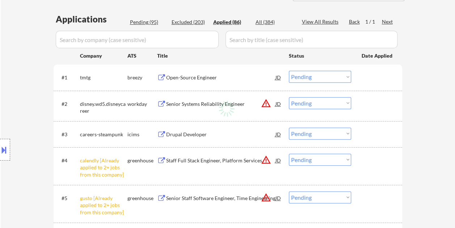
select select ""applied""
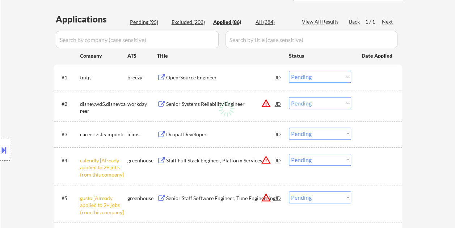
select select ""applied""
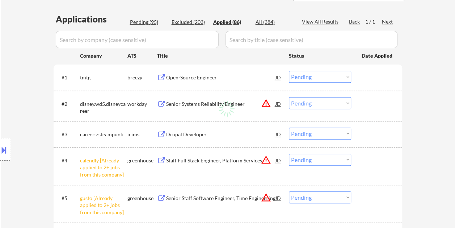
select select ""applied""
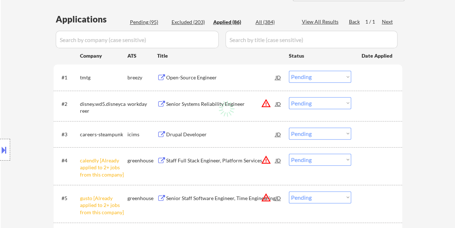
select select ""applied""
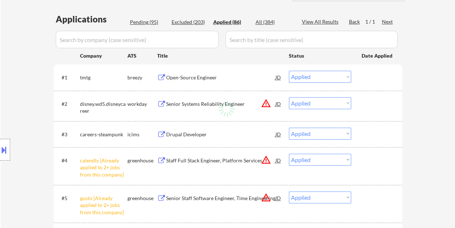
select select ""applied""
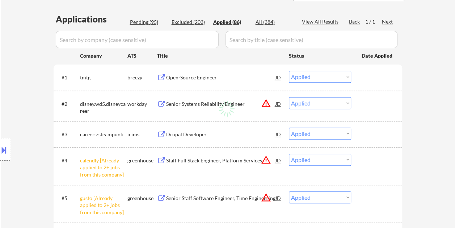
select select ""applied""
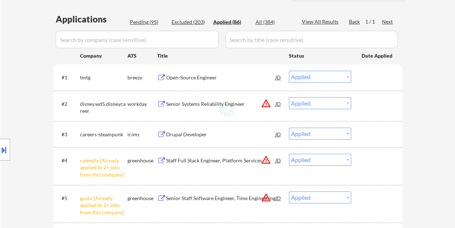
select select ""applied""
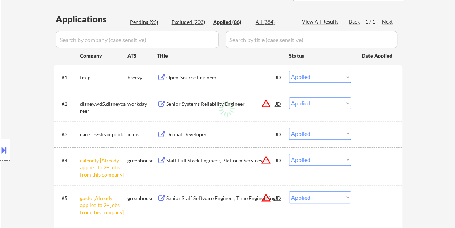
select select ""applied""
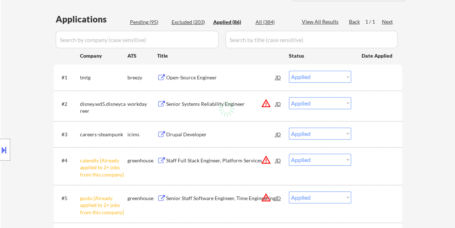
select select ""applied""
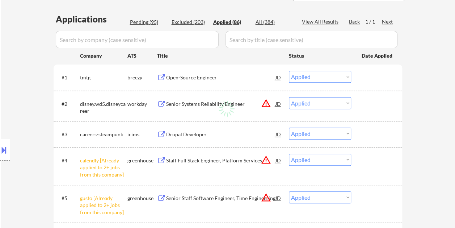
select select ""applied""
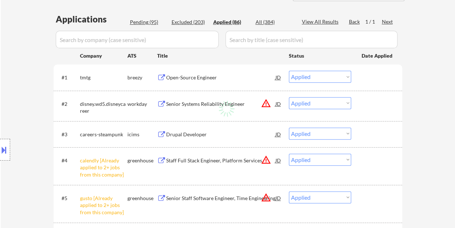
select select ""applied""
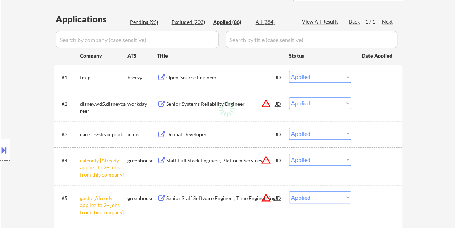
select select ""applied""
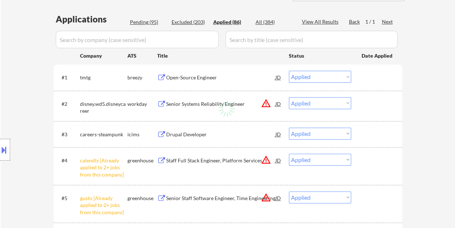
select select ""applied""
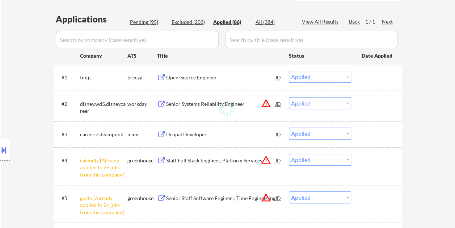
select select ""applied""
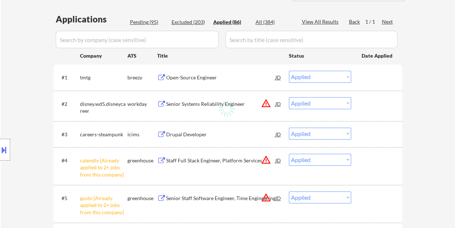
select select ""applied""
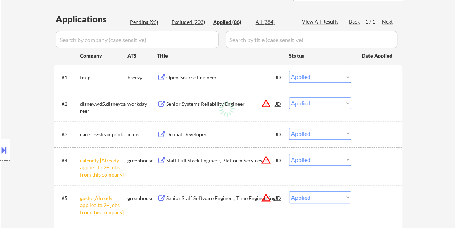
select select ""applied""
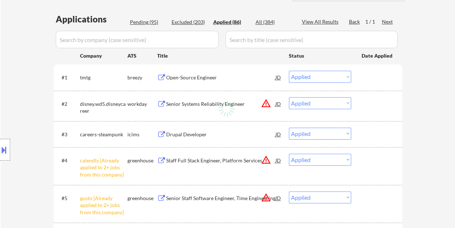
select select ""applied""
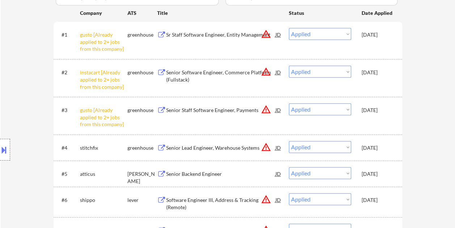
scroll to position [145, 0]
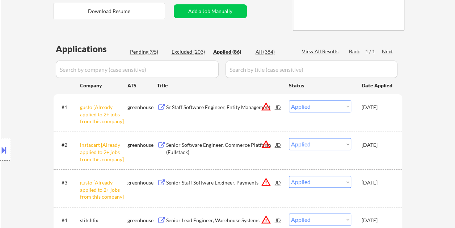
click at [138, 51] on div "Pending (95)" at bounding box center [148, 51] width 36 height 7
select select ""pending""
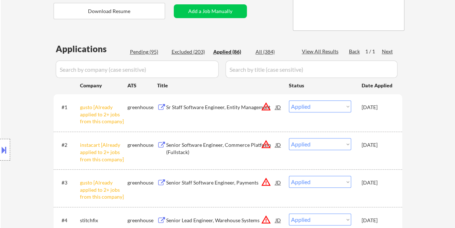
select select ""pending""
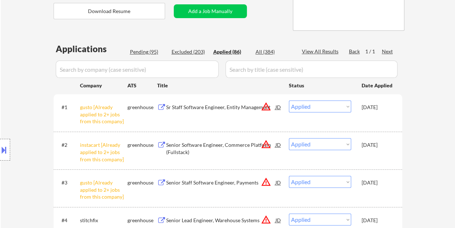
select select ""pending""
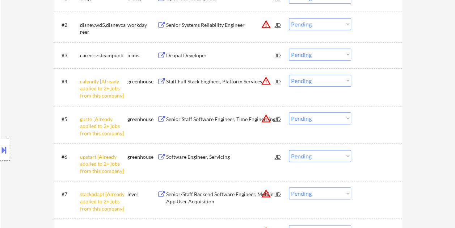
scroll to position [290, 0]
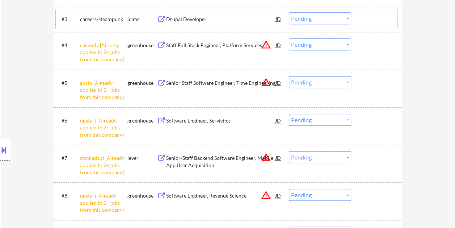
click at [368, 16] on div at bounding box center [378, 18] width 32 height 13
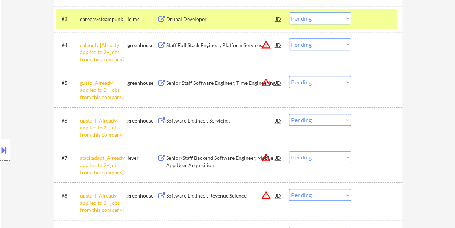
click at [218, 21] on div "Drupal Developer" at bounding box center [220, 19] width 109 height 7
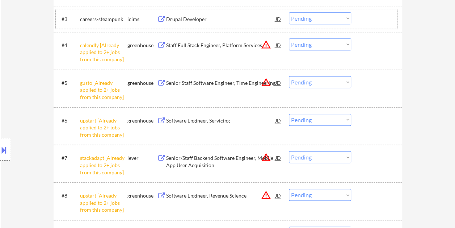
click at [362, 25] on div at bounding box center [378, 18] width 32 height 13
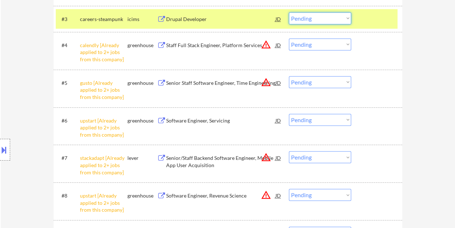
click at [344, 20] on select "Choose an option... Pending Applied Excluded (Questions) Excluded (Expired) Exc…" at bounding box center [320, 18] width 62 height 12
click at [289, 12] on select "Choose an option... Pending Applied Excluded (Questions) Excluded (Expired) Exc…" at bounding box center [320, 18] width 62 height 12
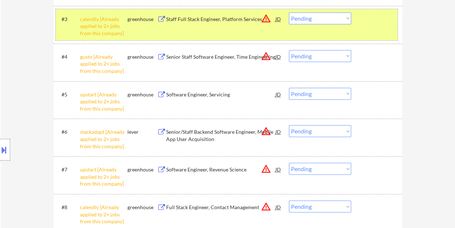
click at [364, 30] on div "#3 calendly [Already applied to 2+ jobs from this company] greenhouse Staff Ful…" at bounding box center [227, 24] width 342 height 31
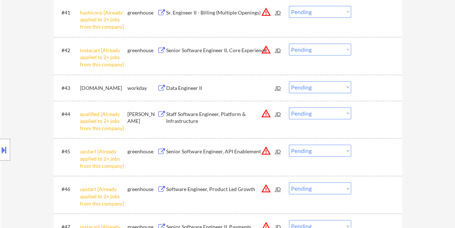
scroll to position [1593, 0]
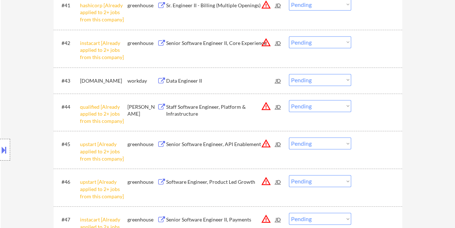
click at [362, 74] on div at bounding box center [378, 80] width 32 height 13
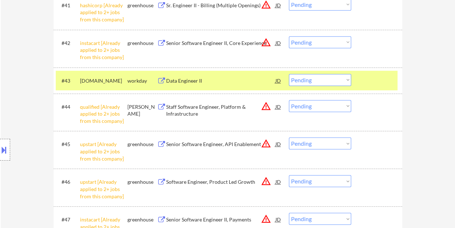
click at [211, 78] on div "Data Engineer II" at bounding box center [220, 80] width 109 height 7
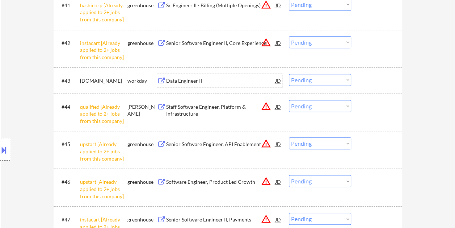
click at [373, 77] on div at bounding box center [378, 80] width 32 height 13
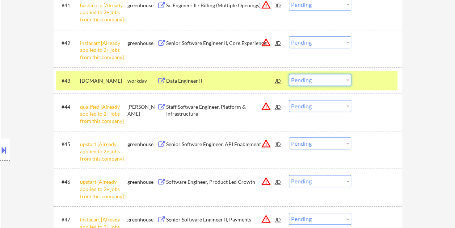
click at [343, 79] on select "Choose an option... Pending Applied Excluded (Questions) Excluded (Expired) Exc…" at bounding box center [320, 80] width 62 height 12
click at [289, 74] on select "Choose an option... Pending Applied Excluded (Questions) Excluded (Expired) Exc…" at bounding box center [320, 80] width 62 height 12
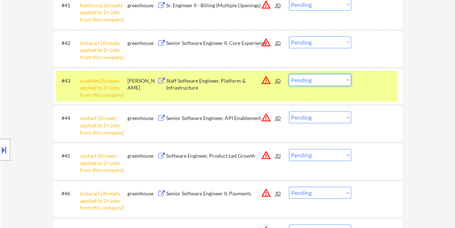
click at [348, 79] on select "Choose an option... Pending Applied Excluded (Questions) Excluded (Expired) Exc…" at bounding box center [320, 80] width 62 height 12
click at [289, 74] on select "Choose an option... Pending Applied Excluded (Questions) Excluded (Expired) Exc…" at bounding box center [320, 80] width 62 height 12
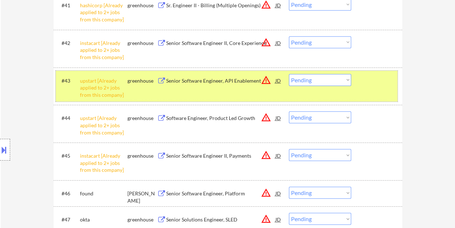
click at [383, 84] on div at bounding box center [378, 80] width 32 height 13
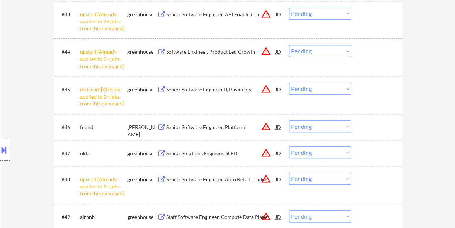
scroll to position [1665, 0]
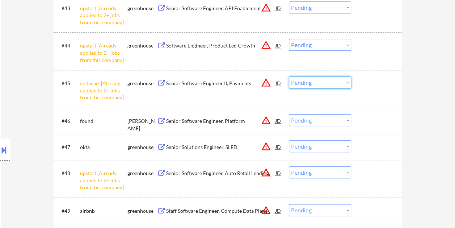
click at [347, 83] on select "Choose an option... Pending Applied Excluded (Questions) Excluded (Expired) Exc…" at bounding box center [320, 82] width 62 height 12
click at [289, 76] on select "Choose an option... Pending Applied Excluded (Questions) Excluded (Expired) Exc…" at bounding box center [320, 82] width 62 height 12
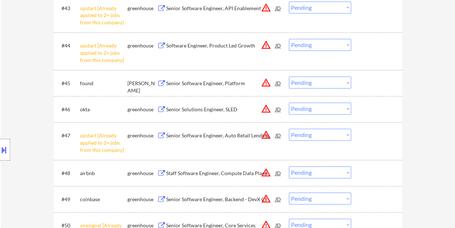
click at [346, 47] on select "Choose an option... Pending Applied Excluded (Questions) Excluded (Expired) Exc…" at bounding box center [320, 45] width 62 height 12
click at [289, 39] on select "Choose an option... Pending Applied Excluded (Questions) Excluded (Expired) Exc…" at bounding box center [320, 45] width 62 height 12
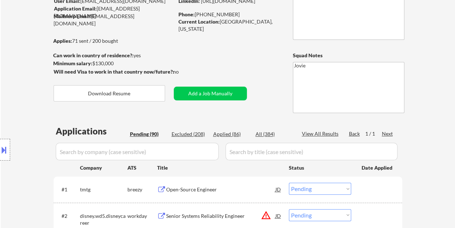
scroll to position [72, 0]
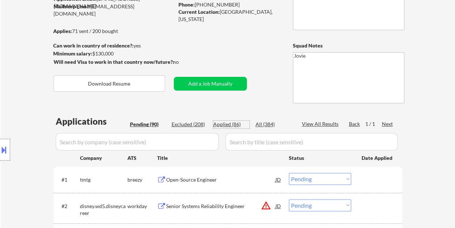
click at [225, 125] on div "Applied (86)" at bounding box center [231, 124] width 36 height 7
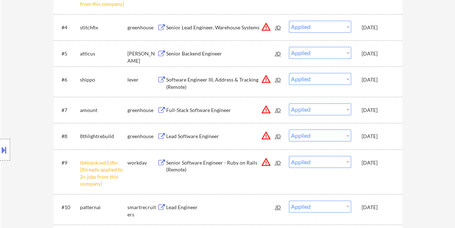
scroll to position [0, 0]
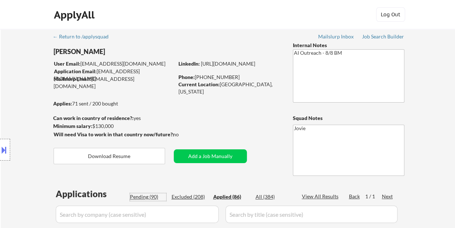
click at [135, 196] on div "Pending (90)" at bounding box center [148, 196] width 36 height 7
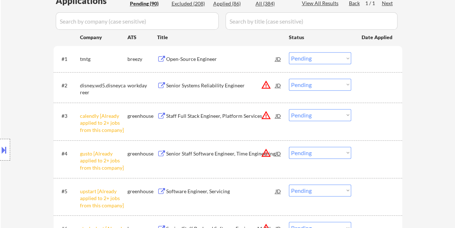
scroll to position [181, 0]
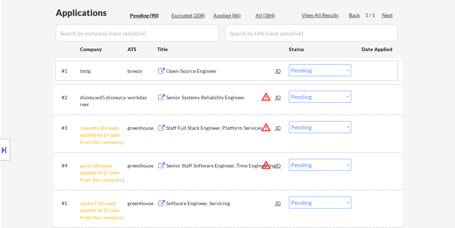
click at [366, 68] on div at bounding box center [378, 70] width 32 height 13
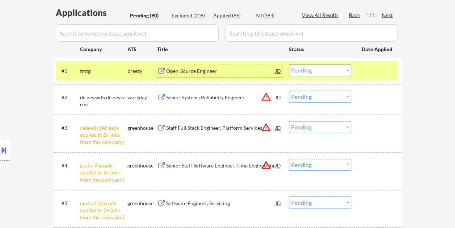
click at [215, 68] on div "Open-Source Engineer" at bounding box center [220, 70] width 109 height 7
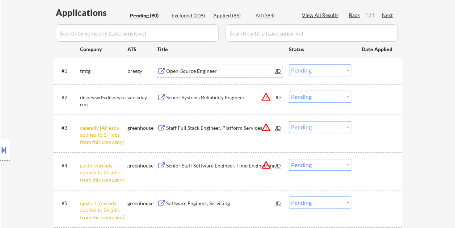
click at [337, 72] on select "Choose an option... Pending Applied Excluded (Questions) Excluded (Expired) Exc…" at bounding box center [320, 70] width 62 height 12
click at [289, 64] on select "Choose an option... Pending Applied Excluded (Questions) Excluded (Expired) Exc…" at bounding box center [320, 70] width 62 height 12
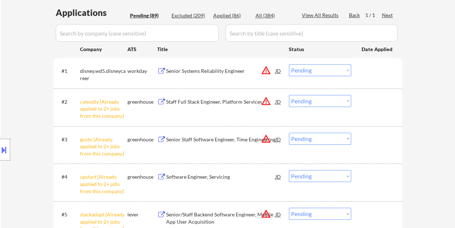
click at [345, 103] on select "Choose an option... Pending Applied Excluded (Questions) Excluded (Expired) Exc…" at bounding box center [320, 101] width 62 height 12
click at [289, 95] on select "Choose an option... Pending Applied Excluded (Questions) Excluded (Expired) Exc…" at bounding box center [320, 101] width 62 height 12
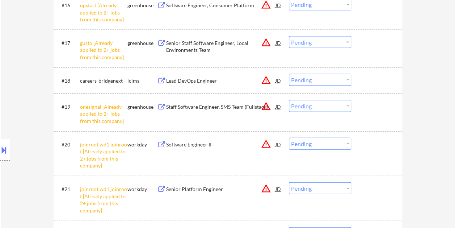
scroll to position [760, 0]
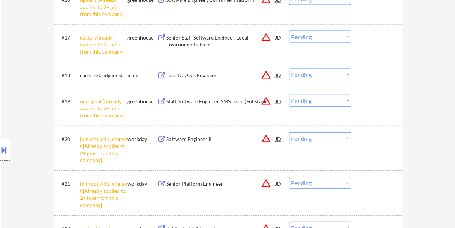
click at [346, 101] on select "Choose an option... Pending Applied Excluded (Questions) Excluded (Expired) Exc…" at bounding box center [320, 100] width 62 height 12
click at [289, 94] on select "Choose an option... Pending Applied Excluded (Questions) Excluded (Expired) Exc…" at bounding box center [320, 100] width 62 height 12
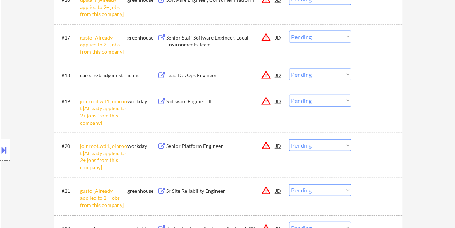
click at [343, 102] on select "Choose an option... Pending Applied Excluded (Questions) Excluded (Expired) Exc…" at bounding box center [320, 100] width 62 height 12
click at [289, 94] on select "Choose an option... Pending Applied Excluded (Questions) Excluded (Expired) Exc…" at bounding box center [320, 100] width 62 height 12
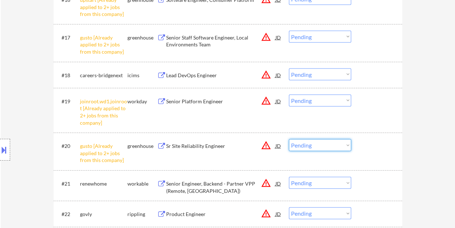
click at [348, 146] on select "Choose an option... Pending Applied Excluded (Questions) Excluded (Expired) Exc…" at bounding box center [320, 145] width 62 height 12
click at [289, 139] on select "Choose an option... Pending Applied Excluded (Questions) Excluded (Expired) Exc…" at bounding box center [320, 145] width 62 height 12
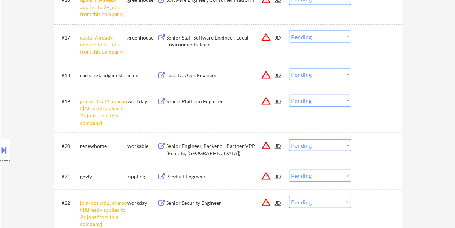
click at [346, 99] on select "Choose an option... Pending Applied Excluded (Questions) Excluded (Expired) Exc…" at bounding box center [320, 100] width 62 height 12
click at [289, 94] on select "Choose an option... Pending Applied Excluded (Questions) Excluded (Expired) Exc…" at bounding box center [320, 100] width 62 height 12
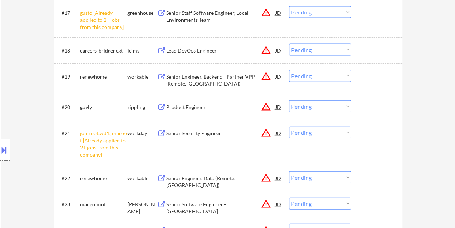
scroll to position [796, 0]
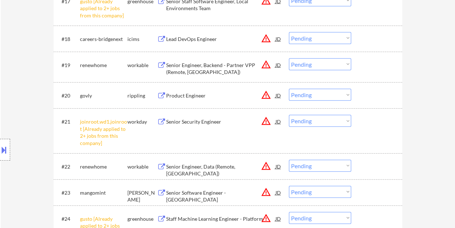
click at [348, 122] on select "Choose an option... Pending Applied Excluded (Questions) Excluded (Expired) Exc…" at bounding box center [320, 121] width 62 height 12
click at [289, 115] on select "Choose an option... Pending Applied Excluded (Questions) Excluded (Expired) Exc…" at bounding box center [320, 121] width 62 height 12
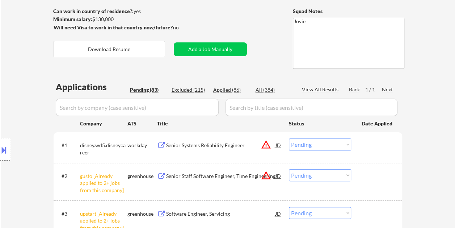
scroll to position [109, 0]
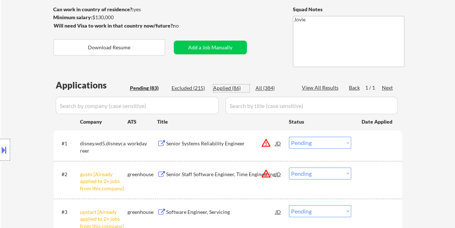
click at [229, 88] on div "Applied (86)" at bounding box center [231, 87] width 36 height 7
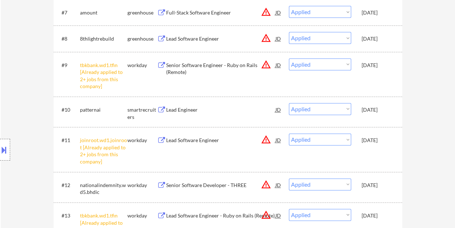
scroll to position [434, 0]
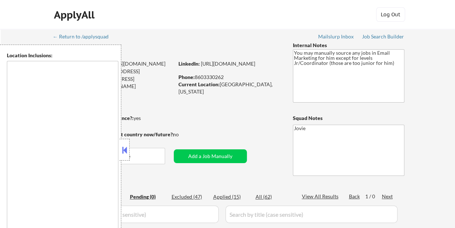
click at [122, 150] on button at bounding box center [125, 149] width 8 height 11
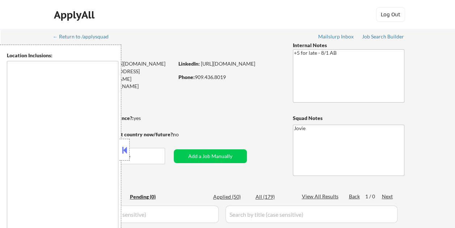
type textarea "Loremip Dolor, SI Amet Consectet, AD Elitsed Doei, TE Incididu, UT Labor Etdolo…"
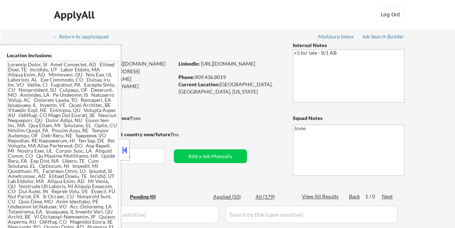
drag, startPoint x: 127, startPoint y: 146, endPoint x: 106, endPoint y: 75, distance: 74.3
click at [127, 146] on button at bounding box center [125, 149] width 8 height 11
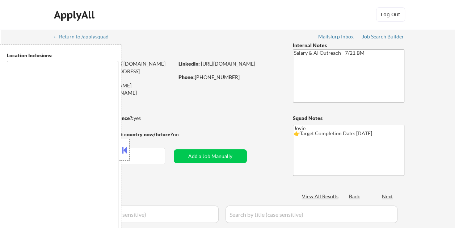
select select ""pending""
type textarea "remote"
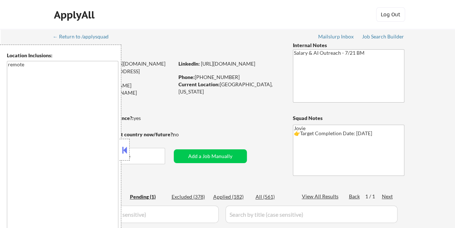
drag, startPoint x: 126, startPoint y: 152, endPoint x: 135, endPoint y: 147, distance: 10.0
click at [126, 151] on button at bounding box center [125, 149] width 8 height 11
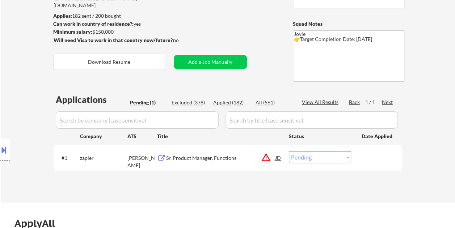
scroll to position [109, 0]
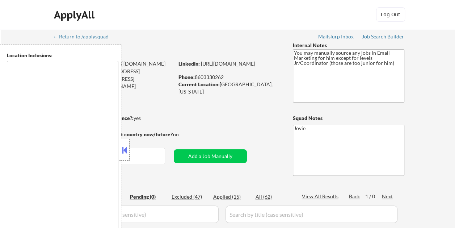
click at [75, 106] on textarea at bounding box center [62, 154] width 111 height 187
click at [161, 39] on div "← Return to /applysquad Mailslurp Inbox Job Search Builder [PERSON_NAME] User E…" at bounding box center [227, 147] width 361 height 236
click at [127, 154] on button at bounding box center [125, 149] width 8 height 11
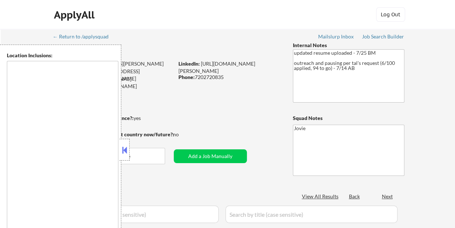
type textarea "[GEOGRAPHIC_DATA], [GEOGRAPHIC_DATA] [GEOGRAPHIC_DATA], [GEOGRAPHIC_DATA] [GEOG…"
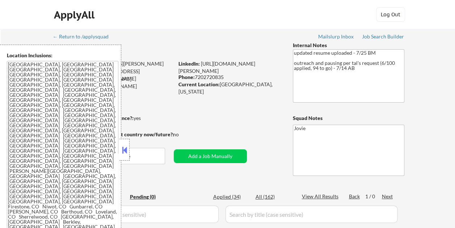
click at [126, 143] on div at bounding box center [124, 150] width 10 height 22
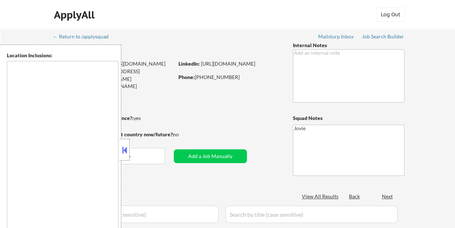
select select ""pending""
type textarea "Loremips, DO Sitamet, CO Adipisci, EL Sedd Eiusmodte, IN Utlabor Etdol, MA Aliq…"
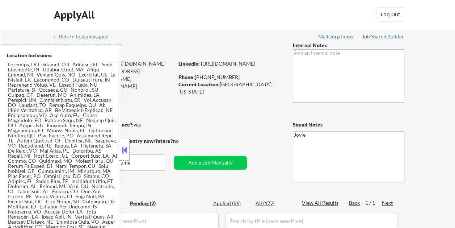
click at [125, 153] on button at bounding box center [125, 149] width 8 height 11
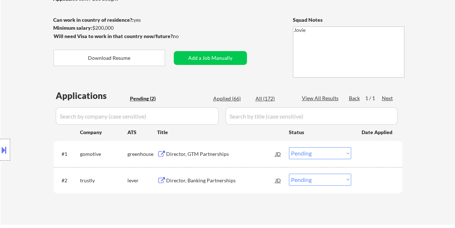
scroll to position [109, 0]
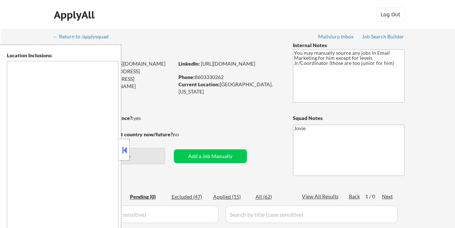
click at [126, 147] on button at bounding box center [125, 149] width 8 height 11
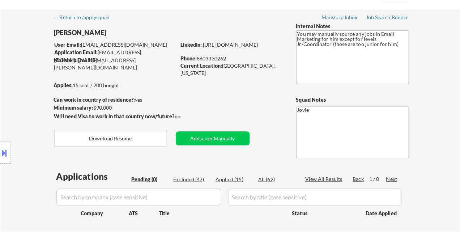
scroll to position [36, 0]
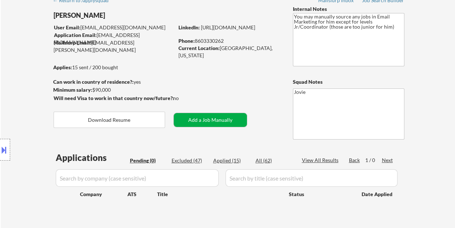
click at [212, 121] on button "Add a Job Manually" at bounding box center [210, 120] width 73 height 14
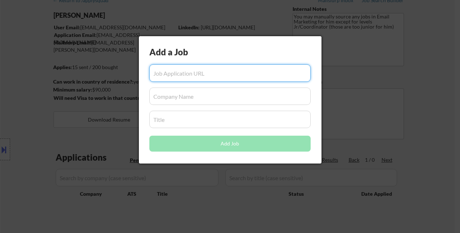
click at [200, 75] on input "input" at bounding box center [229, 72] width 161 height 17
paste input "[URL][DOMAIN_NAME]"
type input "[URL][DOMAIN_NAME]"
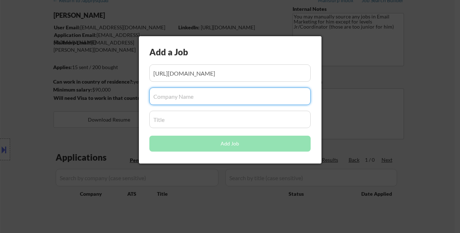
click at [171, 94] on input "input" at bounding box center [229, 96] width 161 height 17
click at [166, 96] on input "input" at bounding box center [229, 96] width 161 height 17
paste input "Wiz"
type input "Wiz"
click at [32, 121] on div at bounding box center [230, 116] width 460 height 233
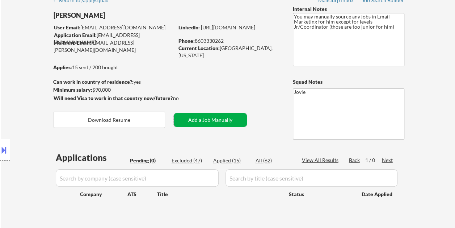
click at [182, 120] on button "Add a Job Manually" at bounding box center [210, 120] width 73 height 14
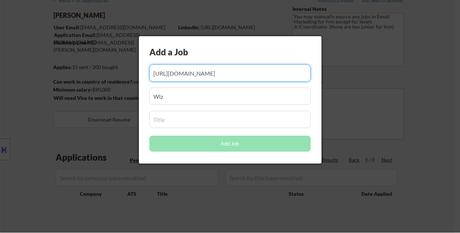
scroll to position [0, 105]
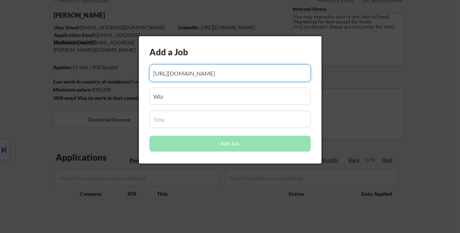
click at [169, 123] on input "input" at bounding box center [229, 119] width 161 height 17
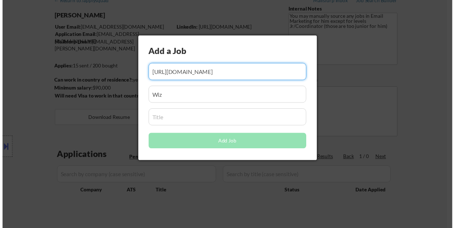
scroll to position [0, 0]
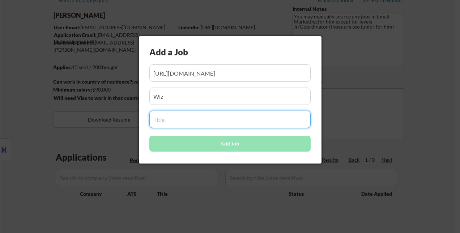
click at [167, 120] on input "input" at bounding box center [229, 119] width 161 height 17
paste input "Senior Growth Marketing Manager, Email & Lifecycle"
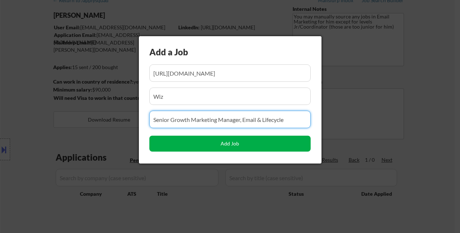
type input "Senior Growth Marketing Manager, Email & Lifecycle"
click at [228, 143] on button "Add Job" at bounding box center [229, 144] width 161 height 16
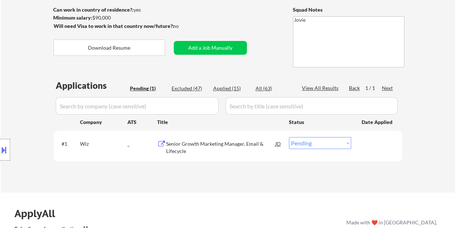
scroll to position [109, 0]
click at [180, 146] on div "Senior Growth Marketing Manager, Email & Lifecycle" at bounding box center [220, 147] width 109 height 14
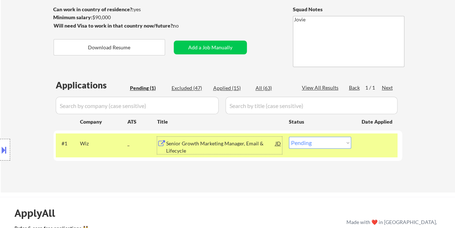
click at [317, 141] on select "Choose an option... Pending Applied Excluded (Questions) Excluded (Expired) Exc…" at bounding box center [320, 142] width 62 height 12
select select ""applied""
click at [289, 136] on select "Choose an option... Pending Applied Excluded (Questions) Excluded (Expired) Exc…" at bounding box center [320, 142] width 62 height 12
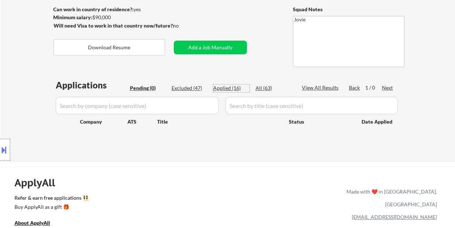
click at [231, 88] on div "Applied (16)" at bounding box center [231, 87] width 36 height 7
select select ""applied""
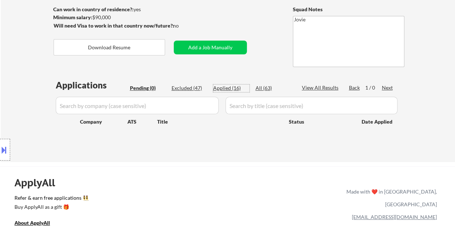
select select ""applied""
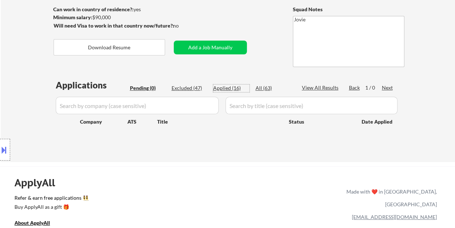
select select ""applied""
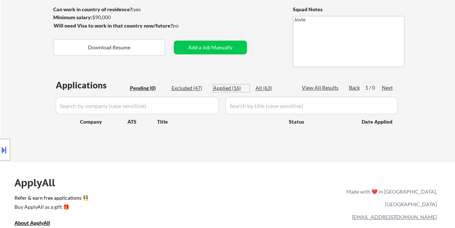
select select ""applied""
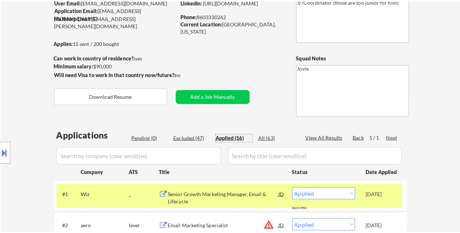
scroll to position [0, 0]
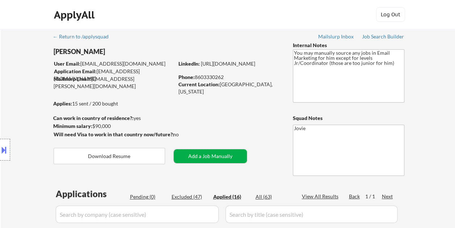
click at [202, 154] on button "Add a Job Manually" at bounding box center [210, 156] width 73 height 14
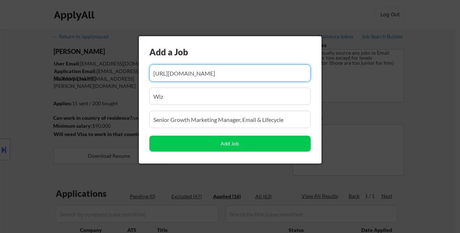
scroll to position [0, 105]
click at [182, 72] on input "input" at bounding box center [229, 72] width 161 height 17
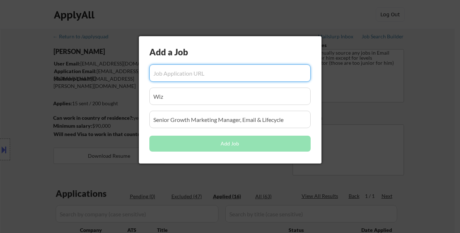
paste input "[URL][DOMAIN_NAME]"
type input "[URL][DOMAIN_NAME]"
click at [178, 98] on input "input" at bounding box center [229, 96] width 161 height 17
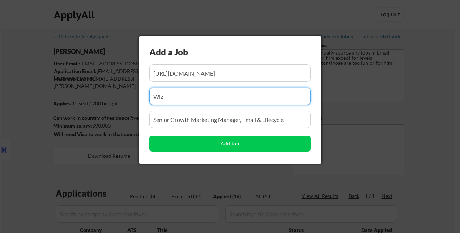
click at [178, 98] on input "input" at bounding box center [229, 96] width 161 height 17
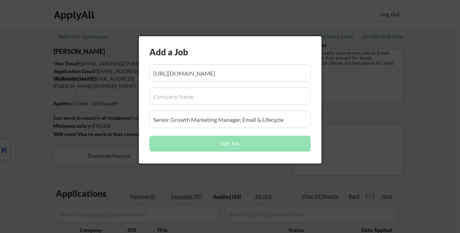
click at [183, 96] on input "input" at bounding box center [229, 96] width 161 height 17
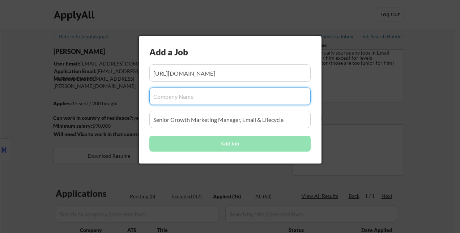
paste input "DoorDash"
type input "DoorDash"
click at [191, 119] on input "input" at bounding box center [229, 119] width 161 height 17
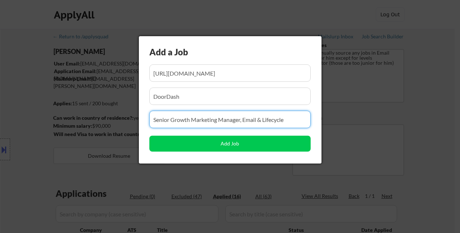
click at [191, 119] on input "input" at bounding box center [229, 119] width 161 height 17
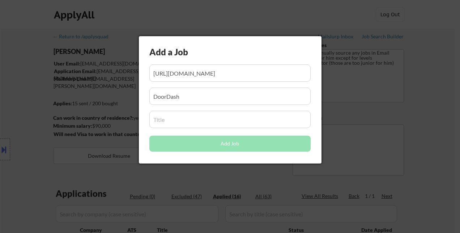
click at [170, 117] on input "input" at bounding box center [229, 119] width 161 height 17
click at [168, 108] on div "Add a Job Add Job" at bounding box center [230, 99] width 183 height 127
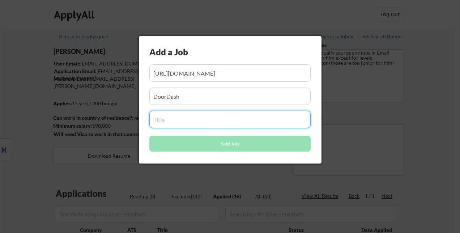
click at [165, 119] on input "input" at bounding box center [229, 119] width 161 height 17
paste input "Associate Manager, Consumer Lifecycle Marketing, DashPass"
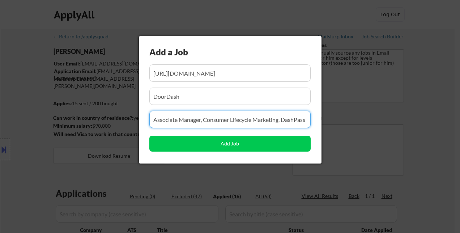
type input "Associate Manager, Consumer Lifecycle Marketing, DashPass"
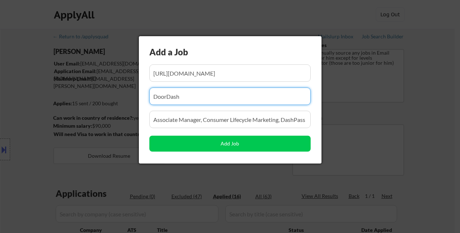
click at [240, 94] on input "input" at bounding box center [229, 96] width 161 height 17
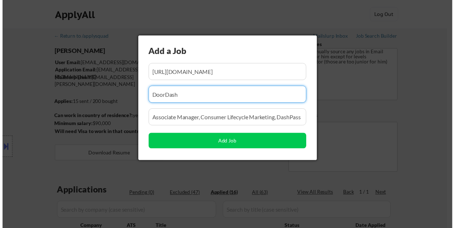
scroll to position [0, 0]
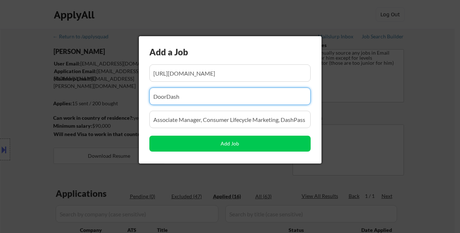
click at [238, 119] on input "input" at bounding box center [229, 119] width 161 height 17
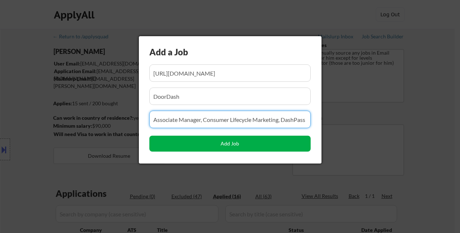
click at [234, 142] on button "Add Job" at bounding box center [229, 144] width 161 height 16
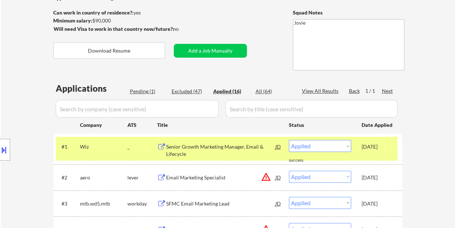
scroll to position [109, 0]
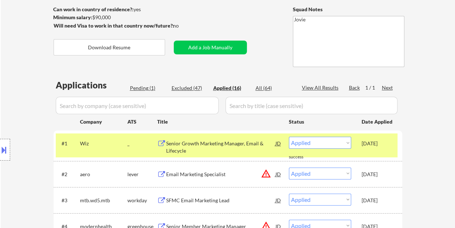
click at [143, 84] on div "Pending (1)" at bounding box center [148, 87] width 36 height 7
select select ""pending""
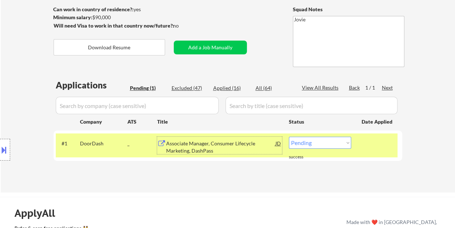
click at [206, 142] on div "Associate Manager, Consumer Lifecycle Marketing, DashPass" at bounding box center [220, 147] width 109 height 14
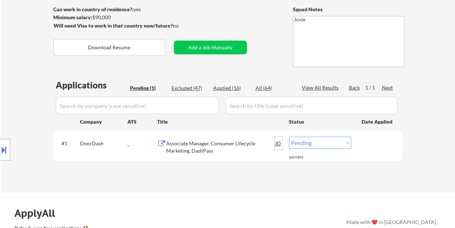
click at [276, 143] on div "JD" at bounding box center [278, 142] width 7 height 13
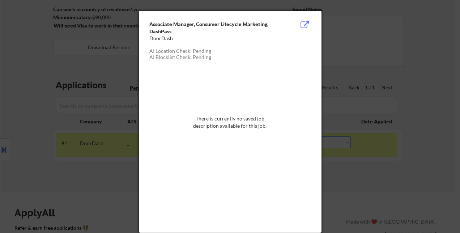
click at [345, 49] on div at bounding box center [230, 116] width 460 height 233
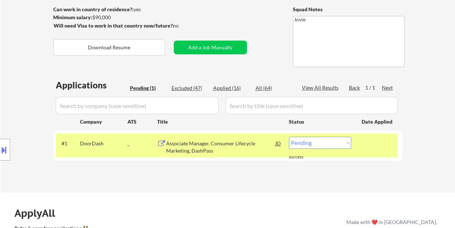
click at [234, 145] on div "Associate Manager, Consumer Lifecycle Marketing, DashPass" at bounding box center [220, 147] width 109 height 14
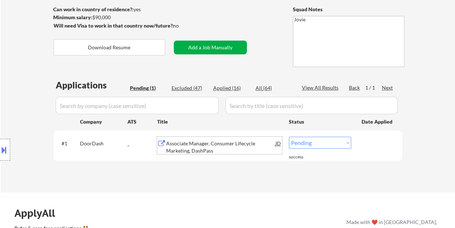
click at [206, 46] on button "Add a Job Manually" at bounding box center [210, 48] width 73 height 14
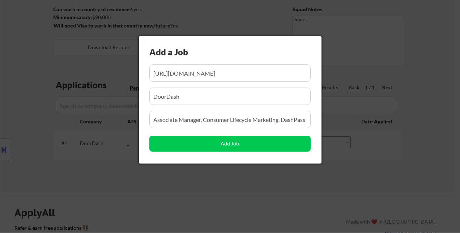
scroll to position [0, 114]
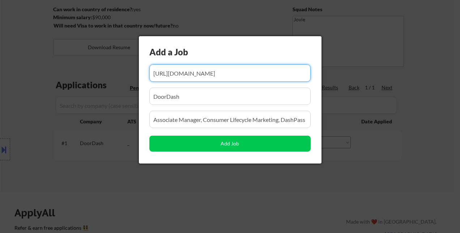
click at [194, 73] on input "input" at bounding box center [229, 72] width 161 height 17
paste input "https://www.simplyhired.com/job/GmQdroypKkRZFe_Aqx6uuDUn9radDOlTtt0VB_1terAsl53…"
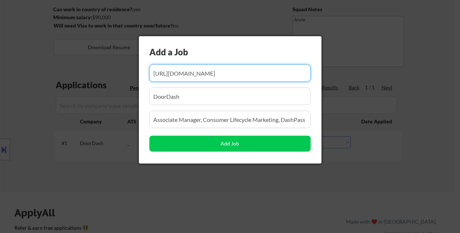
type input "https://www.simplyhired.com/job/GmQdroypKkRZFe_Aqx6uuDUn9radDOlTtt0VB_1terAsl53…"
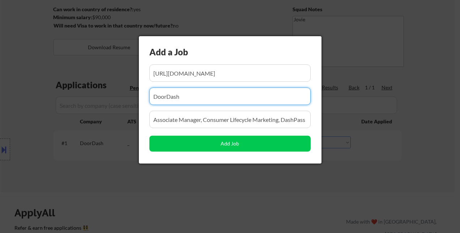
click at [196, 94] on input "input" at bounding box center [229, 96] width 161 height 17
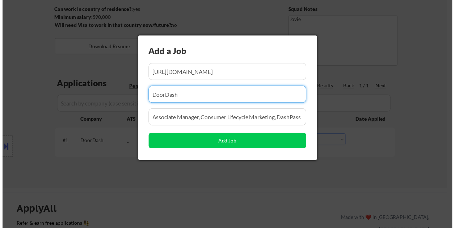
scroll to position [0, 0]
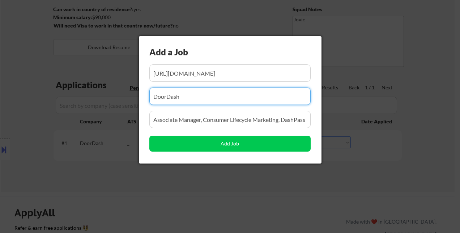
click at [196, 94] on input "input" at bounding box center [229, 96] width 161 height 17
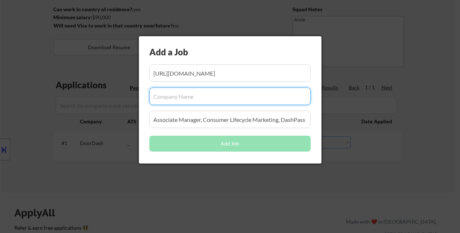
click at [171, 97] on input "input" at bounding box center [229, 96] width 161 height 17
paste input "Roo"
type input "Roo"
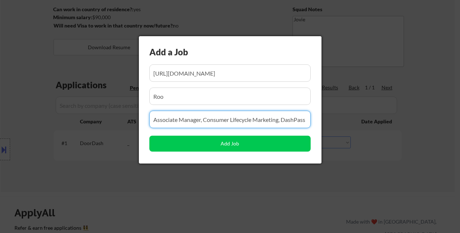
click at [172, 118] on input "input" at bounding box center [229, 119] width 161 height 17
paste input "Lifecycle Marketing Manager - B2B2C"
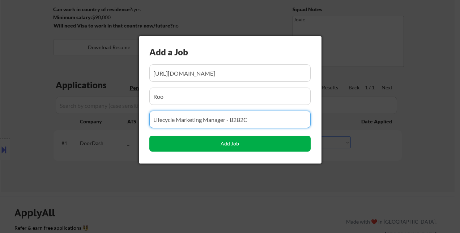
type input "Lifecycle Marketing Manager - B2B2C"
click at [228, 143] on button "Add Job" at bounding box center [229, 144] width 161 height 16
select select ""pending""
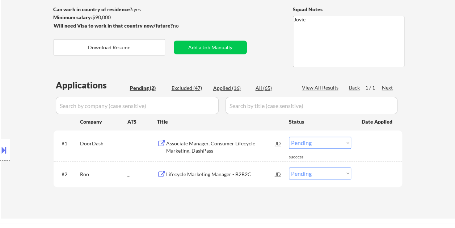
scroll to position [145, 0]
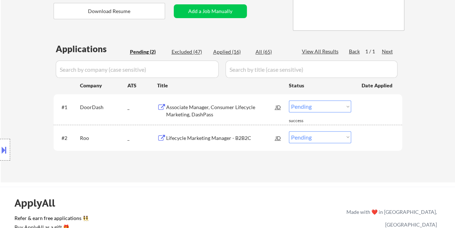
click at [227, 51] on div "Applied (16)" at bounding box center [231, 51] width 36 height 7
select select ""applied""
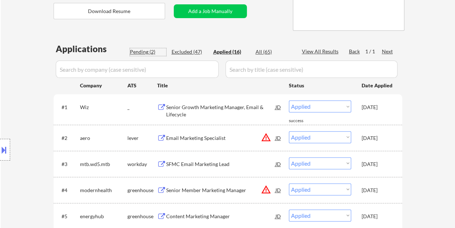
click at [151, 52] on div "Pending (2)" at bounding box center [148, 51] width 36 height 7
select select ""pending""
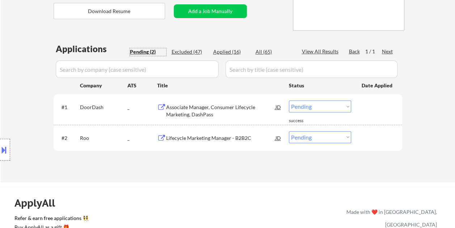
click at [182, 139] on div "Lifecycle Marketing Manager - B2B2C" at bounding box center [220, 137] width 109 height 7
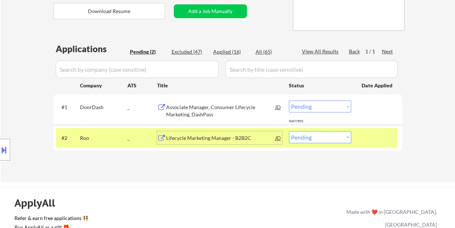
click at [227, 51] on div "Applied (16)" at bounding box center [231, 51] width 36 height 7
select select ""applied""
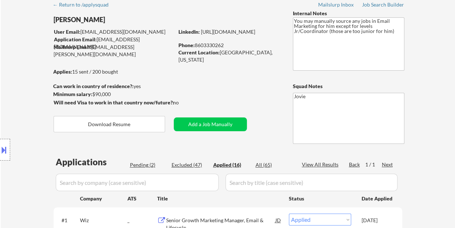
scroll to position [72, 0]
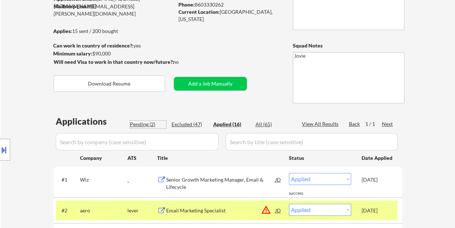
click at [136, 122] on div "Pending (2)" at bounding box center [148, 124] width 36 height 7
select select ""pending""
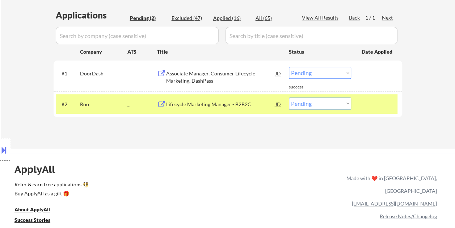
scroll to position [181, 0]
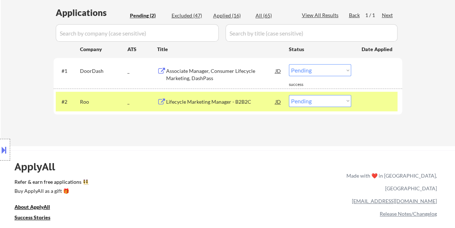
click at [198, 104] on div "Lifecycle Marketing Manager - B2B2C" at bounding box center [220, 101] width 109 height 7
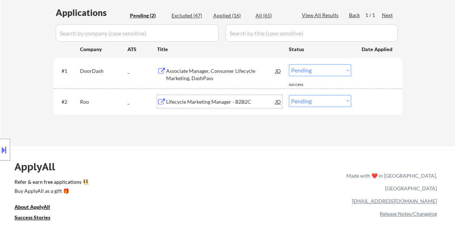
click at [337, 102] on select "Choose an option... Pending Applied Excluded (Questions) Excluded (Expired) Exc…" at bounding box center [320, 101] width 62 height 12
select select ""applied""
click at [289, 95] on select "Choose an option... Pending Applied Excluded (Questions) Excluded (Expired) Exc…" at bounding box center [320, 101] width 62 height 12
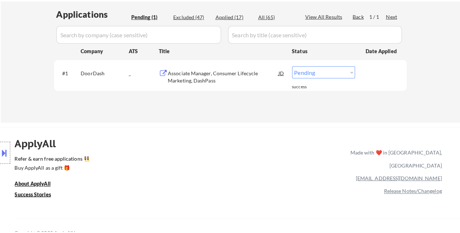
scroll to position [145, 0]
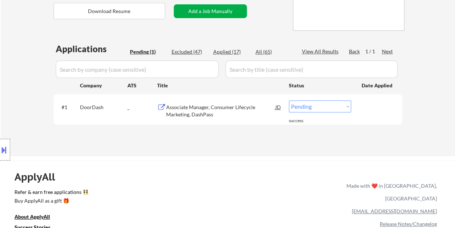
click at [198, 10] on button "Add a Job Manually" at bounding box center [210, 11] width 73 height 14
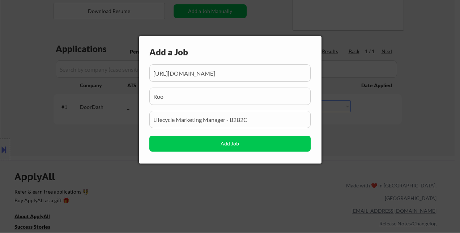
scroll to position [0, 112]
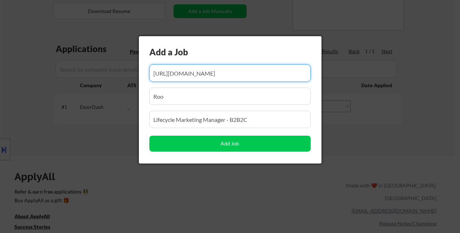
click at [190, 74] on input "input" at bounding box center [229, 72] width 161 height 17
paste input "Senior Manager, CRM (Email and SMS) AirSculpt - 2.5 Remote Job Details $85,000 …"
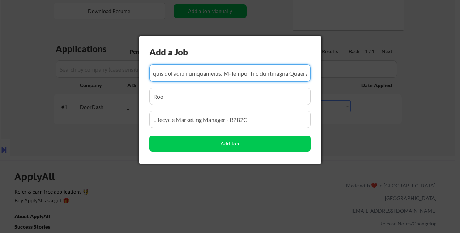
type input "Senior Manager, CRM (Email and SMS) AirSculpt - 2.5 Remote Job Details $85,000 …"
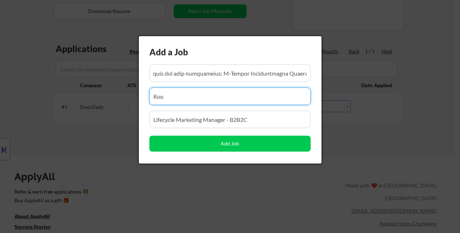
click at [195, 94] on input "input" at bounding box center [229, 96] width 161 height 17
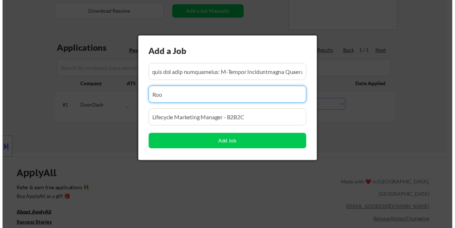
scroll to position [0, 0]
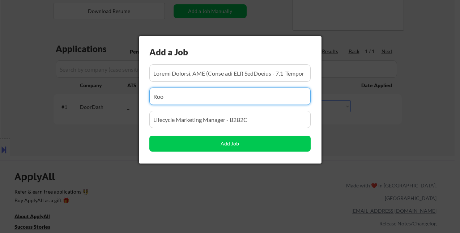
click at [164, 96] on input "input" at bounding box center [229, 96] width 161 height 17
paste input "AirSculpt"
type input "AirSculpt"
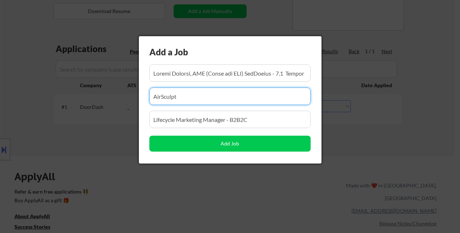
click at [173, 113] on input "input" at bounding box center [229, 119] width 161 height 17
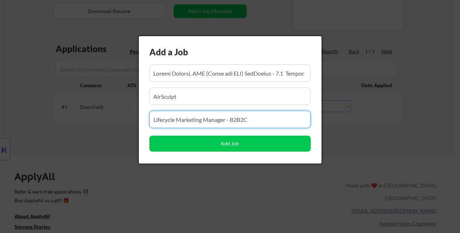
click at [174, 118] on input "input" at bounding box center [229, 119] width 161 height 17
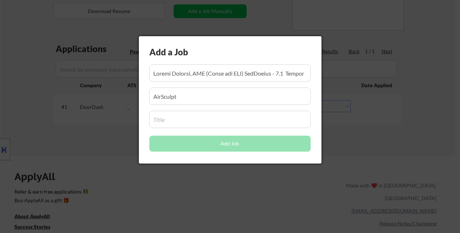
click at [178, 124] on input "input" at bounding box center [229, 119] width 161 height 17
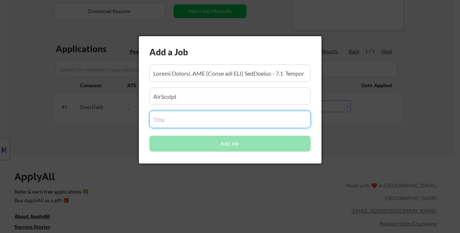
paste input "Senior Manager, CRM (Email and SMS)"
type input "Senior Manager, CRM (Email and SMS)"
click at [245, 96] on input "input" at bounding box center [229, 96] width 161 height 17
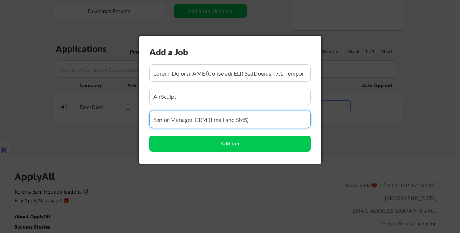
click at [241, 119] on input "input" at bounding box center [229, 119] width 161 height 17
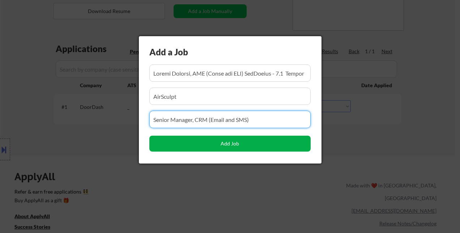
click at [231, 146] on button "Add Job" at bounding box center [229, 144] width 161 height 16
select select ""pending""
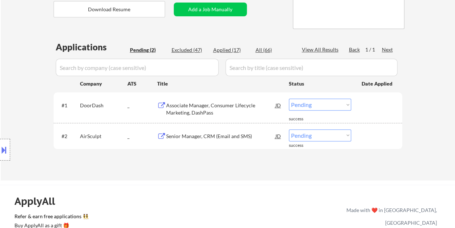
scroll to position [145, 0]
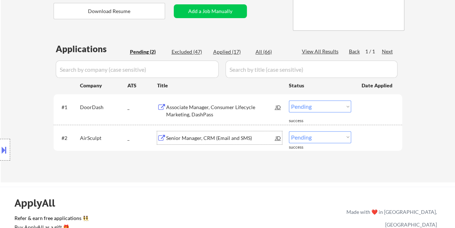
click at [178, 142] on div "Senior Manager, CRM (Email and SMS)" at bounding box center [220, 137] width 109 height 13
click at [374, 141] on div at bounding box center [378, 137] width 32 height 13
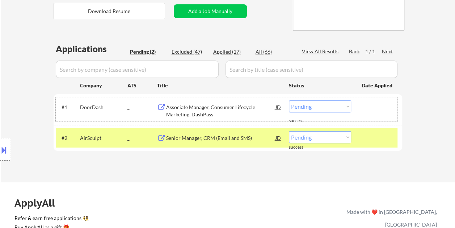
click at [375, 107] on div at bounding box center [378, 106] width 32 height 13
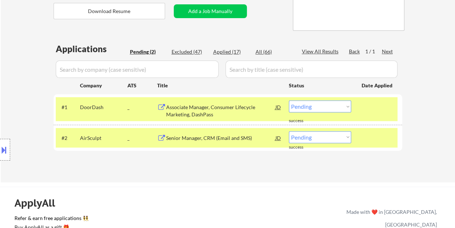
click at [373, 110] on div at bounding box center [378, 106] width 32 height 13
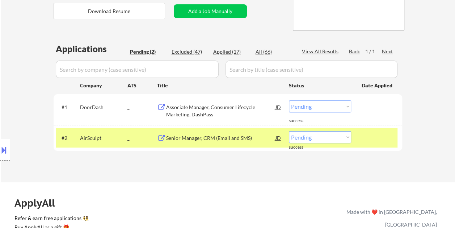
click at [441, 100] on div "← Return to /applysquad Mailslurp Inbox Job Search Builder Stalone Sylvestre Us…" at bounding box center [228, 33] width 454 height 298
click at [407, 148] on div "← Return to /applysquad Mailslurp Inbox Job Search Builder Stalone Sylvestre Us…" at bounding box center [227, 30] width 361 height 292
drag, startPoint x: 187, startPoint y: 138, endPoint x: 287, endPoint y: 27, distance: 149.2
click at [187, 138] on div "Senior Manager, CRM (Email and SMS)" at bounding box center [220, 137] width 109 height 7
click at [181, 164] on div "Applications Pending (2) Excluded (47) Applied (17) All (66) View All Results B…" at bounding box center [228, 106] width 349 height 126
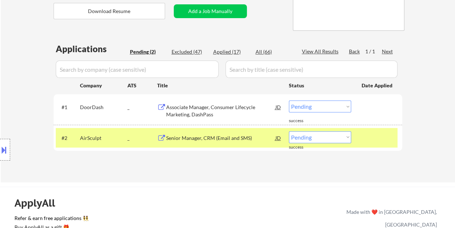
click at [185, 138] on div "Senior Manager, CRM (Email and SMS)" at bounding box center [220, 137] width 109 height 7
click at [365, 141] on div at bounding box center [378, 137] width 32 height 13
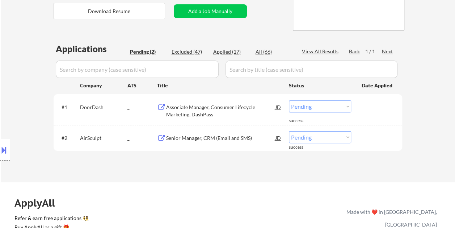
click at [195, 139] on div "Senior Manager, CRM (Email and SMS)" at bounding box center [220, 137] width 109 height 7
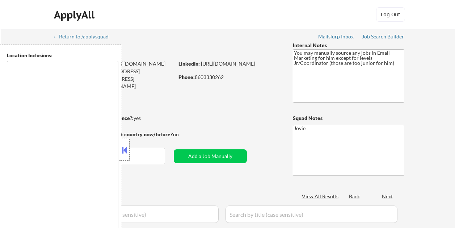
scroll to position [145, 0]
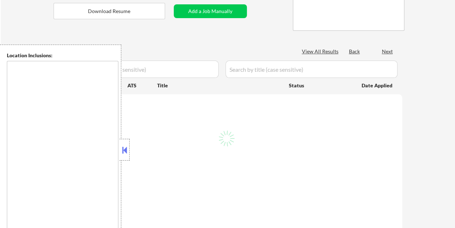
select select ""pending""
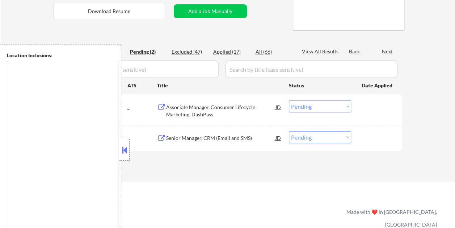
click at [127, 147] on button at bounding box center [125, 149] width 8 height 11
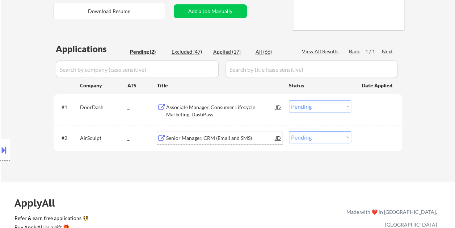
click at [186, 133] on div "Senior Manager, CRM (Email and SMS)" at bounding box center [220, 137] width 109 height 13
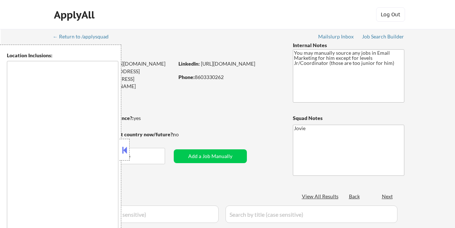
scroll to position [145, 0]
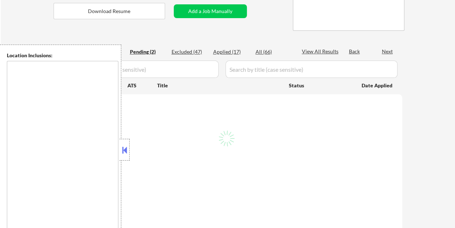
select select ""pending""
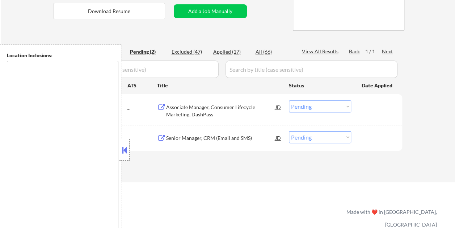
click at [127, 154] on button at bounding box center [125, 149] width 8 height 11
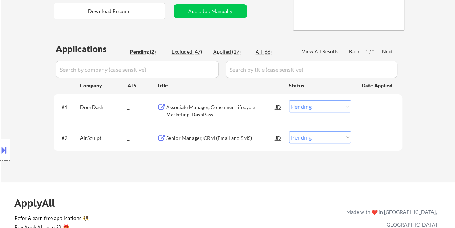
click at [200, 136] on div "Senior Manager, CRM (Email and SMS)" at bounding box center [220, 137] width 109 height 7
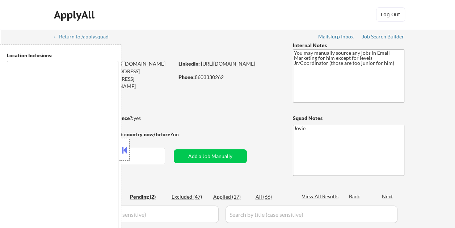
click at [126, 148] on button at bounding box center [125, 149] width 8 height 11
select select ""pending""
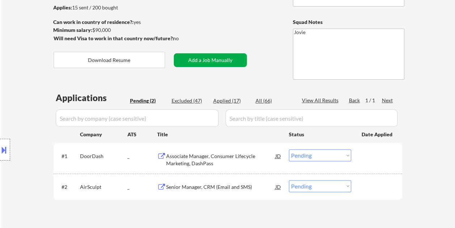
scroll to position [109, 0]
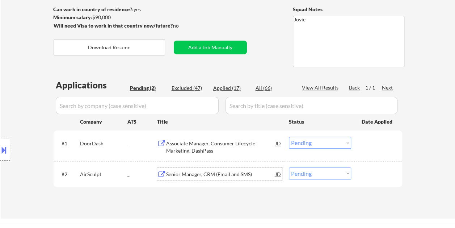
click at [193, 174] on div "Senior Manager, CRM (Email and SMS)" at bounding box center [220, 173] width 109 height 7
click at [89, 196] on div "Location Inclusions:" at bounding box center [65, 150] width 130 height 210
click at [24, 179] on div "Location Inclusions:" at bounding box center [65, 150] width 130 height 210
click at [187, 176] on div "Senior Manager, CRM (Email and SMS)" at bounding box center [220, 173] width 109 height 7
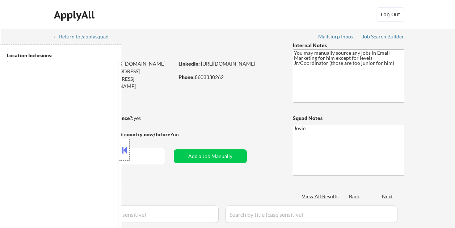
scroll to position [109, 0]
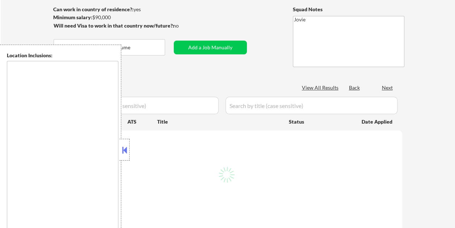
select select ""pending""
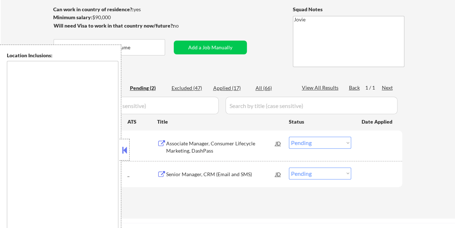
click at [127, 149] on button at bounding box center [125, 149] width 8 height 11
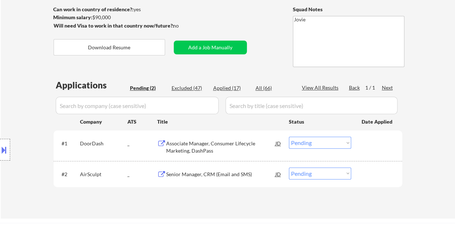
click at [189, 173] on div "Senior Manager, CRM (Email and SMS)" at bounding box center [220, 173] width 109 height 7
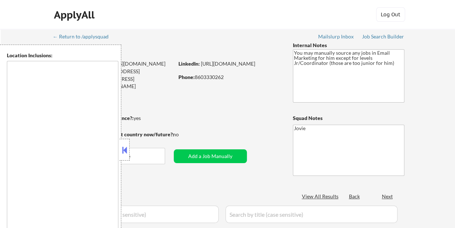
select select ""pending""
click at [123, 152] on button at bounding box center [125, 149] width 8 height 11
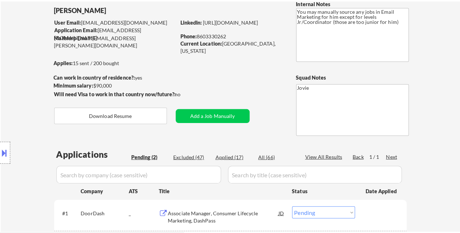
scroll to position [109, 0]
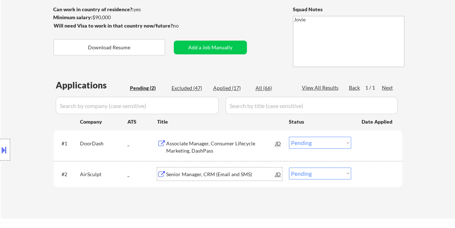
click at [222, 176] on div "Senior Manager, CRM (Email and SMS)" at bounding box center [220, 173] width 109 height 7
click at [374, 175] on div at bounding box center [378, 173] width 32 height 13
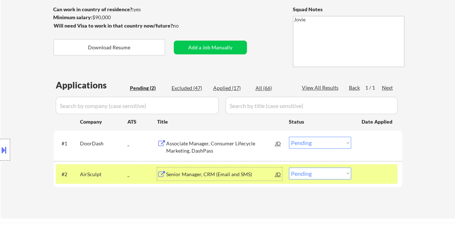
click at [232, 175] on div "Senior Manager, CRM (Email and SMS)" at bounding box center [220, 173] width 109 height 7
click at [205, 171] on div "Senior Manager, CRM (Email and SMS)" at bounding box center [220, 173] width 109 height 7
click at [199, 49] on button "Add a Job Manually" at bounding box center [210, 48] width 73 height 14
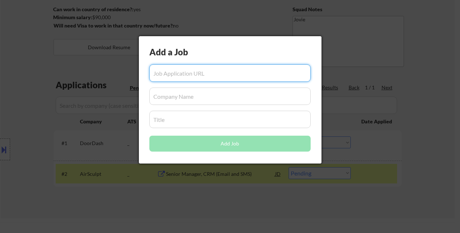
click at [170, 74] on input "input" at bounding box center [229, 72] width 161 height 17
paste input "https://www.simplyhired.com/job/pNHiVDTUsdlIQaqQ34cJgH9F-uPNUzOOtnEFgVM5__79BbN…"
type input "https://www.simplyhired.com/job/pNHiVDTUsdlIQaqQ34cJgH9F-uPNUzOOtnEFgVM5__79BbN…"
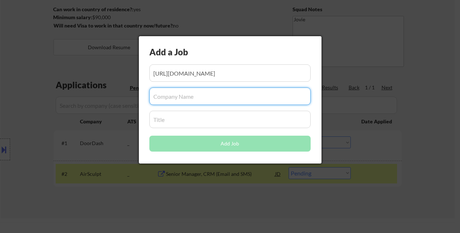
click at [203, 101] on input "input" at bounding box center [229, 96] width 161 height 17
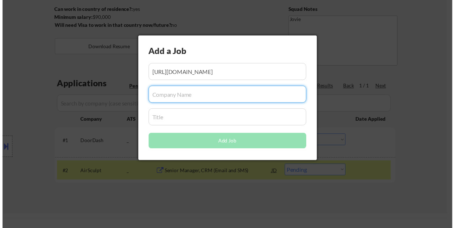
scroll to position [0, 0]
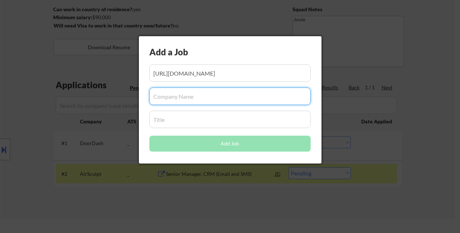
click at [164, 98] on input "input" at bounding box center [229, 96] width 161 height 17
paste input "Modern Health"
type input "Modern Health"
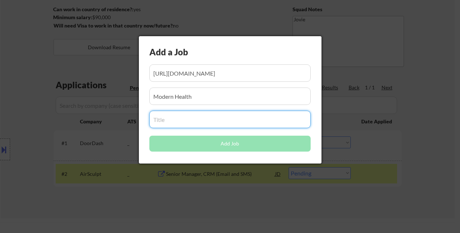
click at [168, 122] on input "input" at bounding box center [229, 119] width 161 height 17
paste input "Senior Member Marketing Manager"
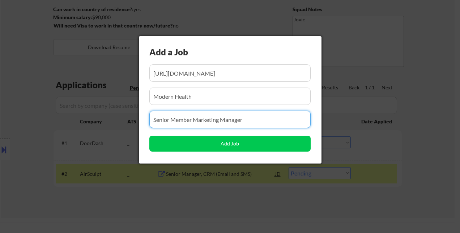
type input "Senior Member Marketing Manager"
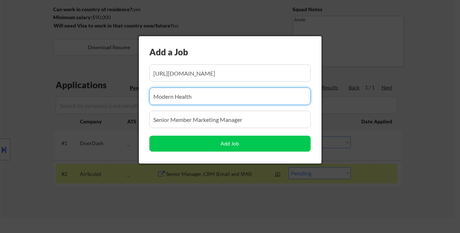
click at [218, 94] on input "input" at bounding box center [229, 96] width 161 height 17
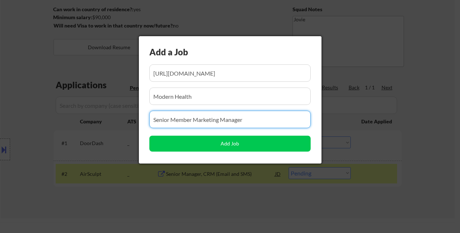
click at [223, 121] on input "input" at bounding box center [229, 119] width 161 height 17
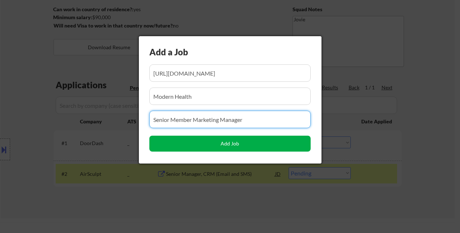
click at [229, 142] on button "Add Job" at bounding box center [229, 144] width 161 height 16
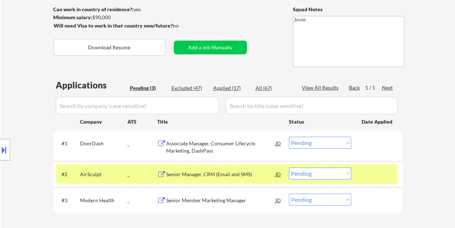
click at [362, 173] on div at bounding box center [378, 173] width 32 height 13
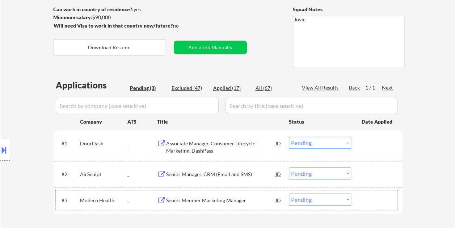
click at [368, 191] on div "#3 Modern Health _ Senior Member Marketing Manager JD Choose an option... Pendi…" at bounding box center [227, 200] width 342 height 20
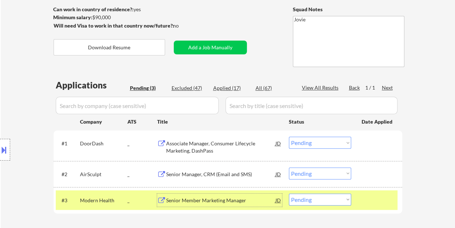
click at [219, 203] on div "Senior Member Marketing Manager" at bounding box center [220, 200] width 109 height 7
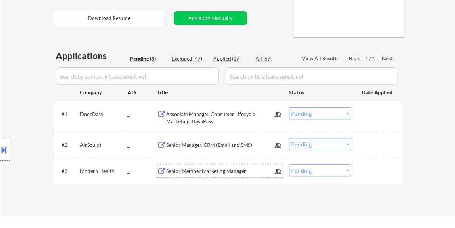
scroll to position [145, 0]
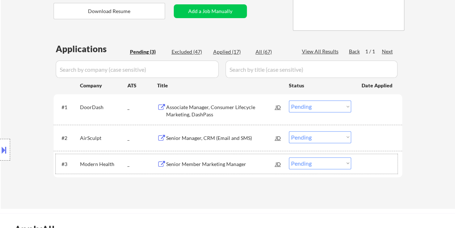
click at [370, 165] on div at bounding box center [378, 163] width 32 height 13
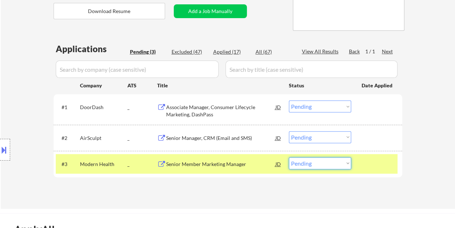
click at [347, 165] on select "Choose an option... Pending Applied Excluded (Questions) Excluded (Expired) Exc…" at bounding box center [320, 163] width 62 height 12
select select ""applied""
click at [289, 157] on select "Choose an option... Pending Applied Excluded (Questions) Excluded (Expired) Exc…" at bounding box center [320, 163] width 62 height 12
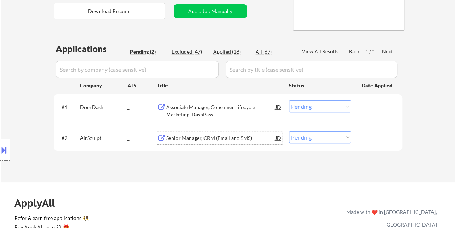
click at [222, 140] on div "Senior Manager, CRM (Email and SMS)" at bounding box center [220, 137] width 109 height 7
click at [223, 52] on div "Applied (18)" at bounding box center [231, 51] width 36 height 7
select select ""applied""
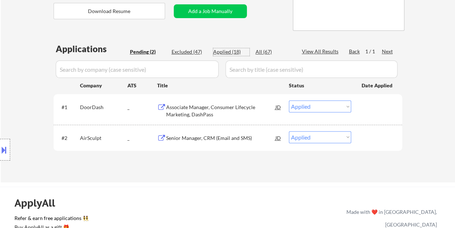
select select ""applied""
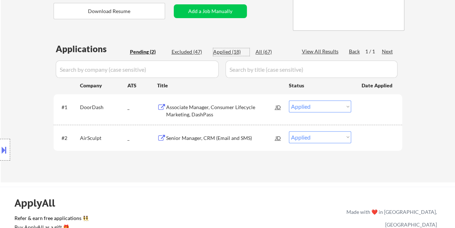
select select ""applied""
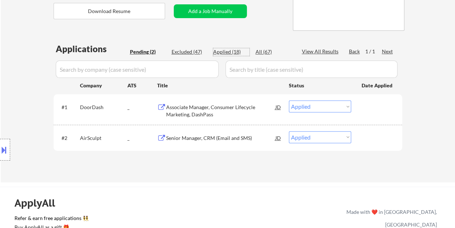
select select ""applied""
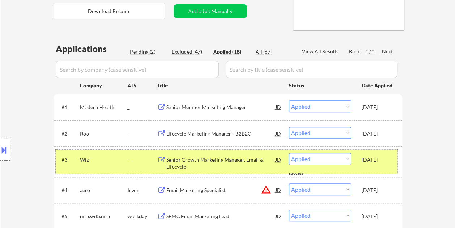
click at [377, 157] on div "Aug 10, 2025" at bounding box center [378, 159] width 32 height 7
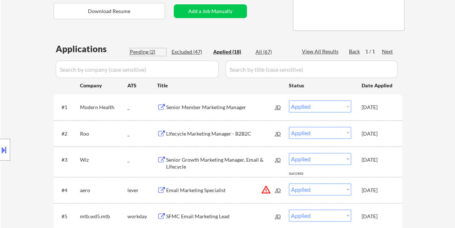
click at [136, 52] on div "Pending (2)" at bounding box center [148, 51] width 36 height 7
select select ""pending""
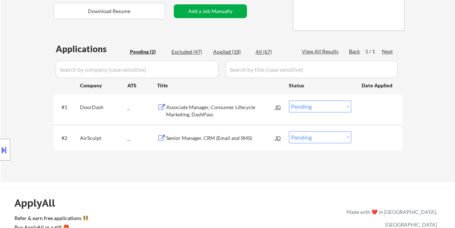
click at [205, 13] on button "Add a Job Manually" at bounding box center [210, 11] width 73 height 14
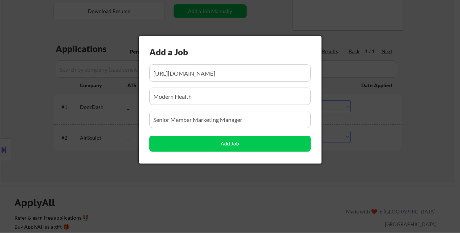
scroll to position [0, 117]
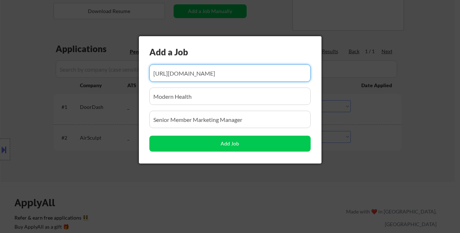
click at [192, 72] on input "input" at bounding box center [229, 72] width 161 height 17
paste input "https://www.simplyhired.com/job/Cujl5OEg2qg7bKFAcFKS1LCVKG-VE2n3TwYNYAptrp9inny…"
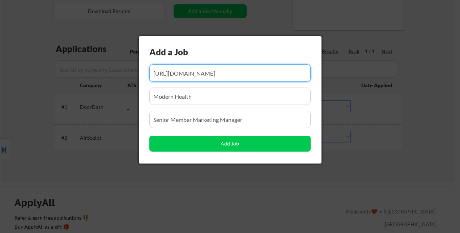
scroll to position [0, 109]
type input "https://www.simplyhired.com/job/Cujl5OEg2qg7bKFAcFKS1LCVKG-VE2n3TwYNYAptrp9inny…"
click at [200, 98] on input "input" at bounding box center [229, 96] width 161 height 17
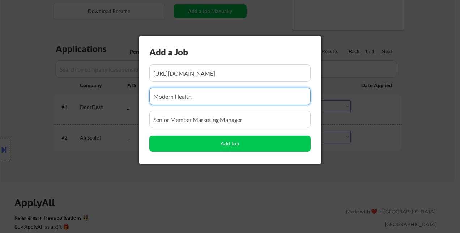
click at [178, 93] on input "input" at bounding box center [229, 96] width 161 height 17
paste input "Yelp"
type input "Yelp"
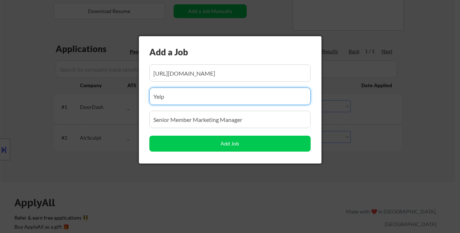
click at [193, 117] on input "input" at bounding box center [229, 119] width 161 height 17
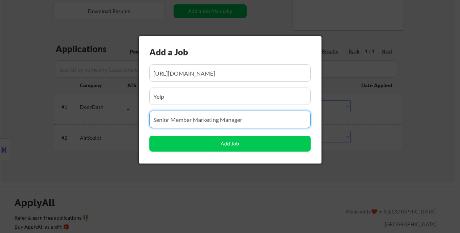
click at [193, 117] on input "input" at bounding box center [229, 119] width 161 height 17
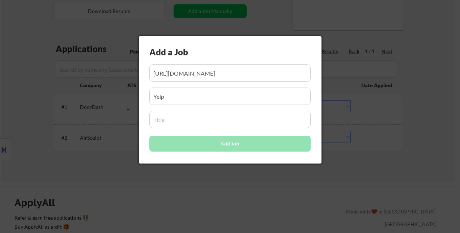
click at [181, 122] on input "input" at bounding box center [229, 119] width 161 height 17
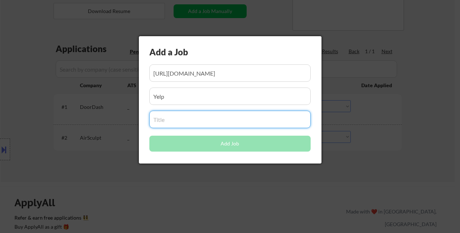
paste input "Senior Manager - Marketing Operations (Remote - United States)"
type input "Senior Manager - Marketing Operations (Remote - United States)"
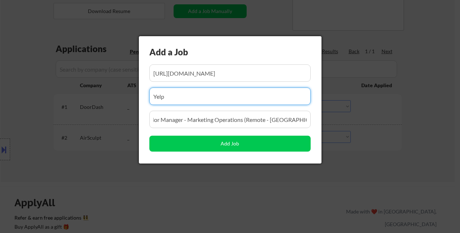
click at [215, 93] on input "input" at bounding box center [229, 96] width 161 height 17
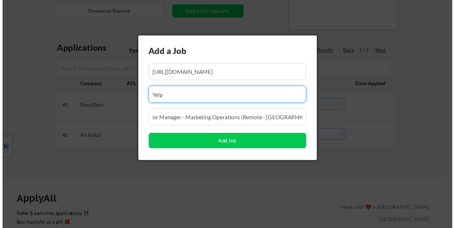
scroll to position [0, 0]
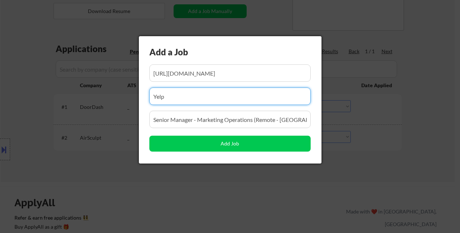
click at [219, 120] on input "input" at bounding box center [229, 119] width 161 height 17
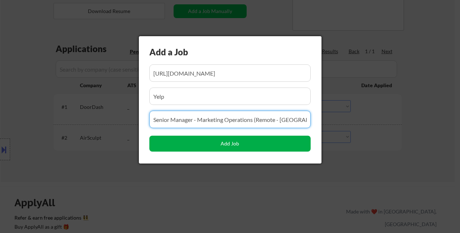
click at [237, 143] on button "Add Job" at bounding box center [229, 144] width 161 height 16
select select ""pending""
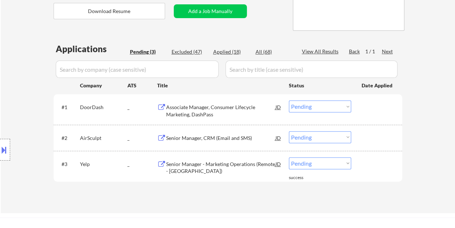
click at [188, 106] on div "Associate Manager, Consumer Lifecycle Marketing, DashPass" at bounding box center [220, 111] width 109 height 14
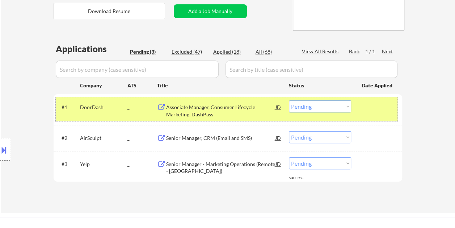
click at [366, 106] on div at bounding box center [378, 106] width 32 height 13
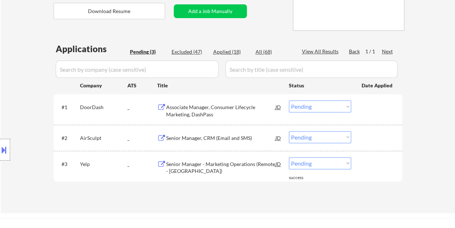
drag, startPoint x: 79, startPoint y: 136, endPoint x: 94, endPoint y: 139, distance: 14.6
click at [94, 139] on div "Location Inclusions:" at bounding box center [65, 150] width 130 height 210
drag, startPoint x: 101, startPoint y: 139, endPoint x: 71, endPoint y: 136, distance: 30.6
click at [72, 136] on div "Location Inclusions:" at bounding box center [65, 150] width 130 height 210
drag, startPoint x: 81, startPoint y: 135, endPoint x: 97, endPoint y: 138, distance: 16.8
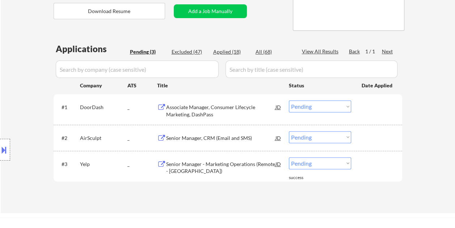
click at [97, 138] on div "Location Inclusions:" at bounding box center [65, 150] width 130 height 210
click at [277, 139] on div "JD" at bounding box center [278, 137] width 7 height 13
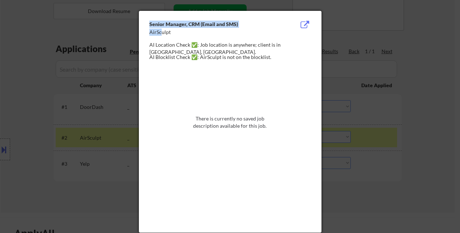
drag, startPoint x: 147, startPoint y: 32, endPoint x: 161, endPoint y: 34, distance: 13.9
click at [161, 34] on div "Senior Manager, CRM (Email and SMS) AirSculpt AI Location Check ✅: Job location…" at bounding box center [230, 122] width 183 height 222
drag, startPoint x: 161, startPoint y: 34, endPoint x: 157, endPoint y: 125, distance: 90.9
click at [157, 127] on div at bounding box center [229, 147] width 161 height 168
drag, startPoint x: 169, startPoint y: 33, endPoint x: 149, endPoint y: 32, distance: 20.3
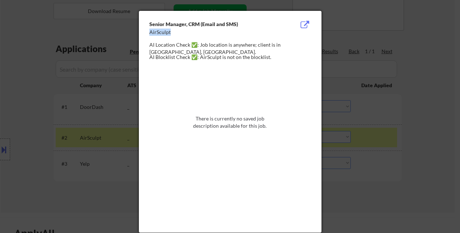
click at [149, 32] on div "AirSculpt" at bounding box center [211, 32] width 125 height 7
copy div "AirSculpt"
click at [431, 195] on div at bounding box center [230, 116] width 460 height 233
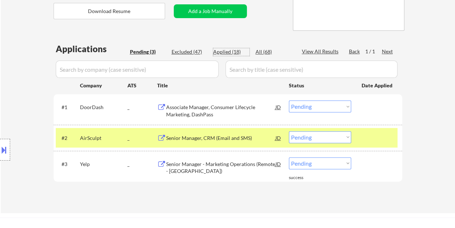
click at [225, 50] on div "Applied (18)" at bounding box center [231, 51] width 36 height 7
select select ""applied""
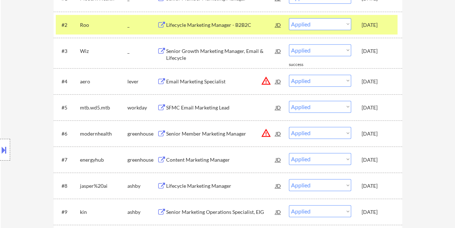
scroll to position [181, 0]
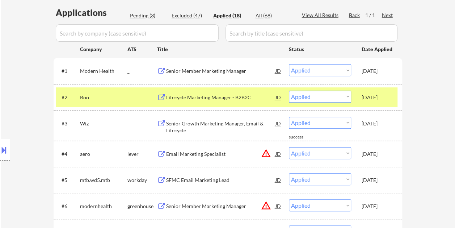
click at [140, 12] on div "Pending (3)" at bounding box center [148, 15] width 36 height 7
select select ""pending""
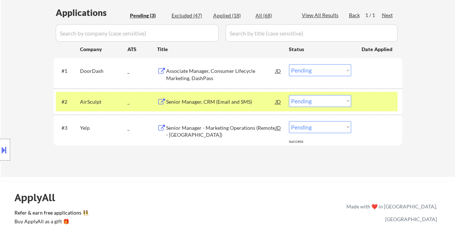
click at [392, 105] on div at bounding box center [378, 101] width 32 height 13
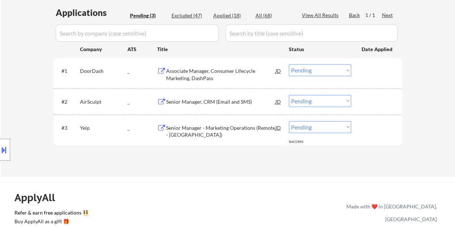
drag, startPoint x: 77, startPoint y: 128, endPoint x: 86, endPoint y: 128, distance: 9.1
click at [86, 128] on div "Location Inclusions:" at bounding box center [65, 150] width 130 height 210
click at [280, 127] on div "JD" at bounding box center [278, 127] width 7 height 13
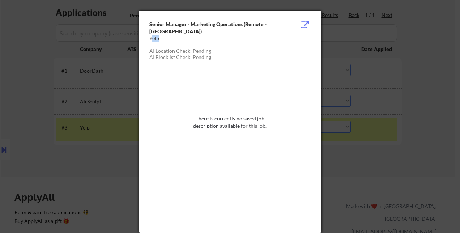
drag, startPoint x: 153, startPoint y: 39, endPoint x: 158, endPoint y: 40, distance: 4.4
click at [158, 40] on div "Yelp" at bounding box center [211, 38] width 125 height 7
drag, startPoint x: 158, startPoint y: 40, endPoint x: 154, endPoint y: 79, distance: 38.9
click at [159, 90] on div at bounding box center [229, 147] width 161 height 168
drag, startPoint x: 159, startPoint y: 38, endPoint x: 150, endPoint y: 38, distance: 9.0
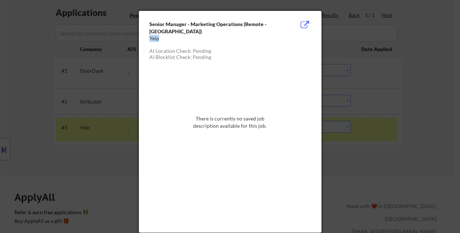
click at [150, 38] on div "Yelp" at bounding box center [211, 38] width 125 height 7
copy div "Yelp"
click at [435, 136] on div at bounding box center [230, 116] width 460 height 233
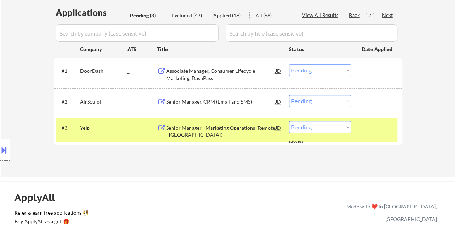
click at [218, 14] on div "Applied (18)" at bounding box center [231, 15] width 36 height 7
select select ""applied""
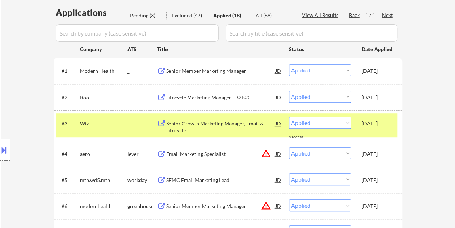
click at [140, 17] on div "Pending (3)" at bounding box center [148, 15] width 36 height 7
select select ""pending""
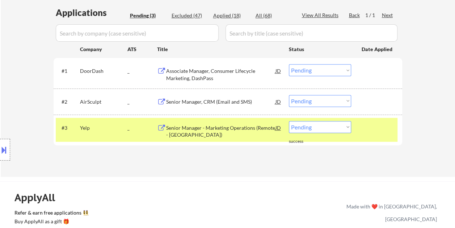
click at [385, 131] on div at bounding box center [378, 127] width 32 height 13
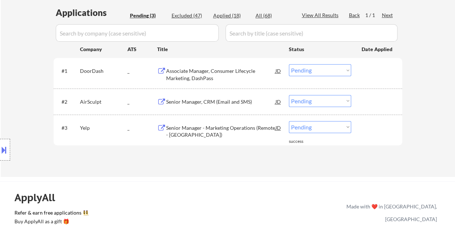
click at [227, 16] on div "Applied (18)" at bounding box center [231, 15] width 36 height 7
select select ""applied""
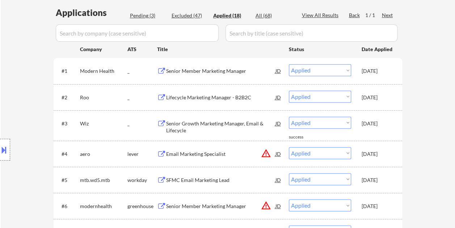
click at [138, 13] on div "Pending (3)" at bounding box center [148, 15] width 36 height 7
select select ""pending""
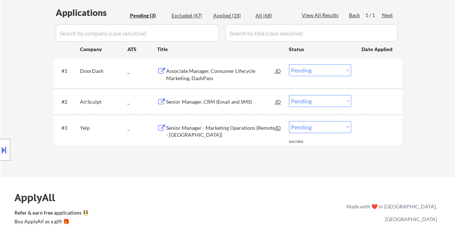
click at [190, 74] on div "Associate Manager, Consumer Lifecycle Marketing, DashPass" at bounding box center [220, 74] width 109 height 14
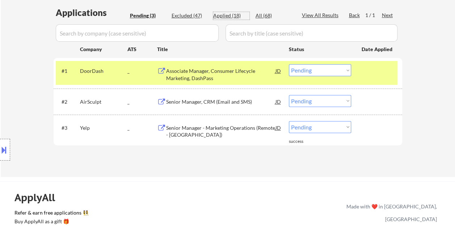
click at [225, 17] on div "Applied (18)" at bounding box center [231, 15] width 36 height 7
select select ""applied""
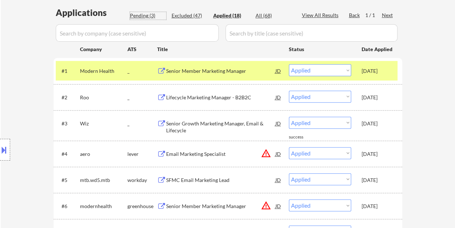
click at [144, 16] on div "Pending (3)" at bounding box center [148, 15] width 36 height 7
select select ""pending""
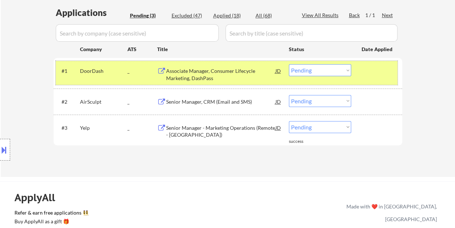
drag, startPoint x: 367, startPoint y: 72, endPoint x: 361, endPoint y: 74, distance: 7.0
click at [368, 72] on div at bounding box center [378, 70] width 32 height 13
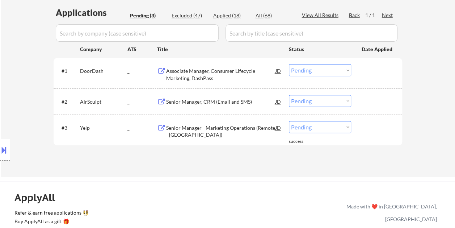
click at [187, 104] on div "Senior Manager, CRM (Email and SMS)" at bounding box center [220, 101] width 109 height 7
click at [199, 131] on div "Senior Manager - Marketing Operations (Remote - United States)" at bounding box center [220, 131] width 109 height 14
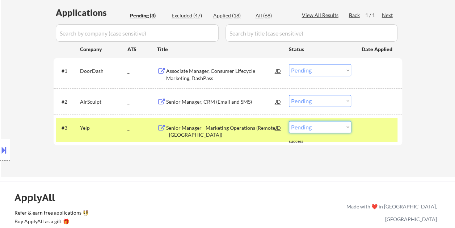
click at [304, 127] on select "Choose an option... Pending Applied Excluded (Questions) Excluded (Expired) Exc…" at bounding box center [320, 127] width 62 height 12
select select ""applied""
click at [289, 121] on select "Choose an option... Pending Applied Excluded (Questions) Excluded (Expired) Exc…" at bounding box center [320, 127] width 62 height 12
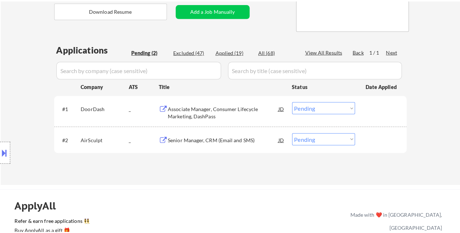
scroll to position [109, 0]
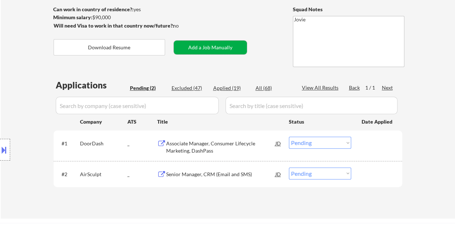
click at [214, 44] on button "Add a Job Manually" at bounding box center [210, 48] width 73 height 14
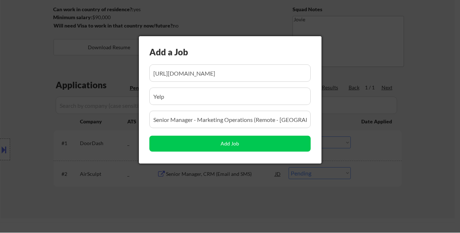
scroll to position [0, 109]
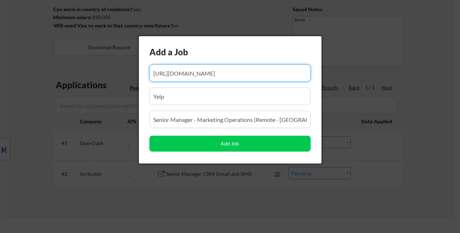
click at [201, 68] on input "input" at bounding box center [229, 72] width 161 height 17
paste input "https://www.simplyhired.com/job/NcxCVaqwFQS_iqsY-qBTqihUypXqgyFtirzjhaYn6Yv-cPB…"
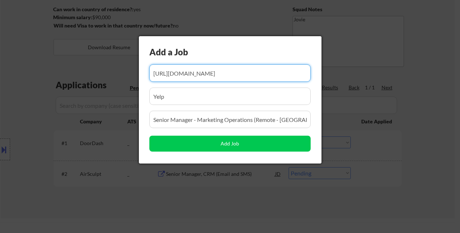
type input "https://www.simplyhired.com/job/NcxCVaqwFQS_iqsY-qBTqihUypXqgyFtirzjhaYn6Yv-cPB…"
click at [185, 96] on input "input" at bounding box center [229, 96] width 161 height 17
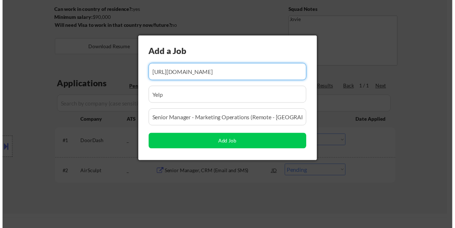
scroll to position [0, 0]
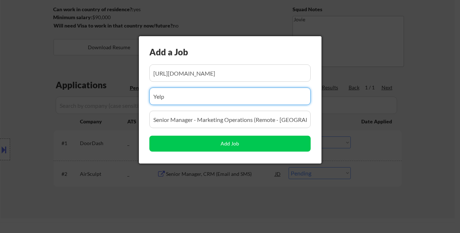
click at [185, 96] on input "input" at bounding box center [229, 96] width 161 height 17
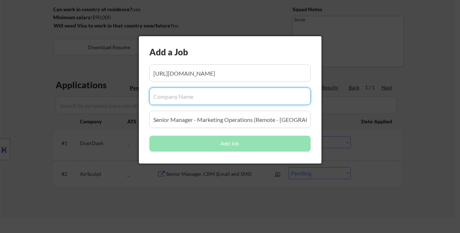
click at [182, 97] on input "input" at bounding box center [229, 96] width 161 height 17
paste input "[DOMAIN_NAME]"
type input "[DOMAIN_NAME]"
click at [190, 118] on input "input" at bounding box center [229, 119] width 161 height 17
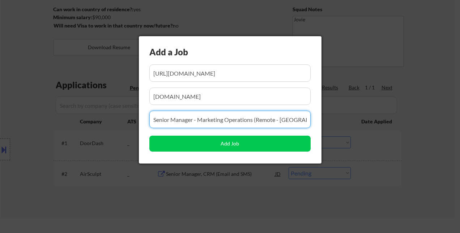
click at [190, 118] on input "input" at bounding box center [229, 119] width 161 height 17
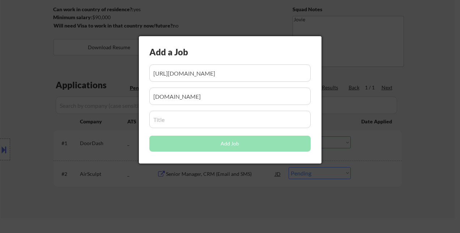
click at [178, 122] on input "input" at bounding box center [229, 119] width 161 height 17
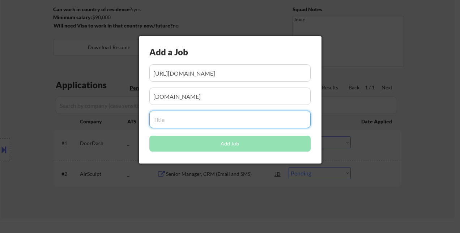
paste input "Senior Lifecycle Marketing Manager"
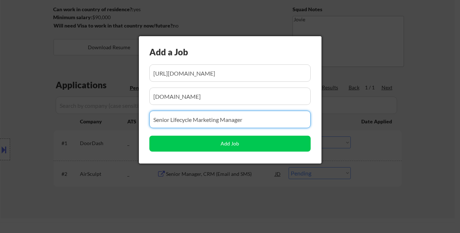
type input "Senior Lifecycle Marketing Manager"
click at [198, 103] on input "input" at bounding box center [229, 96] width 161 height 17
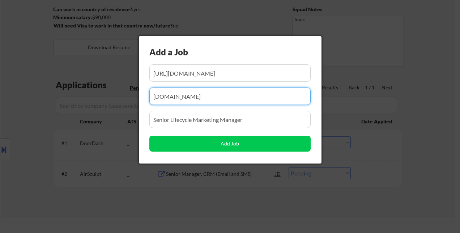
click at [214, 118] on input "input" at bounding box center [229, 119] width 161 height 17
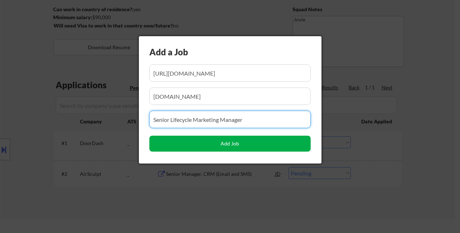
click at [233, 143] on button "Add Job" at bounding box center [229, 144] width 161 height 16
select select ""pending""
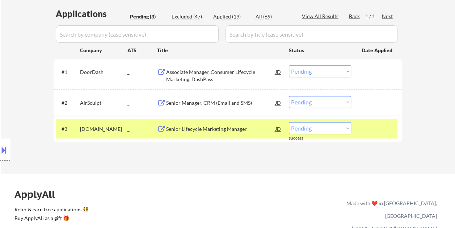
scroll to position [181, 0]
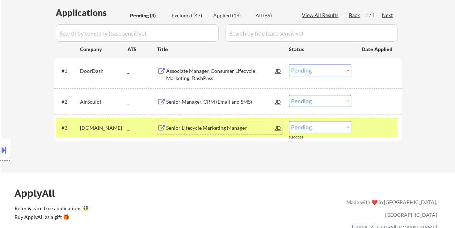
click at [220, 127] on div "Senior Lifecycle Marketing Manager" at bounding box center [220, 127] width 109 height 7
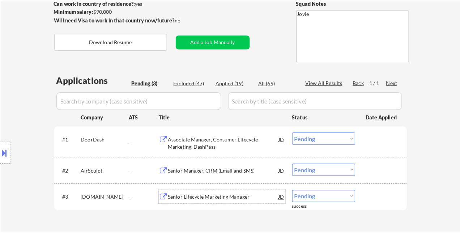
scroll to position [109, 0]
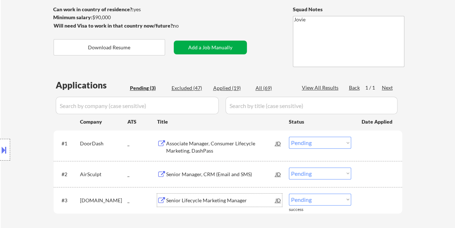
click at [219, 46] on button "Add a Job Manually" at bounding box center [210, 48] width 73 height 14
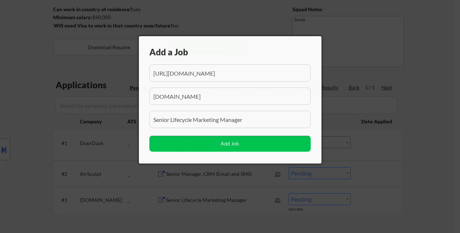
scroll to position [0, 99]
click at [201, 73] on input "input" at bounding box center [229, 72] width 161 height 17
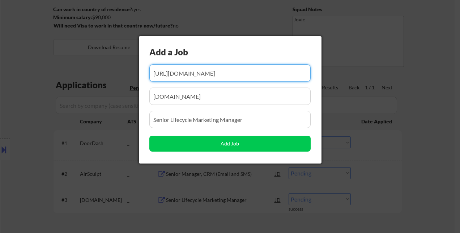
paste input "https://www.simplyhired.com/job/vJbf9TT8kQ_hWVM9dzKgHQ8C86DLVY34Ut3ZZLfqNaFdPGm…"
type input "https://www.simplyhired.com/job/vJbf9TT8kQ_hWVM9dzKgHQ8C86DLVY34Ut3ZZLfqNaFdPGm…"
click at [199, 102] on input "input" at bounding box center [229, 96] width 161 height 17
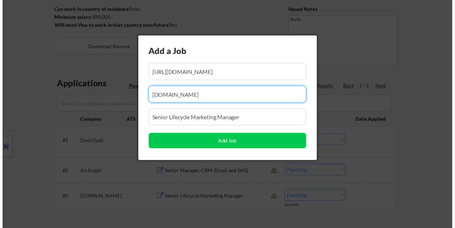
scroll to position [0, 0]
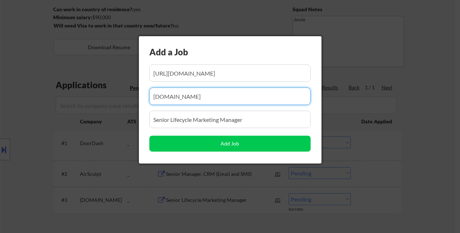
click at [199, 102] on input "input" at bounding box center [229, 96] width 161 height 17
click at [200, 102] on input "input" at bounding box center [229, 96] width 161 height 17
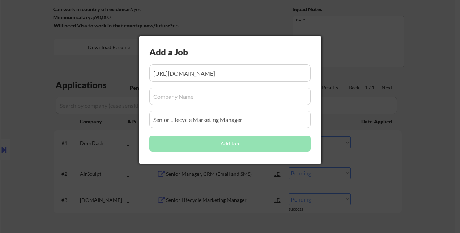
click at [183, 96] on input "input" at bounding box center [229, 96] width 161 height 17
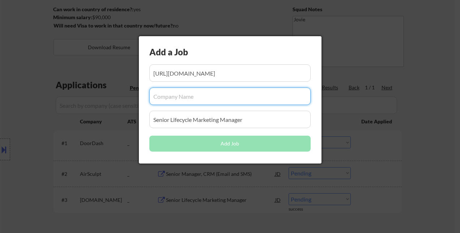
paste input "DFTBA"
type input "DFTBA"
click at [243, 117] on input "input" at bounding box center [229, 119] width 161 height 17
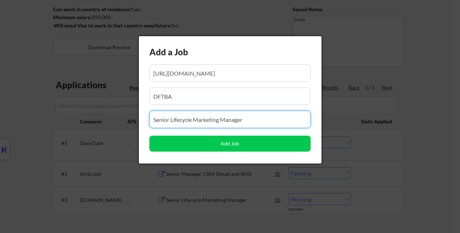
click at [242, 118] on input "input" at bounding box center [229, 119] width 161 height 17
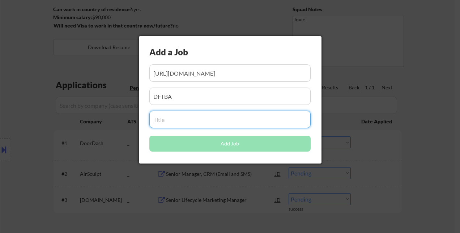
click at [168, 119] on input "input" at bounding box center [229, 119] width 161 height 17
paste input "Interim Marketing & Website Manager"
type input "Interim Marketing & Website Manager"
click at [179, 94] on input "input" at bounding box center [229, 96] width 161 height 17
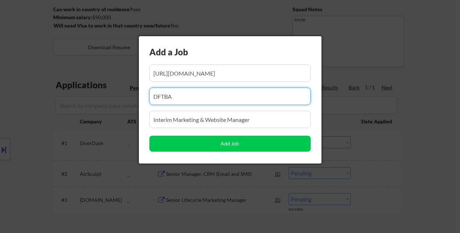
click at [200, 119] on input "input" at bounding box center [229, 119] width 161 height 17
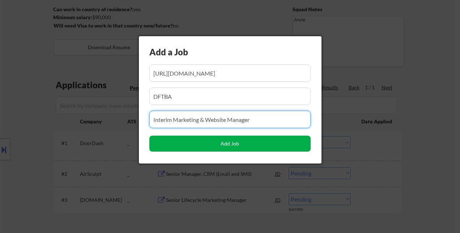
click at [227, 143] on button "Add Job" at bounding box center [229, 144] width 161 height 16
select select ""pending""
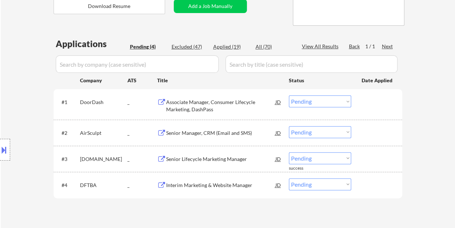
scroll to position [181, 0]
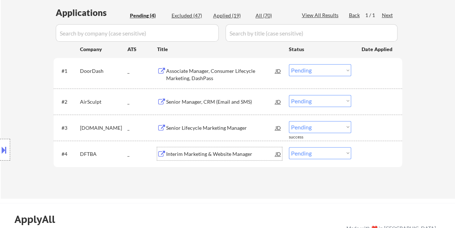
click at [184, 149] on div "Interim Marketing & Website Manager" at bounding box center [220, 153] width 109 height 13
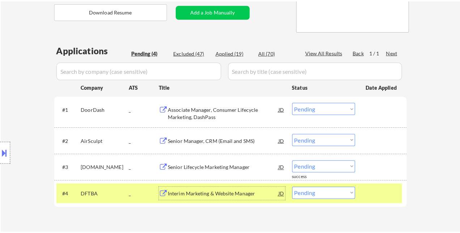
scroll to position [109, 0]
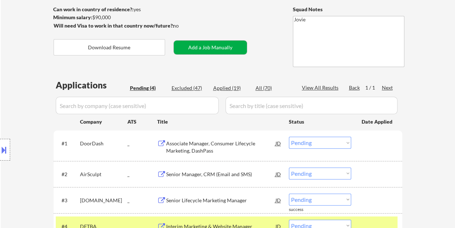
click at [209, 46] on button "Add a Job Manually" at bounding box center [210, 48] width 73 height 14
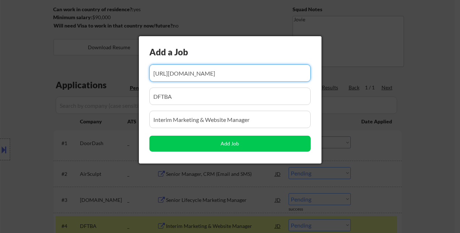
scroll to position [0, 120]
click at [202, 69] on input "input" at bounding box center [229, 72] width 161 height 17
paste input "https://www.simplyhired.com/job/hUDWPwgcAb7BOEP0rgR8UmusGm-T8vrtONfzhidYHOeCvM3…"
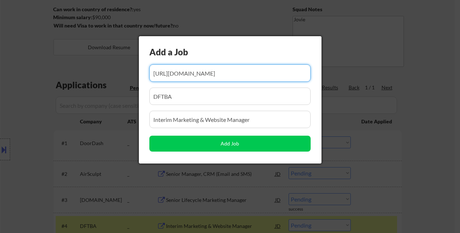
scroll to position [0, 121]
type input "https://www.simplyhired.com/job/hUDWPwgcAb7BOEP0rgR8UmusGm-T8vrtONfzhidYHOeCvM3…"
click at [186, 99] on input "input" at bounding box center [229, 96] width 161 height 17
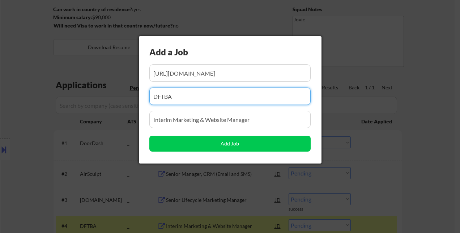
click at [186, 99] on input "input" at bounding box center [229, 96] width 161 height 17
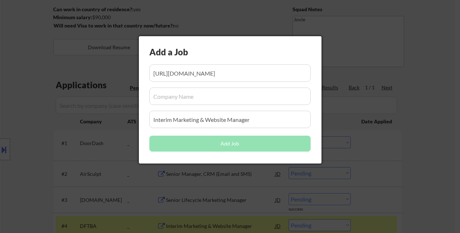
click at [175, 93] on input "input" at bounding box center [229, 96] width 161 height 17
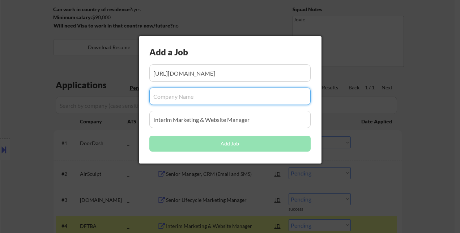
paste input "InvestNext"
type input "InvestNext"
click at [6, 50] on div at bounding box center [230, 116] width 460 height 233
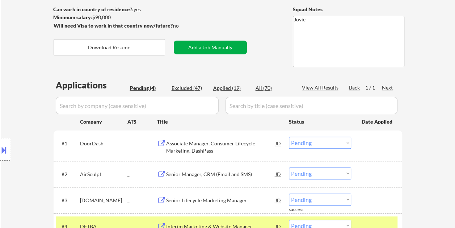
click at [192, 46] on button "Add a Job Manually" at bounding box center [210, 48] width 73 height 14
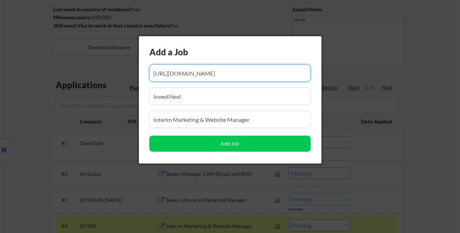
scroll to position [0, 121]
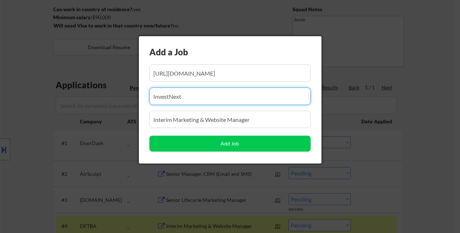
click at [194, 98] on input "input" at bounding box center [229, 96] width 161 height 17
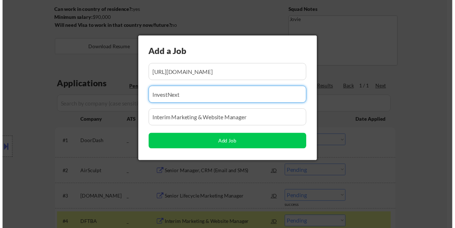
scroll to position [0, 0]
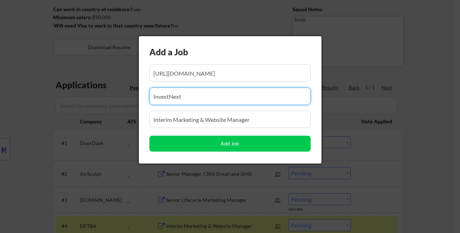
click at [187, 121] on input "input" at bounding box center [229, 119] width 161 height 17
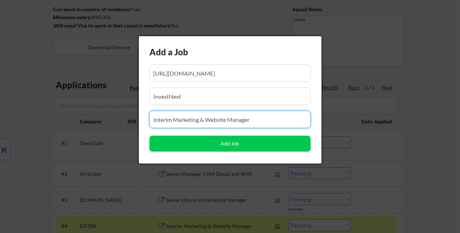
click at [187, 121] on input "input" at bounding box center [229, 119] width 161 height 17
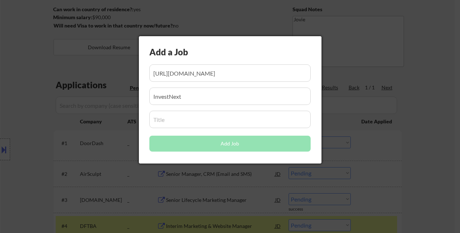
click at [169, 122] on input "input" at bounding box center [229, 119] width 161 height 17
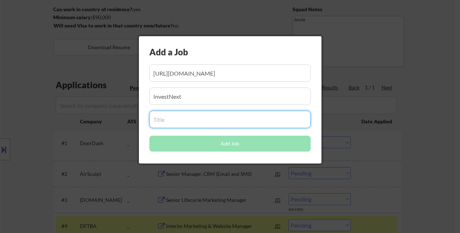
paste input "Growth Marketing Manager"
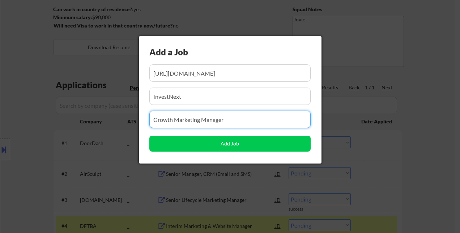
type input "Growth Marketing Manager"
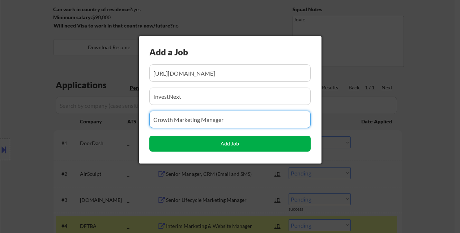
click at [219, 146] on button "Add Job" at bounding box center [229, 144] width 161 height 16
select select ""pending""
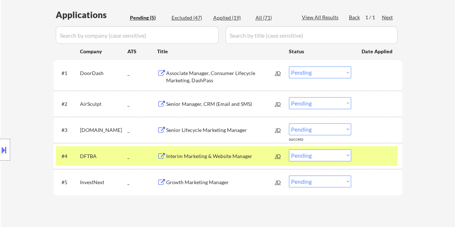
scroll to position [181, 0]
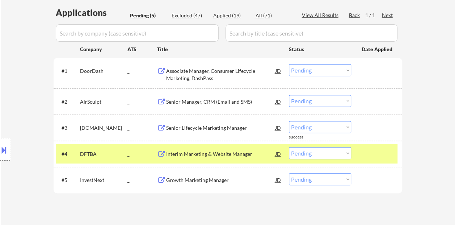
click at [376, 152] on div at bounding box center [378, 153] width 32 height 13
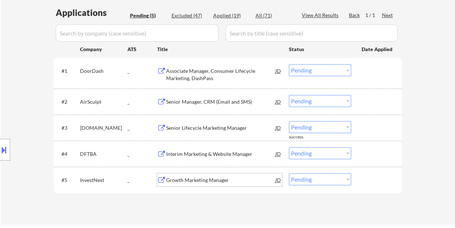
click at [189, 177] on div "Growth Marketing Manager" at bounding box center [220, 179] width 109 height 7
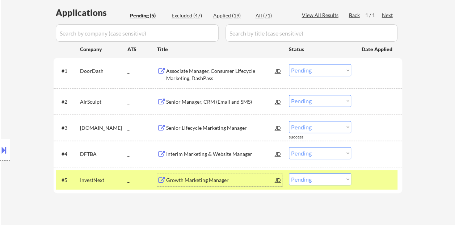
click at [219, 13] on div "Applied (19)" at bounding box center [231, 15] width 36 height 7
select select ""applied""
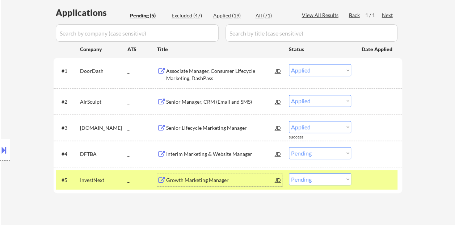
select select ""applied""
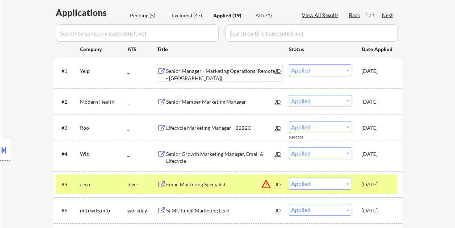
click at [202, 72] on div "Senior Manager - Marketing Operations (Remote - United States)" at bounding box center [220, 74] width 109 height 14
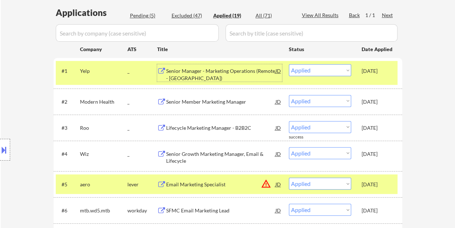
click at [136, 15] on div "Pending (5)" at bounding box center [148, 15] width 36 height 7
select select ""pending""
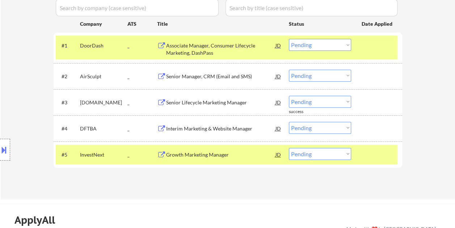
scroll to position [253, 0]
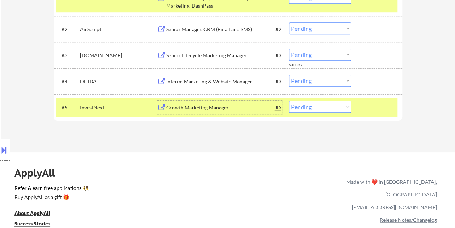
click at [198, 108] on div "Growth Marketing Manager" at bounding box center [220, 107] width 109 height 7
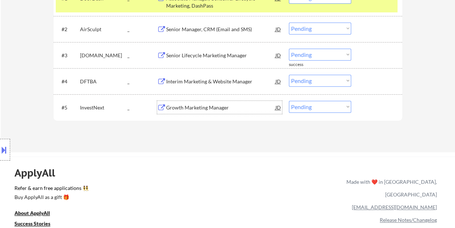
click at [364, 109] on div at bounding box center [378, 107] width 32 height 13
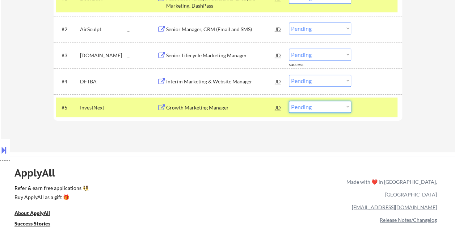
click at [346, 105] on select "Choose an option... Pending Applied Excluded (Questions) Excluded (Expired) Exc…" at bounding box center [320, 107] width 62 height 12
select select ""excluded__bad_match_""
click at [289, 101] on select "Choose an option... Pending Applied Excluded (Questions) Excluded (Expired) Exc…" at bounding box center [320, 107] width 62 height 12
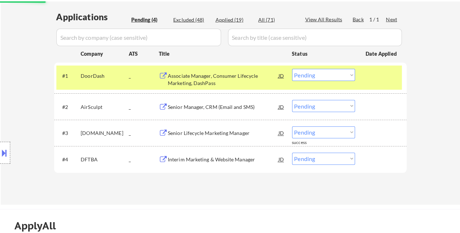
scroll to position [145, 0]
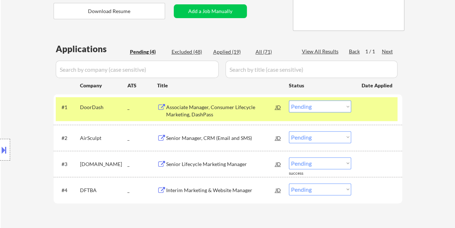
click at [368, 108] on div at bounding box center [378, 106] width 32 height 13
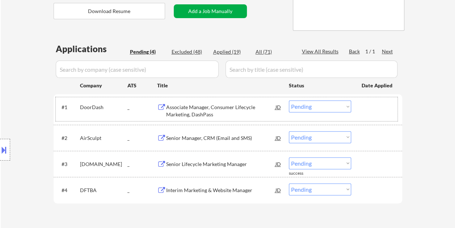
click at [188, 12] on button "Add a Job Manually" at bounding box center [210, 11] width 73 height 14
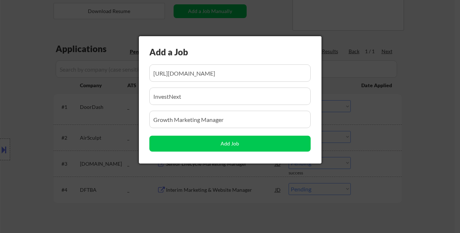
scroll to position [0, 0]
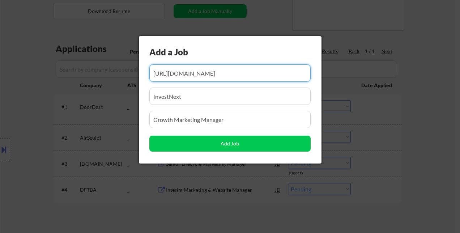
click at [219, 73] on input "input" at bounding box center [229, 72] width 161 height 17
paste input "https://www.simplyhired.com/job/uNcKvgS-uc9-TjZzdzCZ8-zrx3813zxNmB64hDFfBe792q2…"
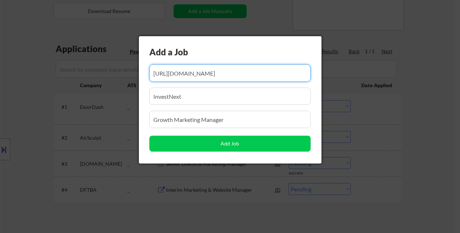
type input "https://www.simplyhired.com/job/uNcKvgS-uc9-TjZzdzCZ8-zrx3813zxNmB64hDFfBe792q2…"
click at [177, 100] on input "input" at bounding box center [229, 96] width 161 height 17
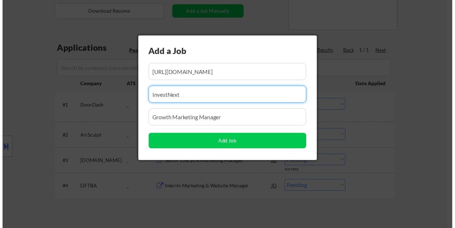
scroll to position [0, 0]
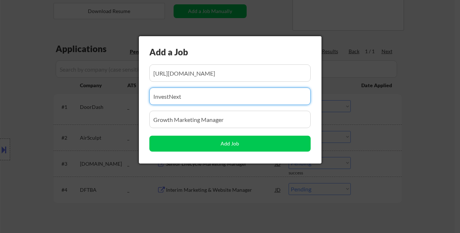
click at [177, 100] on input "input" at bounding box center [229, 96] width 161 height 17
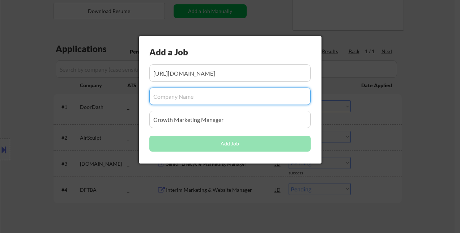
click at [184, 96] on input "input" at bounding box center [229, 96] width 161 height 17
paste input "StartEngine"
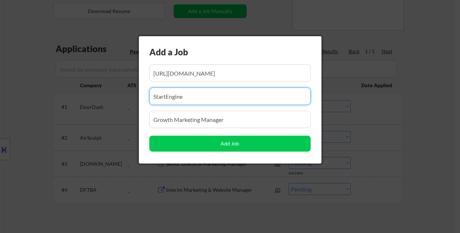
type input "StartEngine"
click at [254, 115] on input "input" at bounding box center [229, 119] width 161 height 17
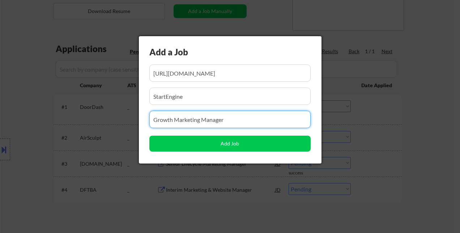
click at [243, 122] on input "input" at bounding box center [229, 119] width 161 height 17
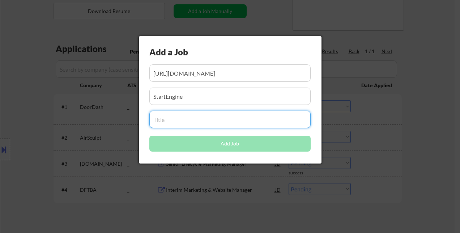
click at [182, 119] on input "input" at bounding box center [229, 119] width 161 height 17
paste input "Senior Manager, Growth and Marketing Operations"
type input "Senior Manager, Growth and Marketing Operations"
click at [224, 90] on input "input" at bounding box center [229, 96] width 161 height 17
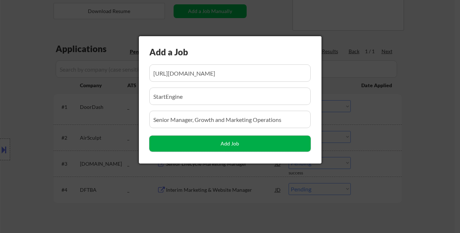
drag, startPoint x: 234, startPoint y: 144, endPoint x: 208, endPoint y: 135, distance: 27.6
click at [234, 144] on button "Add Job" at bounding box center [229, 144] width 161 height 16
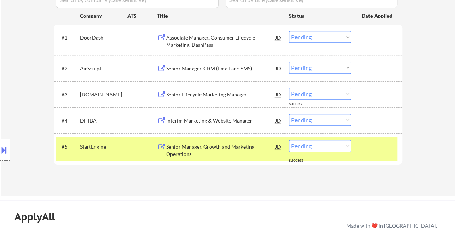
scroll to position [217, 0]
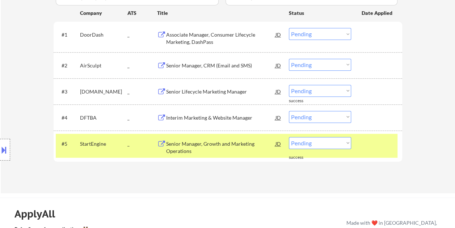
click at [368, 142] on div at bounding box center [378, 143] width 32 height 13
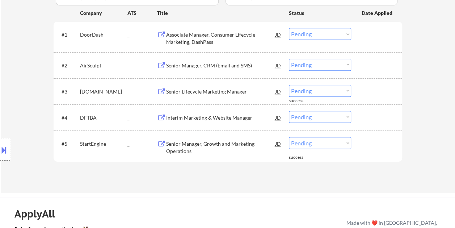
click at [216, 146] on div "Senior Manager, Growth and Marketing Operations" at bounding box center [220, 147] width 109 height 14
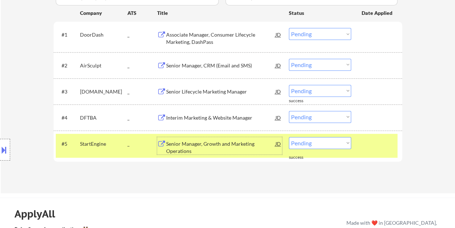
click at [346, 143] on select "Choose an option... Pending Applied Excluded (Questions) Excluded (Expired) Exc…" at bounding box center [320, 143] width 62 height 12
select select ""applied""
click at [289, 137] on select "Choose an option... Pending Applied Excluded (Questions) Excluded (Expired) Exc…" at bounding box center [320, 143] width 62 height 12
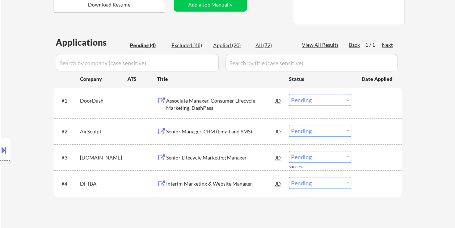
scroll to position [109, 0]
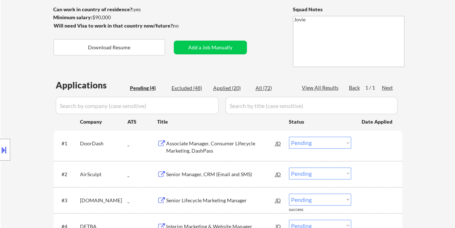
click at [234, 86] on div "Applied (20)" at bounding box center [231, 87] width 36 height 7
select select ""applied""
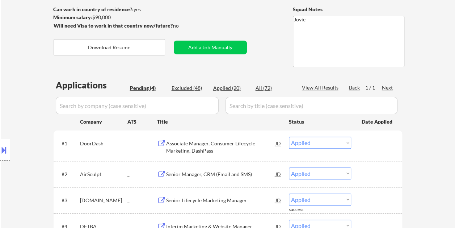
select select ""applied""
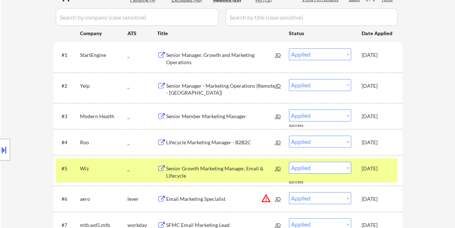
scroll to position [217, 0]
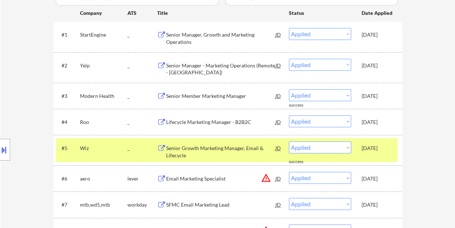
click at [395, 149] on div "#5 Wiz _ Senior Growth Marketing Manager, Email & Lifecycle JD warning_amber Ch…" at bounding box center [227, 150] width 342 height 24
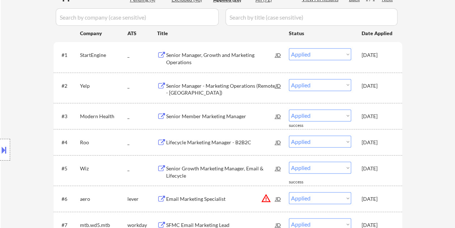
scroll to position [181, 0]
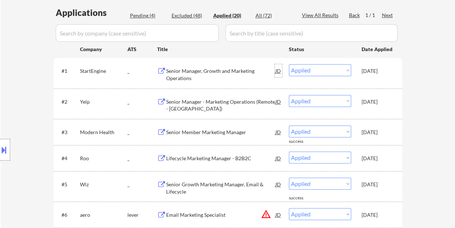
click at [279, 71] on div "JD" at bounding box center [278, 70] width 7 height 13
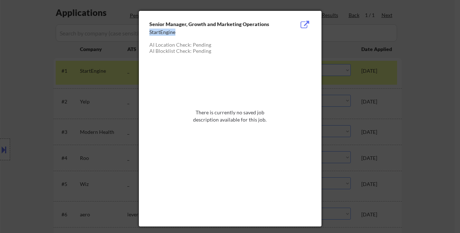
drag, startPoint x: 150, startPoint y: 32, endPoint x: 174, endPoint y: 33, distance: 24.7
click at [174, 33] on div "StartEngine" at bounding box center [211, 32] width 125 height 7
copy div "StartEngine"
click at [433, 68] on div at bounding box center [230, 116] width 460 height 233
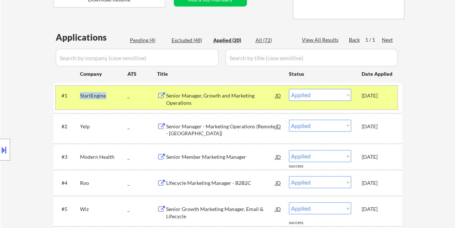
scroll to position [145, 0]
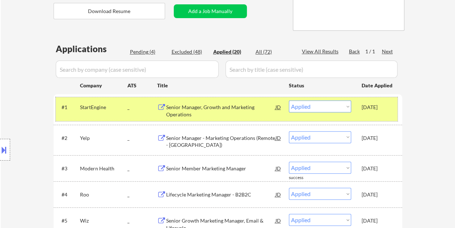
drag, startPoint x: 370, startPoint y: 114, endPoint x: 356, endPoint y: 110, distance: 14.3
click at [370, 115] on div "#1 StartEngine _ Senior Manager, Growth and Marketing Operations JD Choose an o…" at bounding box center [227, 109] width 342 height 24
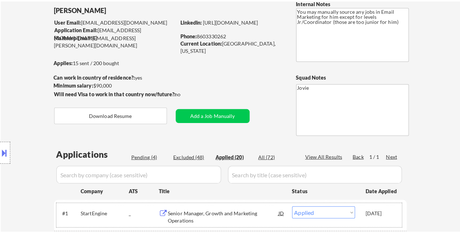
scroll to position [0, 0]
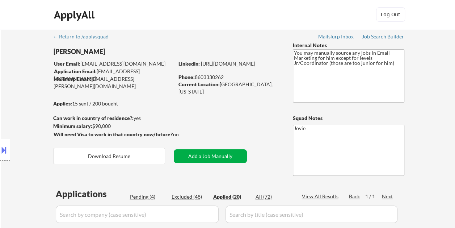
drag, startPoint x: 231, startPoint y: 156, endPoint x: 215, endPoint y: 150, distance: 17.4
click at [231, 156] on button "Add a Job Manually" at bounding box center [210, 156] width 73 height 14
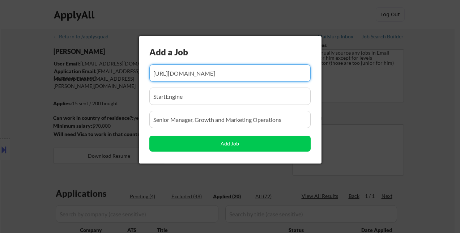
scroll to position [0, 108]
click at [181, 72] on input "input" at bounding box center [229, 72] width 161 height 17
click at [181, 97] on input "input" at bounding box center [229, 96] width 161 height 17
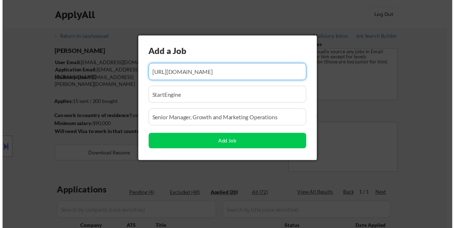
scroll to position [0, 0]
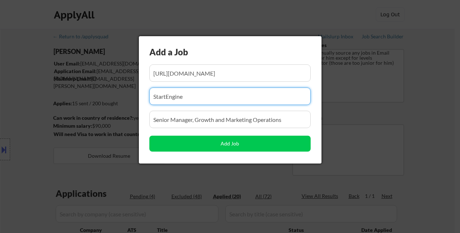
click at [180, 97] on input "input" at bounding box center [229, 96] width 161 height 17
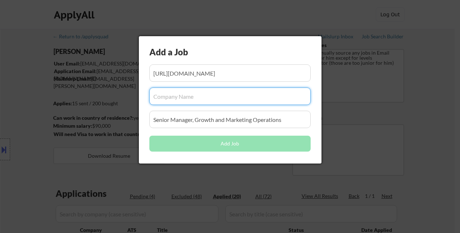
click at [177, 97] on input "input" at bounding box center [229, 96] width 161 height 17
paste input "Instinct Science"
type input "Instinct Science"
click at [180, 116] on input "input" at bounding box center [229, 119] width 161 height 17
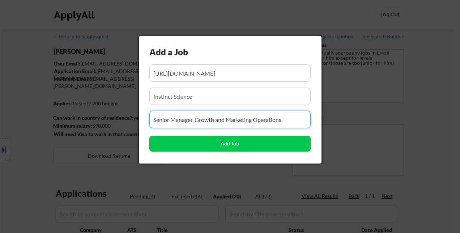
click at [178, 119] on input "input" at bounding box center [229, 119] width 161 height 17
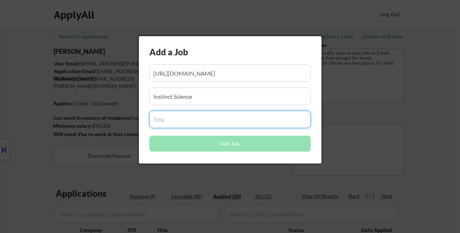
click at [182, 125] on input "input" at bounding box center [229, 119] width 161 height 17
paste input "Product Marketing Manager"
type input "Product Marketing Manager"
click at [248, 87] on div "Add a Job Add Job" at bounding box center [230, 99] width 183 height 127
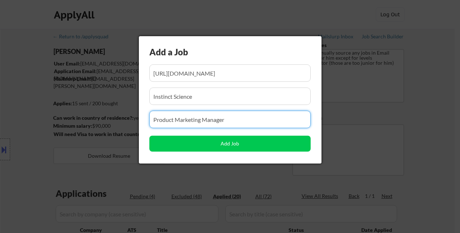
click at [240, 122] on input "input" at bounding box center [229, 119] width 161 height 17
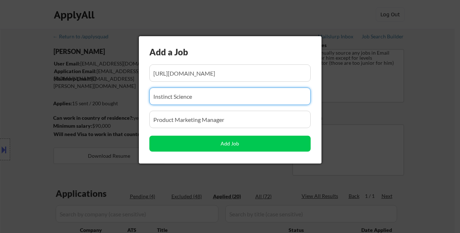
click at [186, 96] on input "input" at bounding box center [229, 96] width 161 height 17
click at [180, 95] on input "input" at bounding box center [229, 96] width 161 height 17
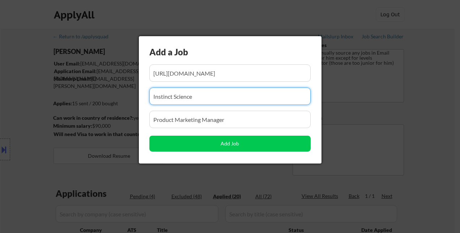
click at [180, 95] on input "input" at bounding box center [229, 96] width 161 height 17
click at [236, 96] on input "input" at bounding box center [229, 96] width 161 height 17
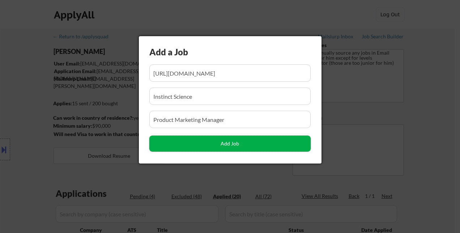
click at [229, 146] on button "Add Job" at bounding box center [229, 144] width 161 height 16
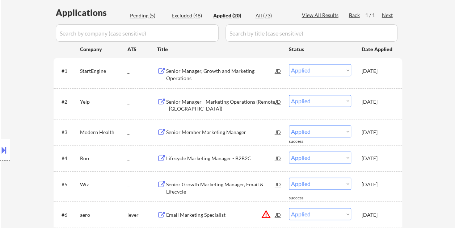
scroll to position [145, 0]
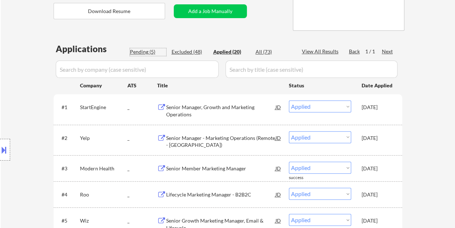
click at [140, 54] on div "Pending (5)" at bounding box center [148, 51] width 36 height 7
select select ""pending""
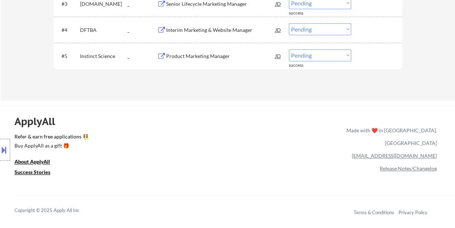
scroll to position [290, 0]
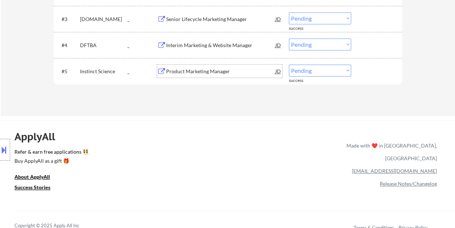
click at [198, 72] on div "Product Marketing Manager" at bounding box center [220, 71] width 109 height 7
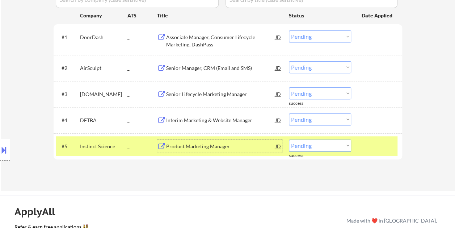
scroll to position [253, 0]
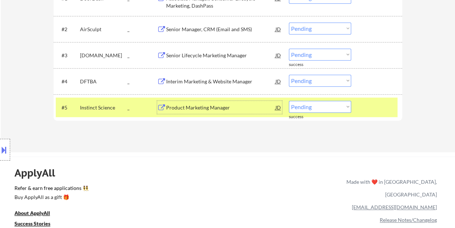
click at [341, 108] on select "Choose an option... Pending Applied Excluded (Questions) Excluded (Expired) Exc…" at bounding box center [320, 107] width 62 height 12
select select ""applied""
click at [289, 101] on select "Choose an option... Pending Applied Excluded (Questions) Excluded (Expired) Exc…" at bounding box center [320, 107] width 62 height 12
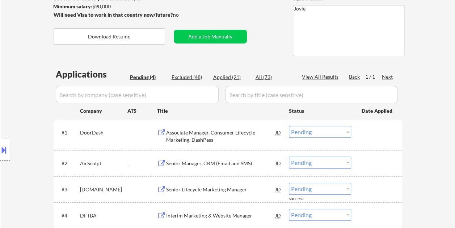
scroll to position [72, 0]
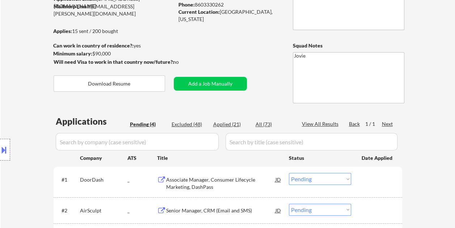
click at [224, 122] on div "Applied (21)" at bounding box center [231, 124] width 36 height 7
select select ""applied""
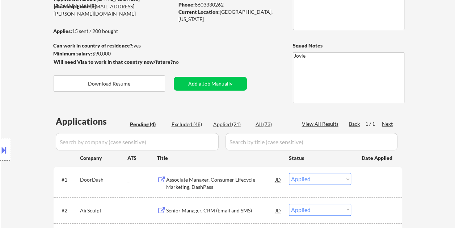
select select ""applied""
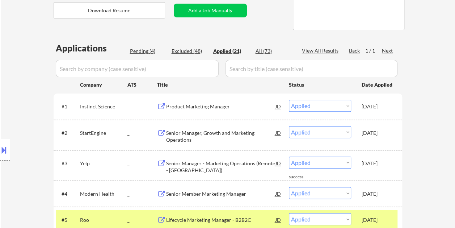
scroll to position [145, 0]
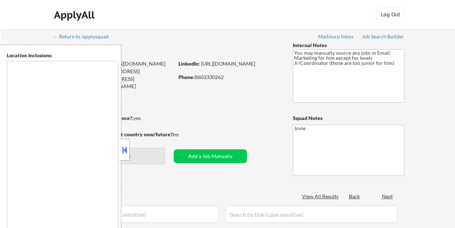
select select ""pending""
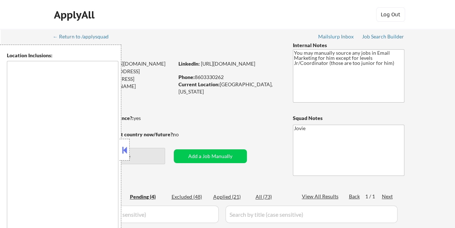
click at [130, 149] on button "Download Resume" at bounding box center [109, 156] width 111 height 16
